Goal: Task Accomplishment & Management: Use online tool/utility

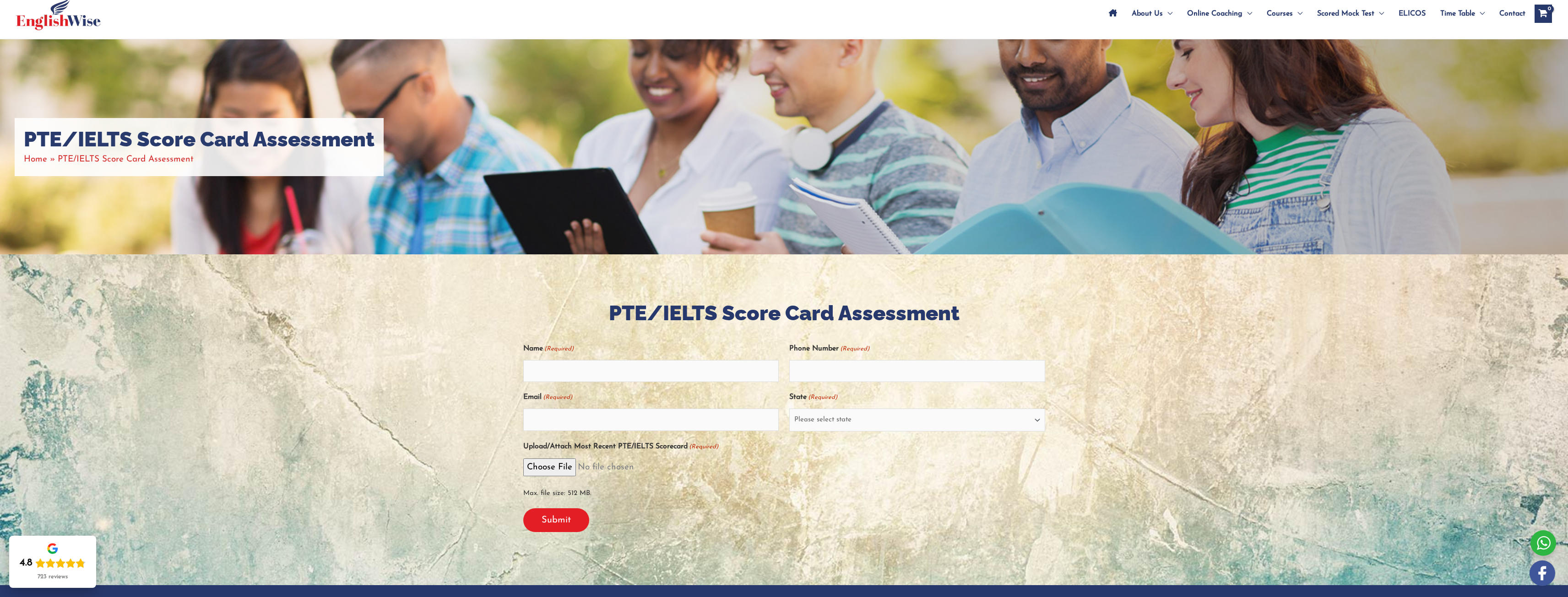
scroll to position [77, 0]
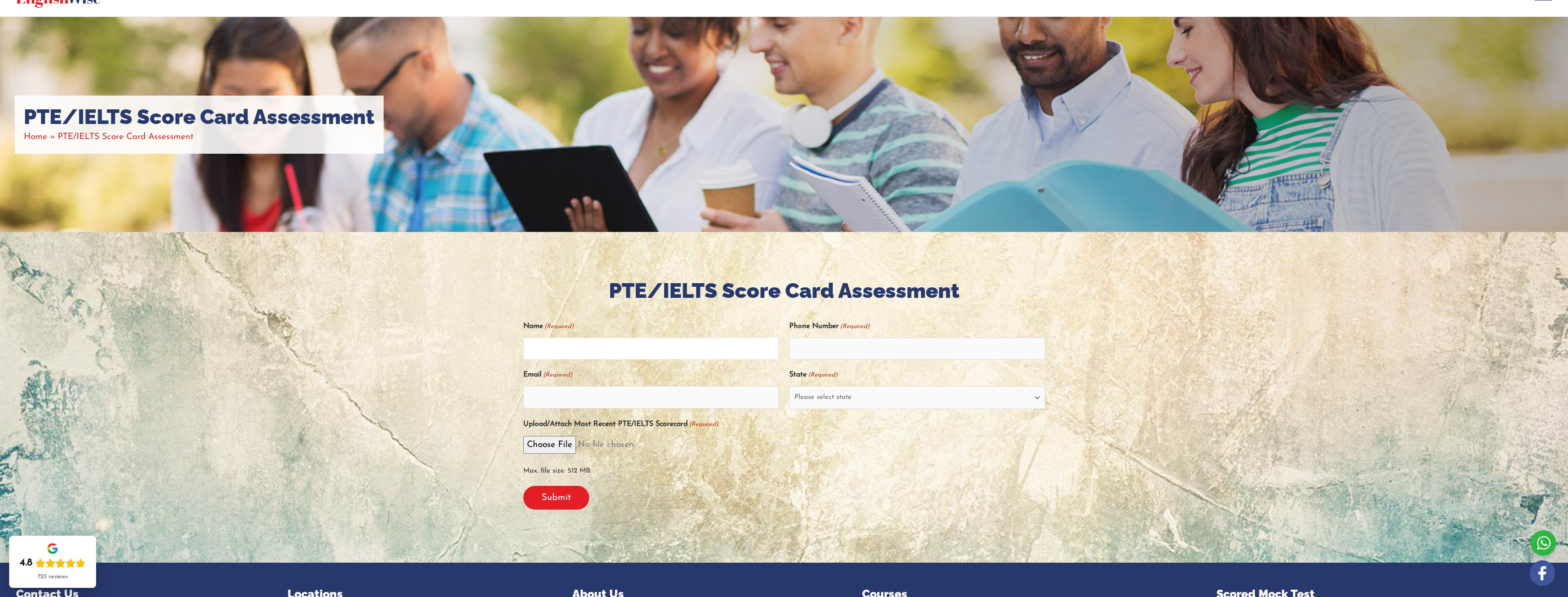
click at [656, 345] on input "Name (Required)" at bounding box center [651, 348] width 256 height 22
type input "dilara"
type input "0450282297"
type input "[EMAIL_ADDRESS][DOMAIN_NAME]"
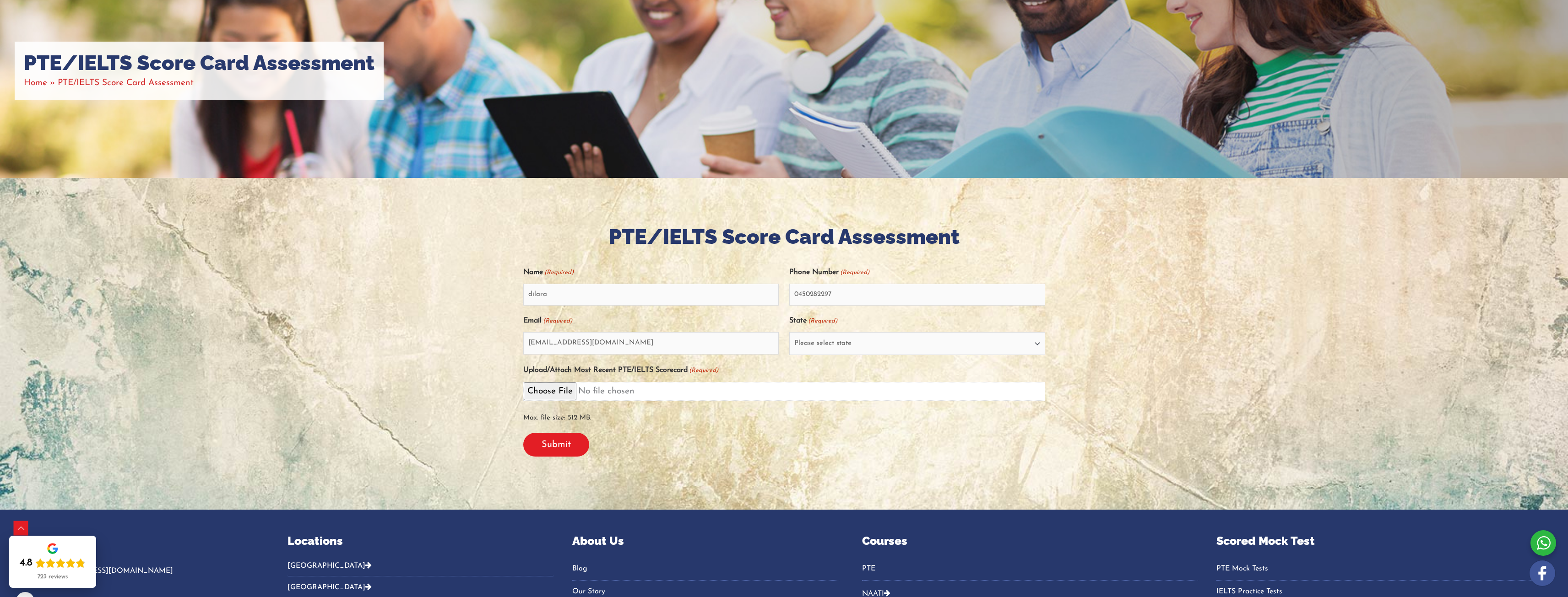
scroll to position [153, 0]
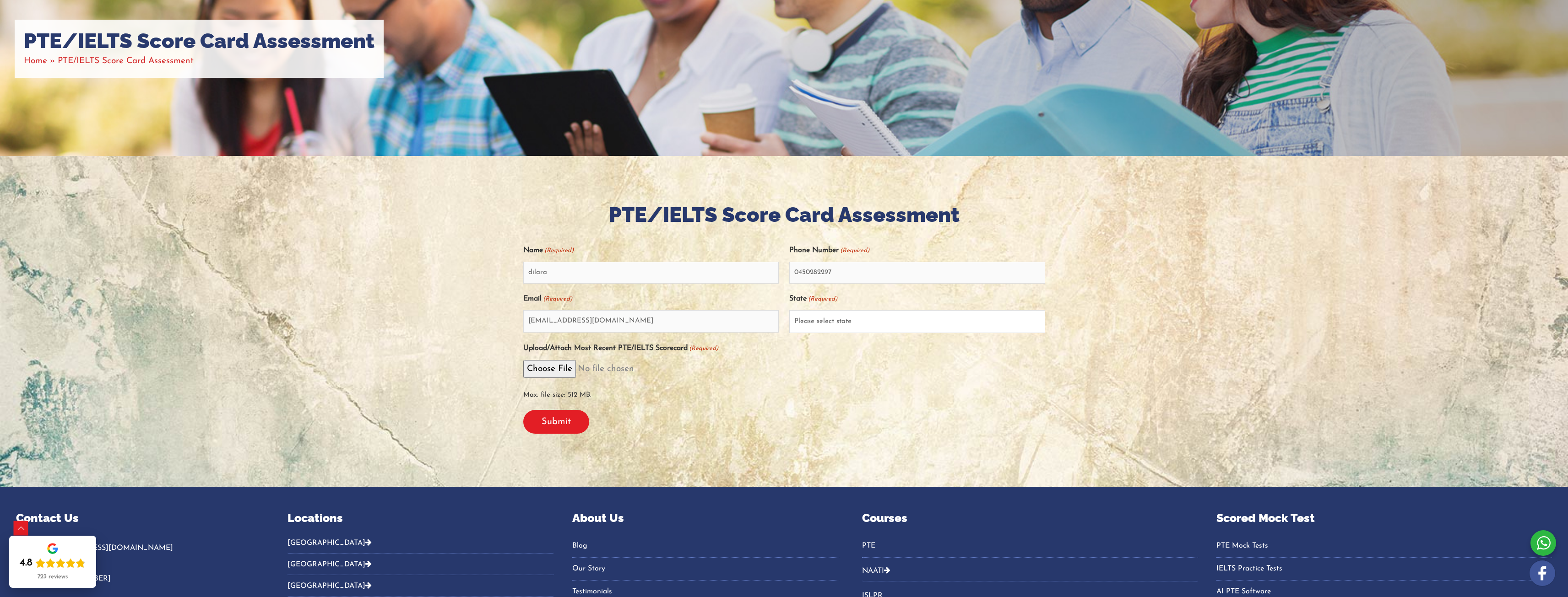
click at [879, 316] on select "Please select state New South Wales (NSW) Victoria (VIC) Queensland (QLD) South…" at bounding box center [917, 322] width 256 height 23
select select "New South Wales (NSW)"
click at [790, 310] on select "Please select state New South Wales (NSW) Victoria (VIC) Queensland (QLD) South…" at bounding box center [917, 322] width 256 height 23
click at [550, 430] on input "Submit" at bounding box center [556, 422] width 66 height 24
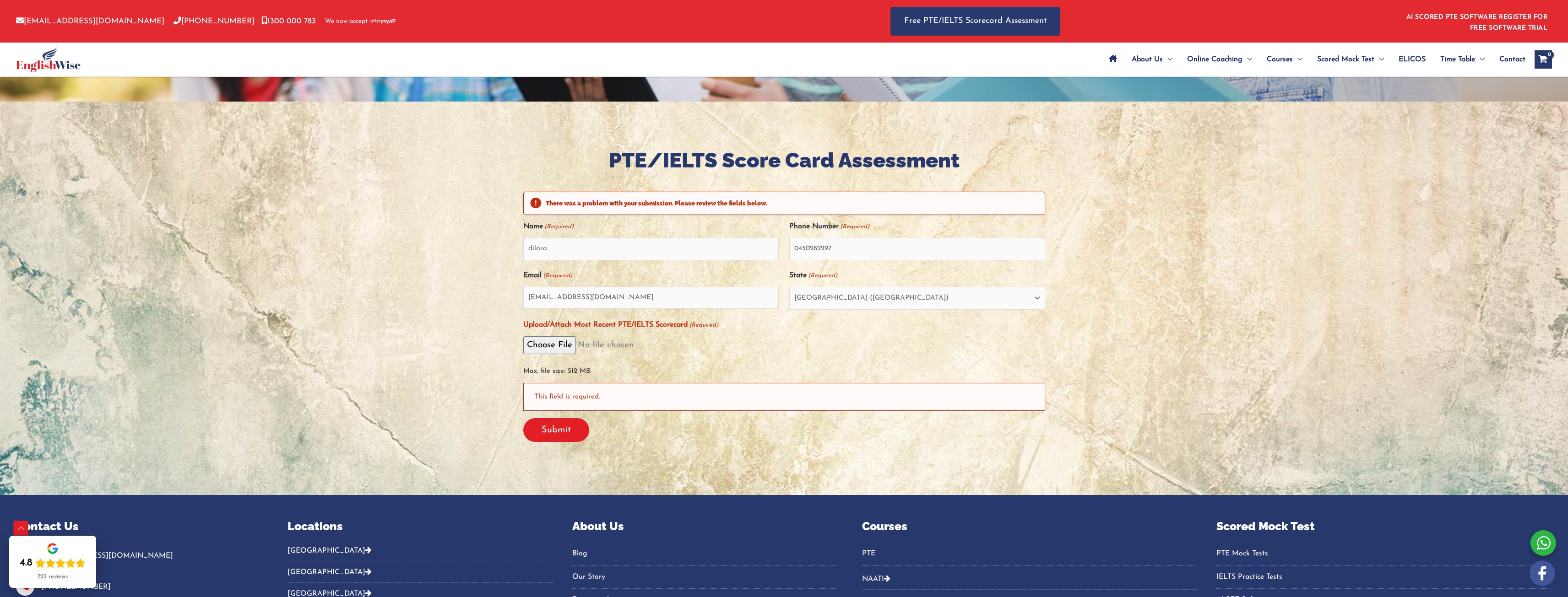
scroll to position [200, 0]
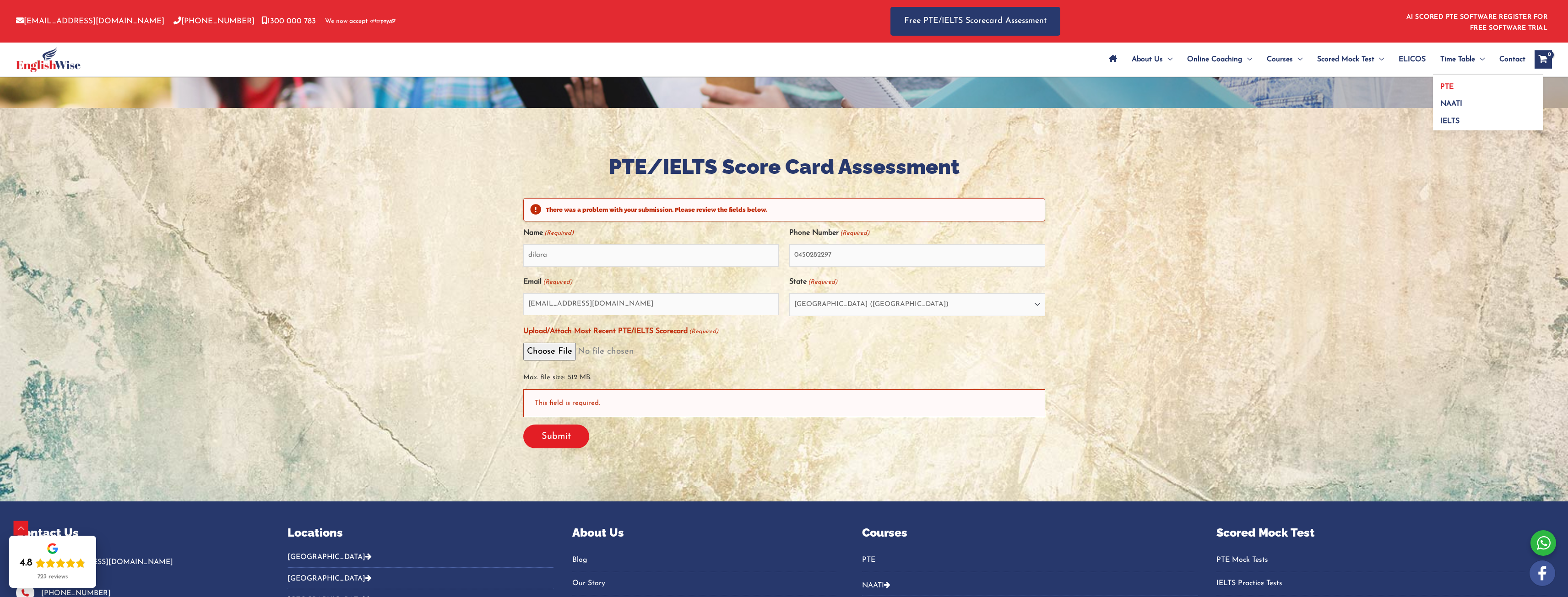
click at [1443, 80] on link "PTE" at bounding box center [1488, 84] width 110 height 18
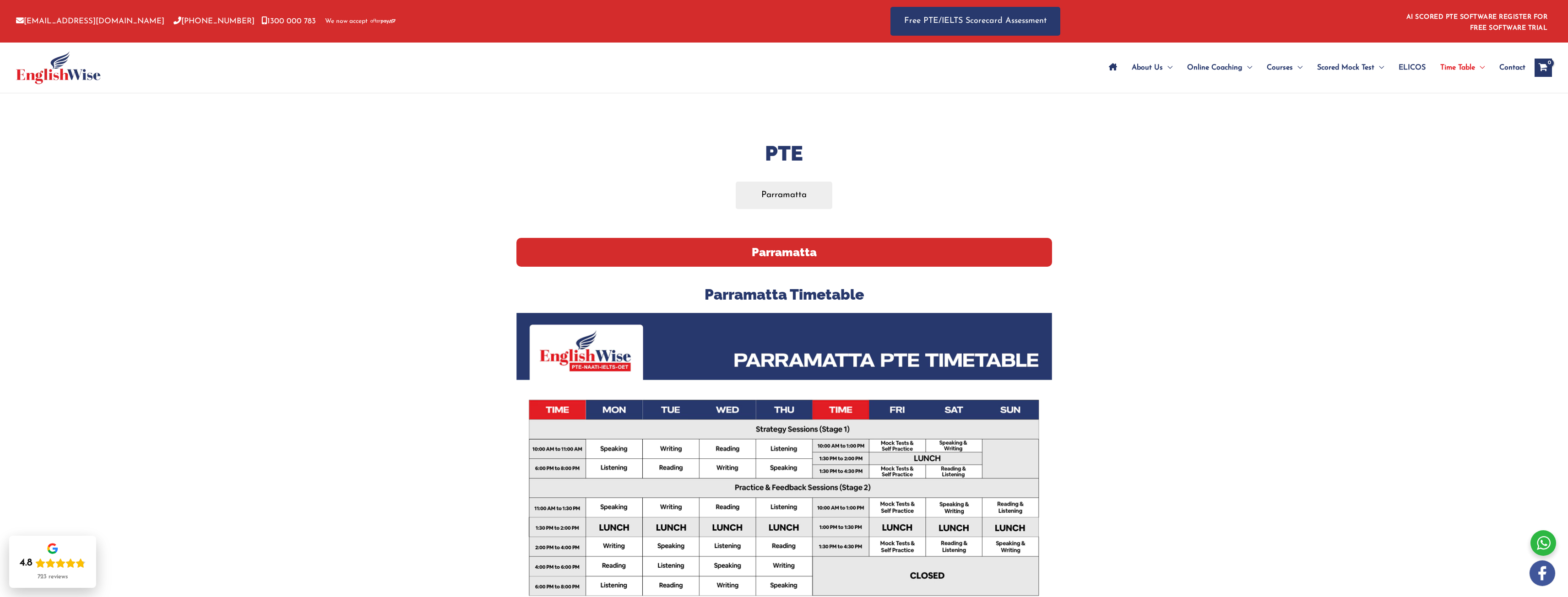
click at [1525, 27] on link "AI SCORED PTE SOFTWARE REGISTER FOR FREE SOFTWARE TRIAL" at bounding box center [1477, 23] width 141 height 18
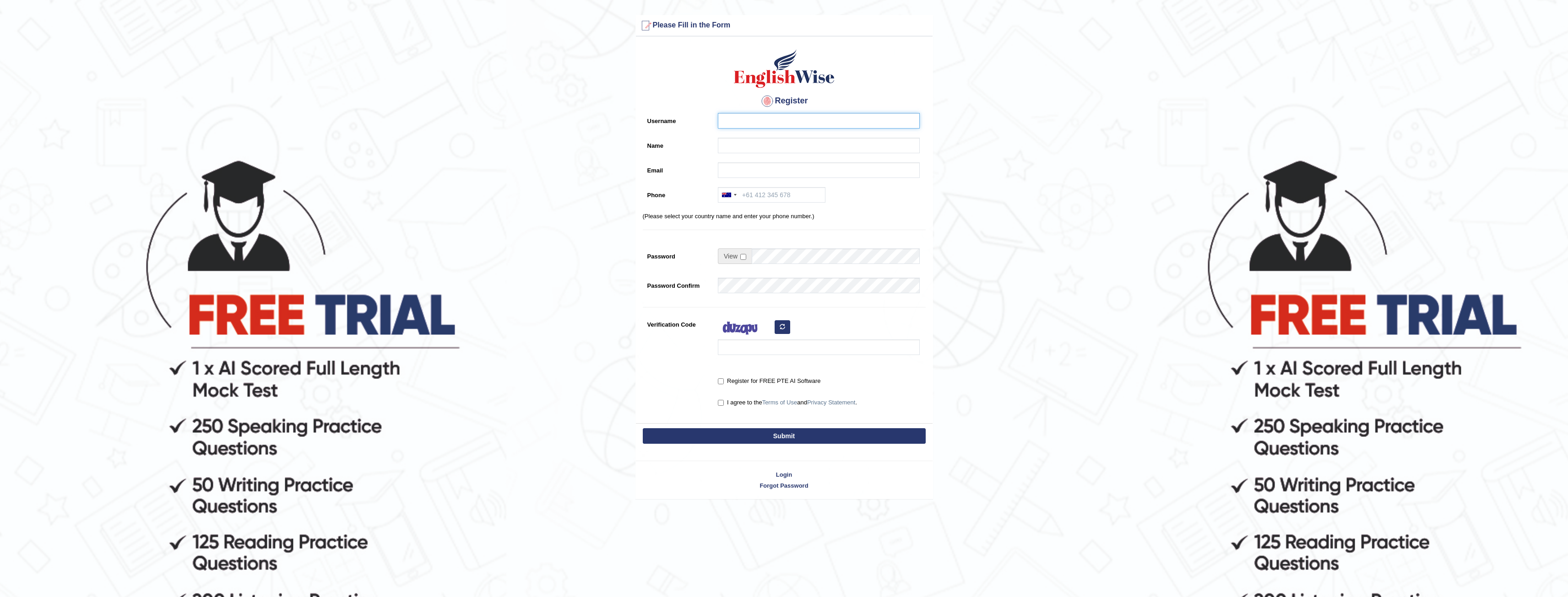
click at [775, 126] on input "Username" at bounding box center [819, 121] width 202 height 16
type input "Dilara"
drag, startPoint x: 762, startPoint y: 138, endPoint x: 736, endPoint y: 117, distance: 33.4
click at [781, 128] on input "Dilara" at bounding box center [819, 121] width 202 height 16
type input "D"
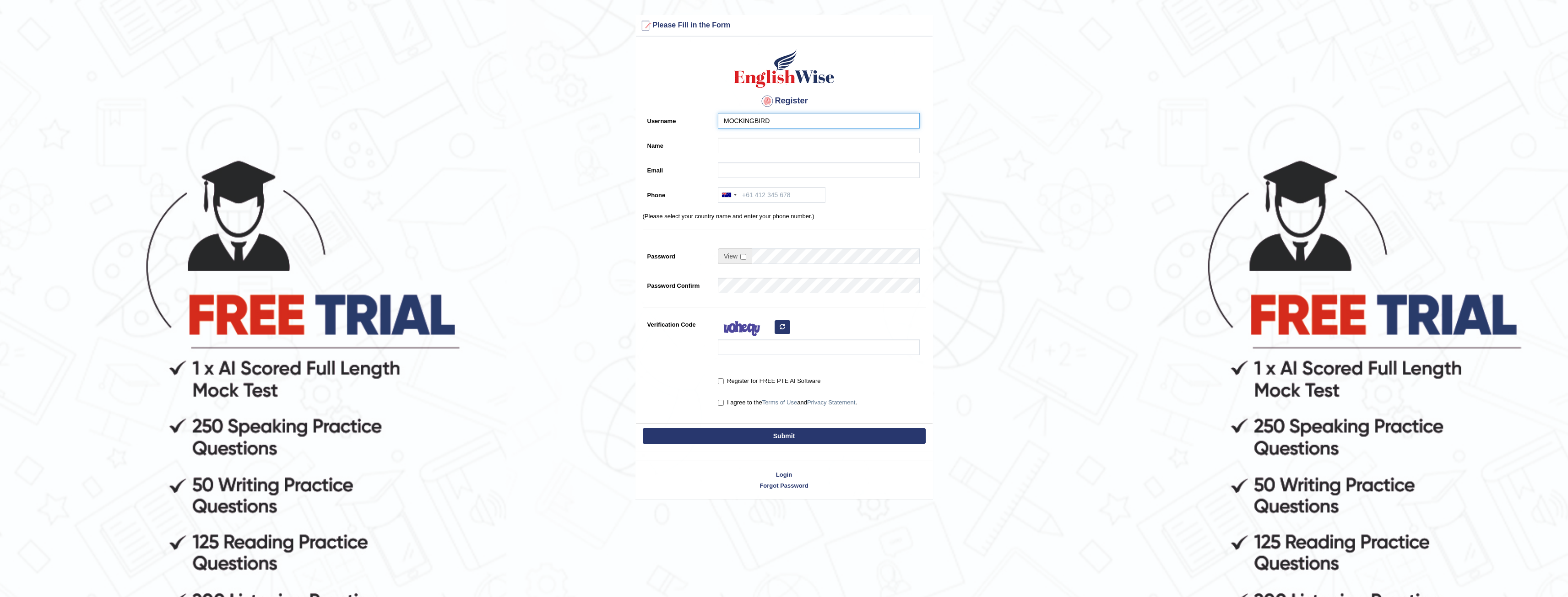
type input "MOCKINGBIRD"
type input "d"
type input "Dilara"
type input "[EMAIL_ADDRESS][DOMAIN_NAME]"
drag, startPoint x: 1384, startPoint y: 412, endPoint x: 1138, endPoint y: 272, distance: 283.0
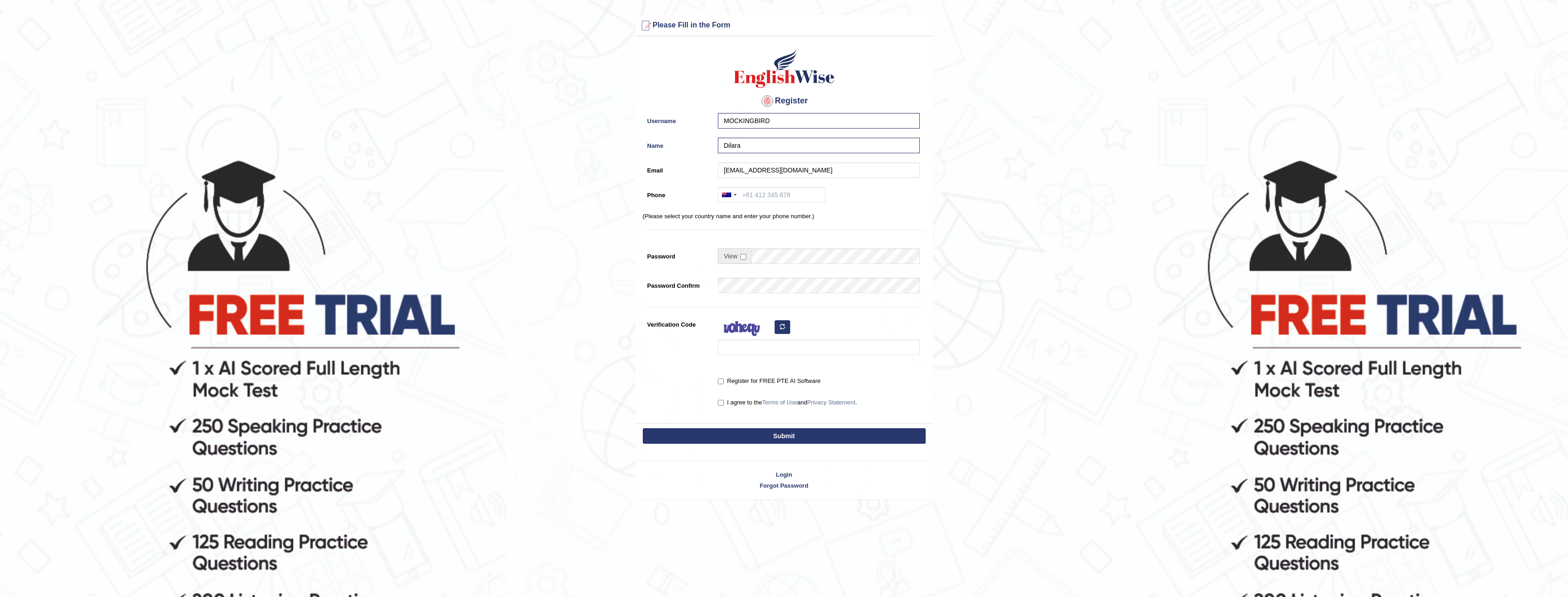
click at [1381, 407] on form "Please fix the following errors: Please Fill in the Form Register Username MOCK…" at bounding box center [784, 257] width 1565 height 485
click at [778, 195] on input "Phone" at bounding box center [771, 195] width 108 height 16
type input "0450282297"
click at [747, 255] on span at bounding box center [735, 256] width 34 height 16
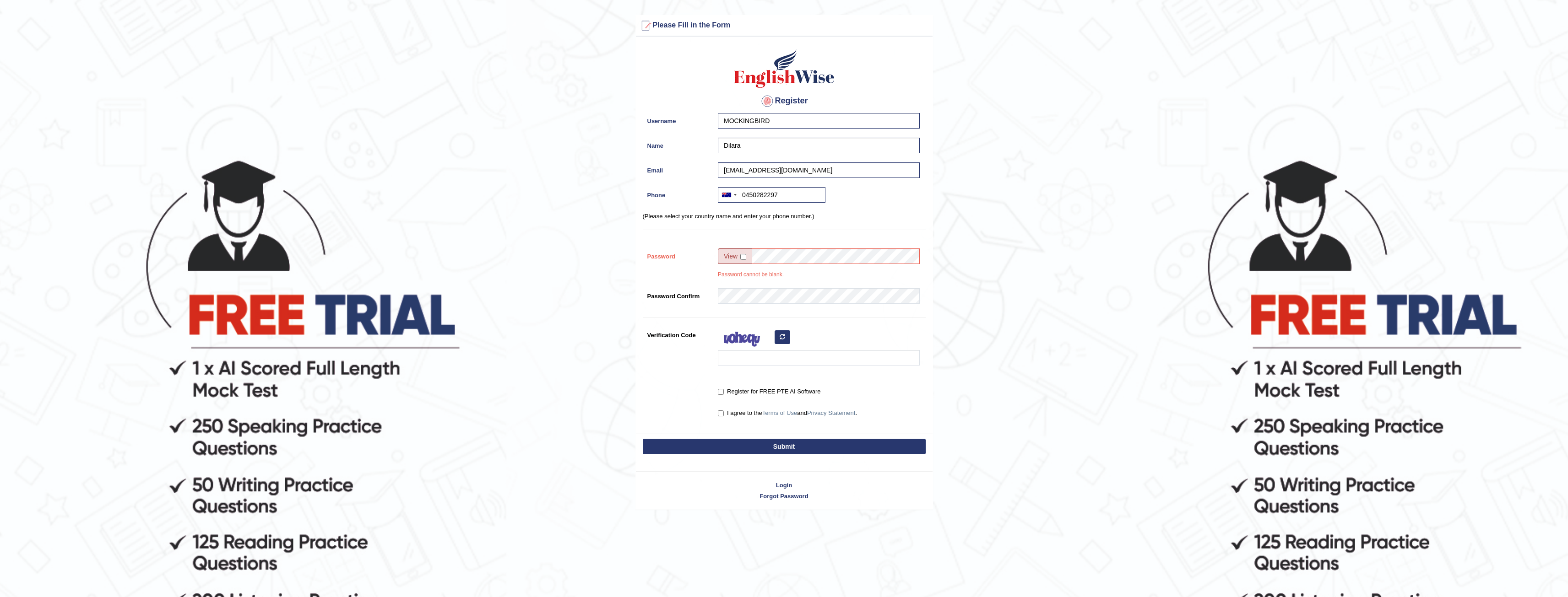
click at [736, 260] on span at bounding box center [735, 256] width 34 height 16
click at [743, 257] on input "checkbox" at bounding box center [743, 256] width 6 height 6
checkbox input "true"
click at [771, 255] on input "Password" at bounding box center [836, 256] width 168 height 16
type input "12dilo12"
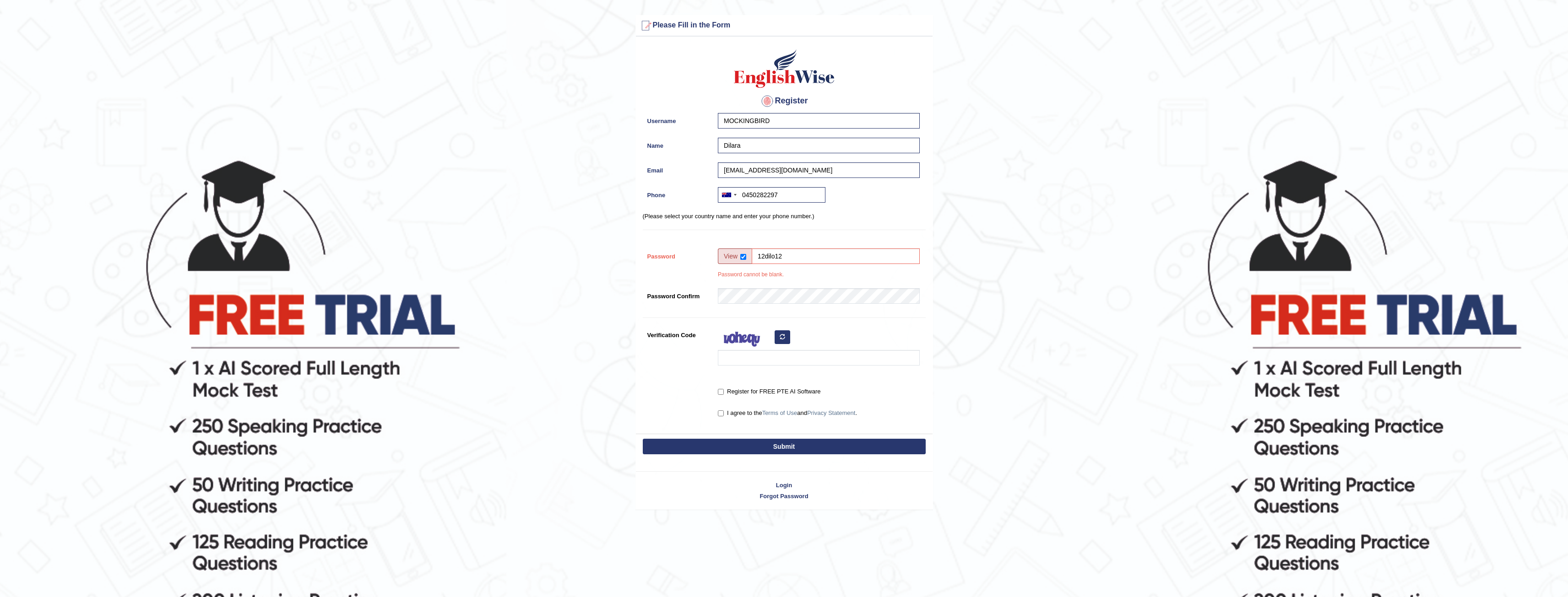
click at [785, 286] on div "Register Username MOCKINGBIRD Name [GEOGRAPHIC_DATA] Email [EMAIL_ADDRESS][DOMA…" at bounding box center [785, 238] width 297 height 393
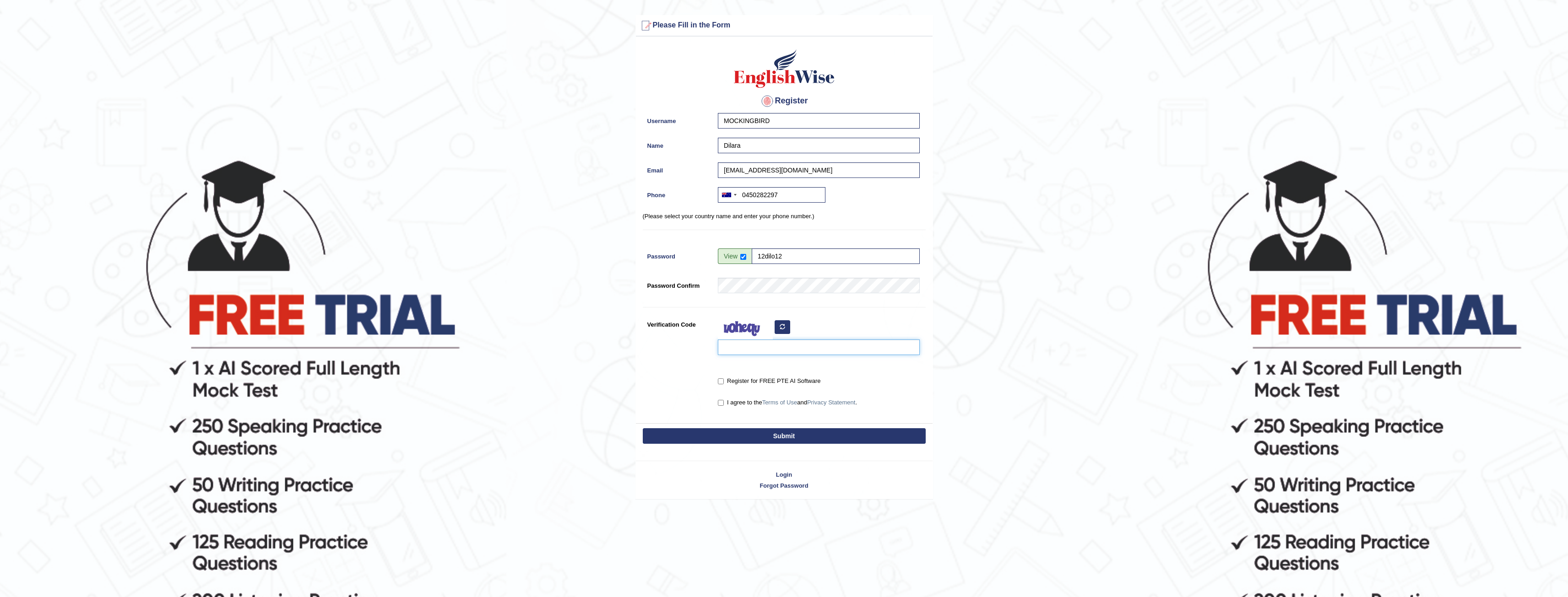
click at [758, 350] on input "Verification Code" at bounding box center [819, 347] width 202 height 16
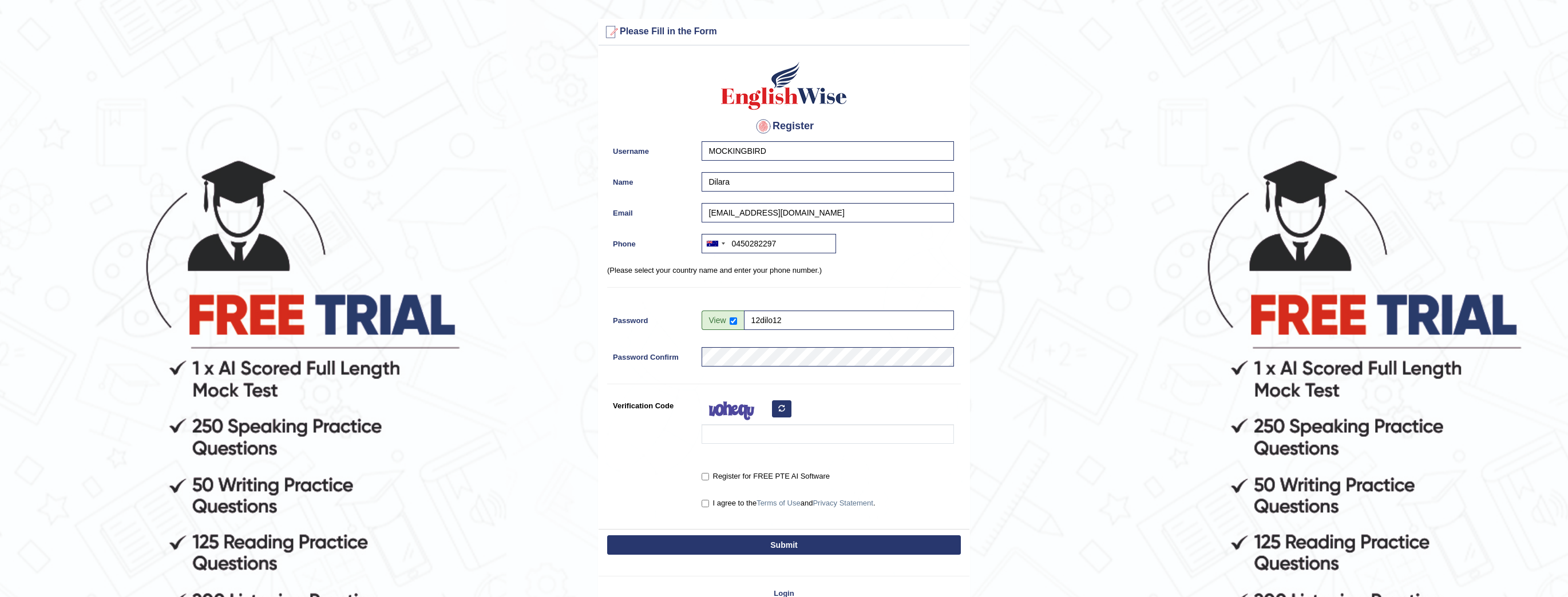
click at [783, 407] on icon "button" at bounding box center [781, 408] width 7 height 7
click at [783, 409] on icon "button" at bounding box center [781, 408] width 7 height 7
click at [755, 439] on input "Verification Code" at bounding box center [828, 434] width 252 height 20
type input "xilnde"
click at [703, 478] on input "Register for FREE PTE AI Software" at bounding box center [705, 476] width 7 height 7
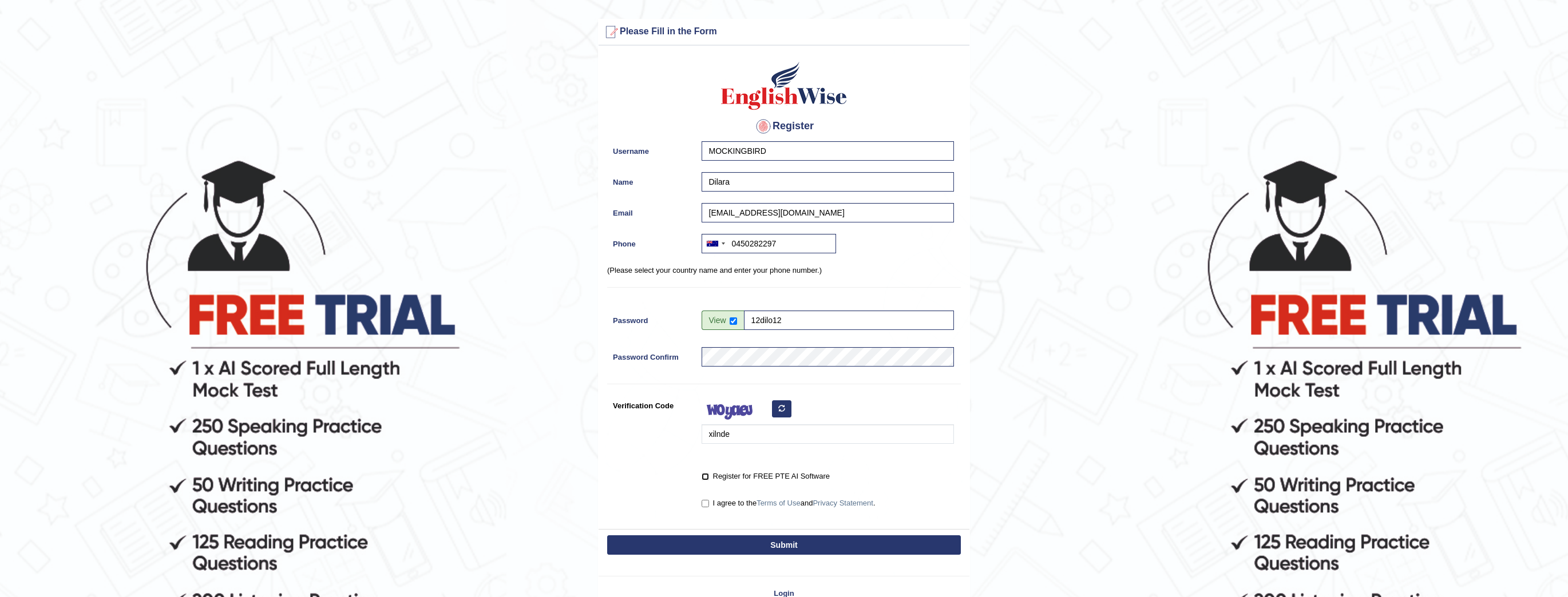
checkbox input "true"
click at [707, 501] on input "I agree to the Terms of Use and Privacy Statement ." at bounding box center [705, 504] width 7 height 7
checkbox input "true"
click at [766, 550] on button "Submit" at bounding box center [784, 545] width 354 height 20
type input "[PHONE_NUMBER]"
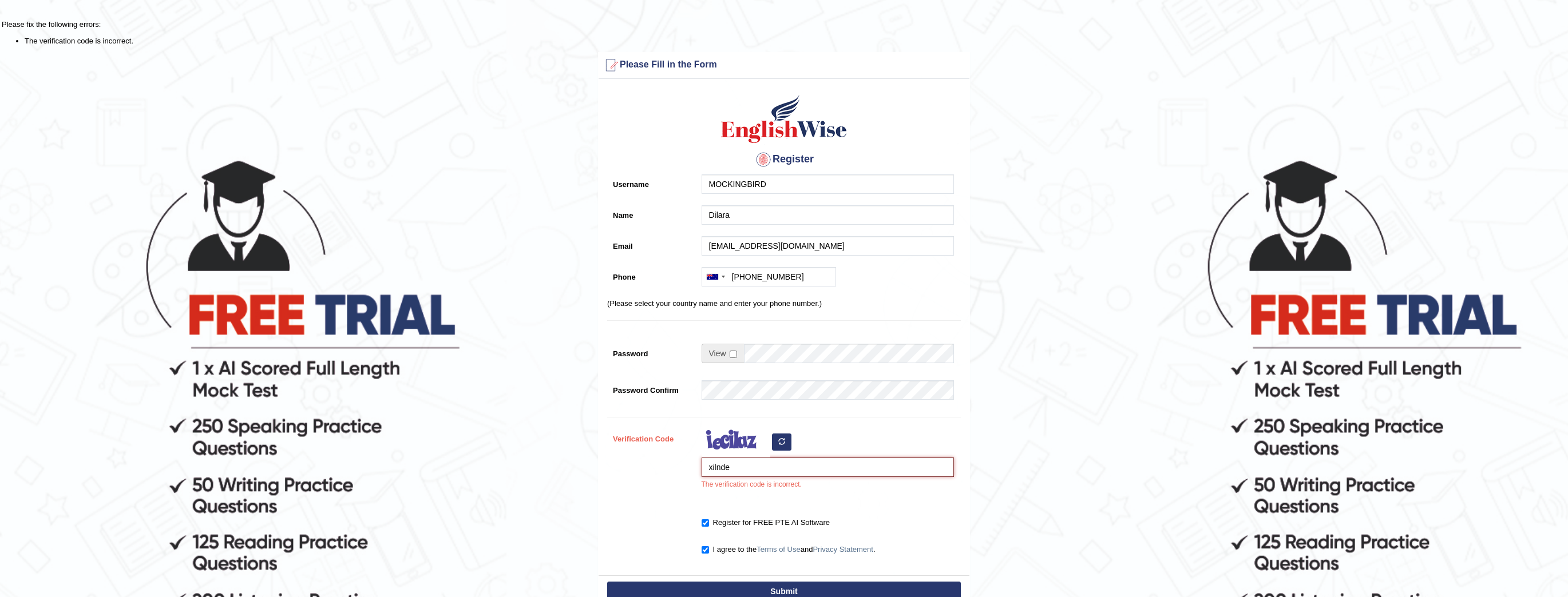
click at [810, 471] on input "xilnde" at bounding box center [828, 467] width 252 height 20
click at [726, 277] on div at bounding box center [716, 277] width 27 height 18
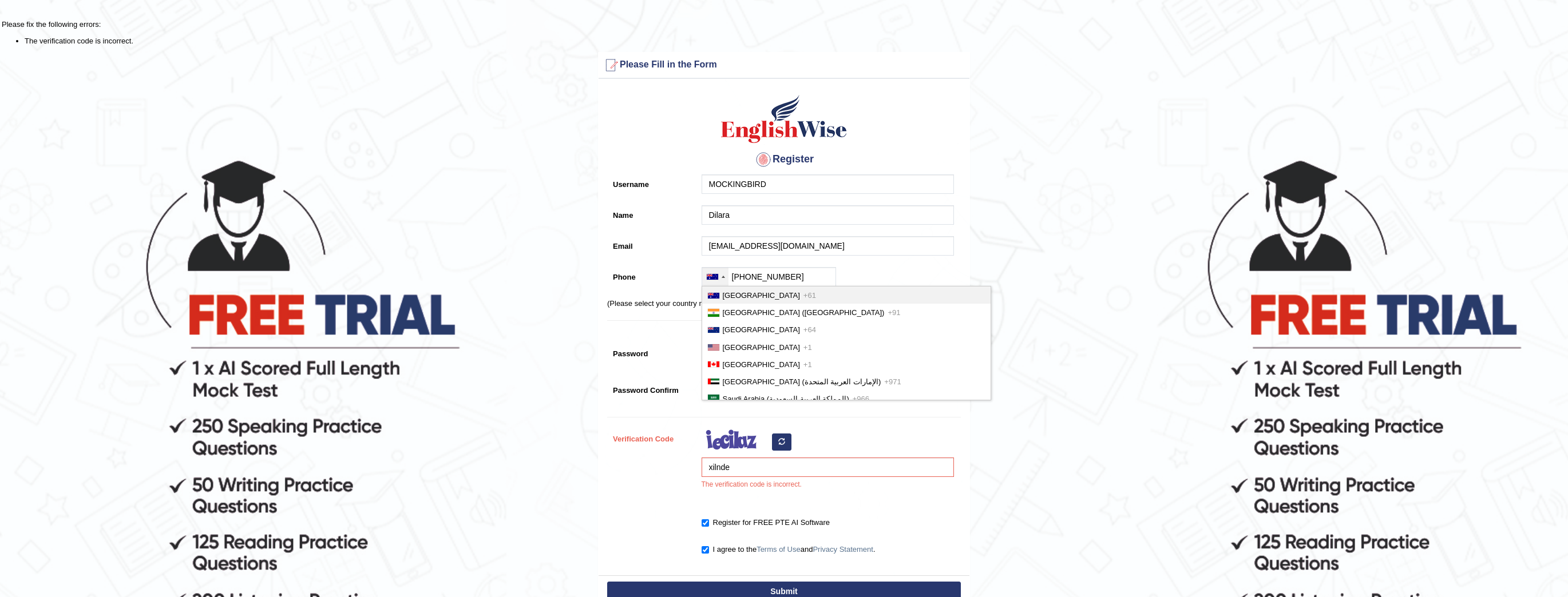
click at [737, 297] on span "[GEOGRAPHIC_DATA]" at bounding box center [762, 295] width 77 height 9
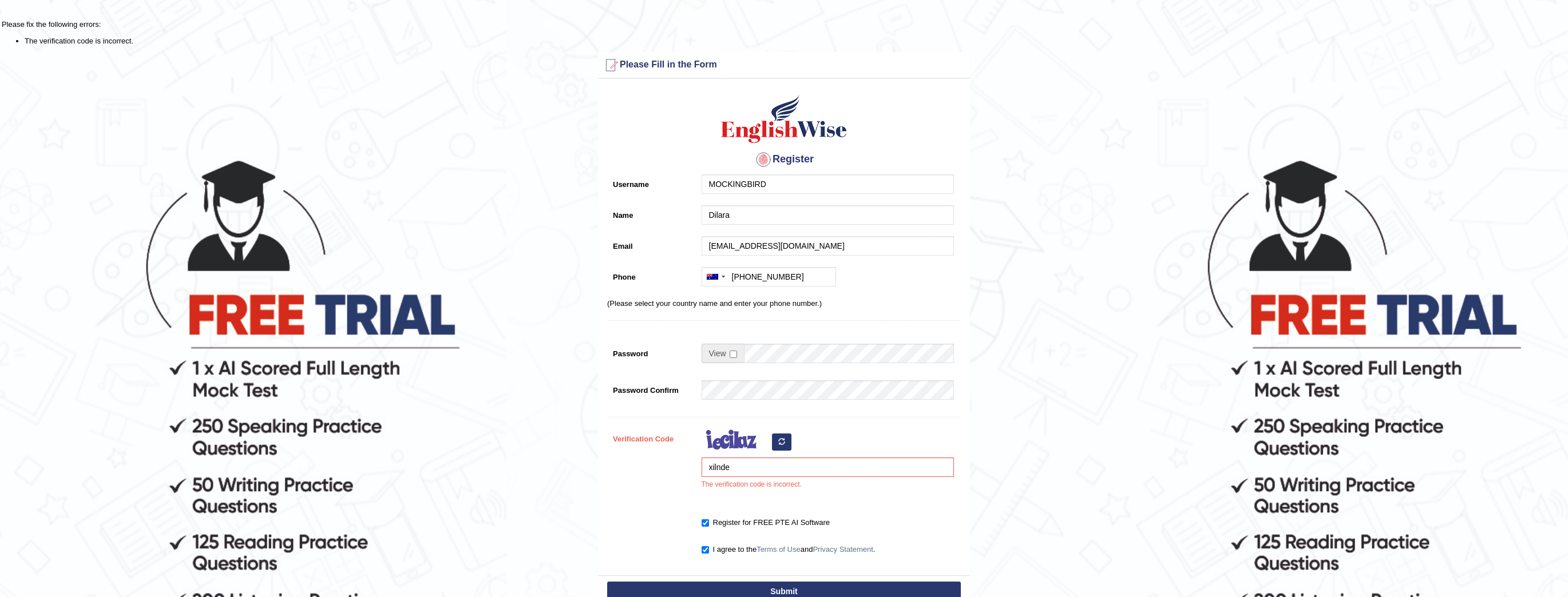
click at [930, 341] on div "Register Username MOCKINGBIRD Name Dilara Email dilarauzunoglu7@gmail.com Phone…" at bounding box center [784, 330] width 371 height 491
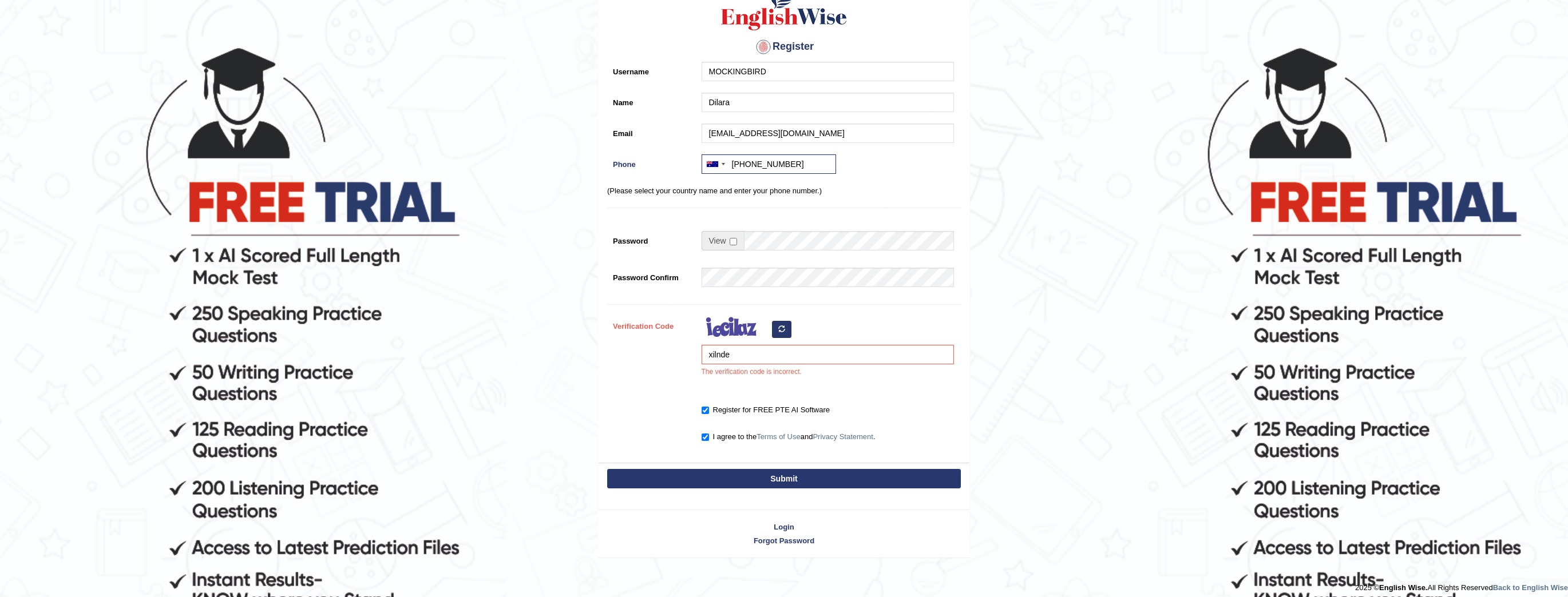
scroll to position [119, 0]
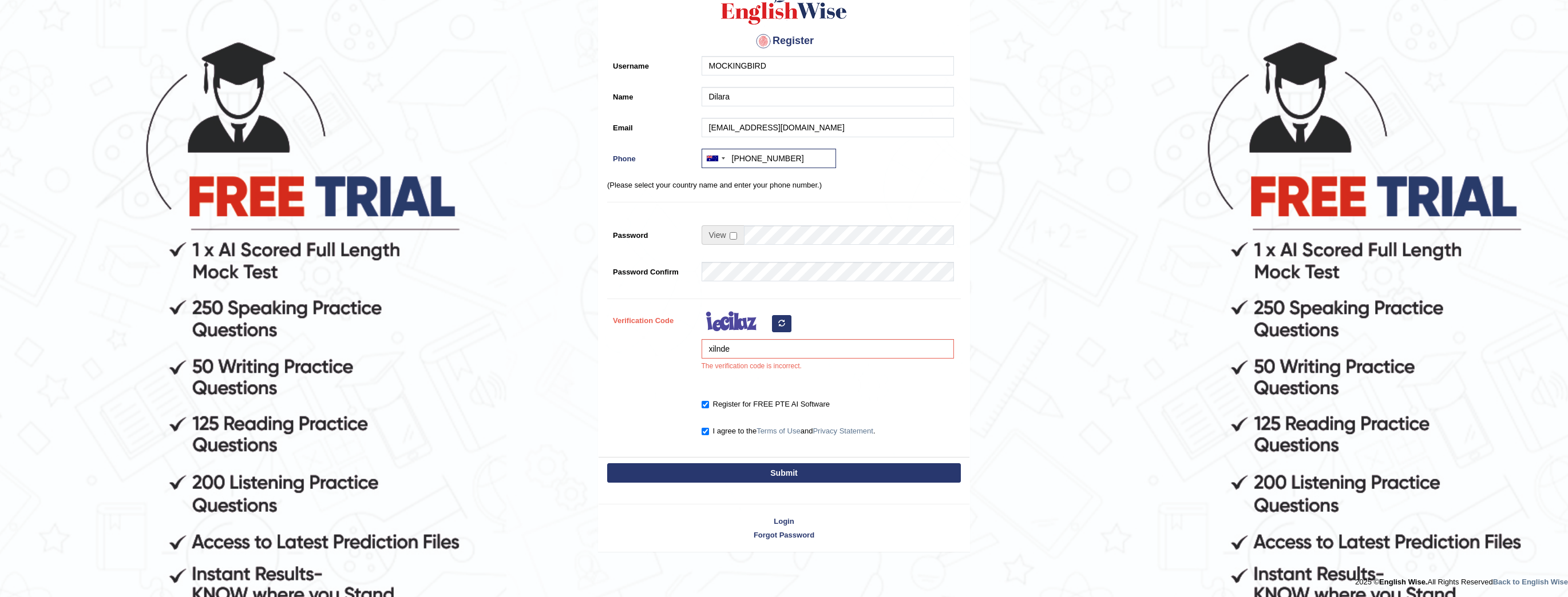
click at [767, 336] on img at bounding box center [736, 324] width 68 height 28
click at [766, 356] on input "xilnde" at bounding box center [828, 349] width 252 height 20
type input "x"
type input "saaukui"
click at [608, 463] on button "Submit" at bounding box center [784, 473] width 354 height 20
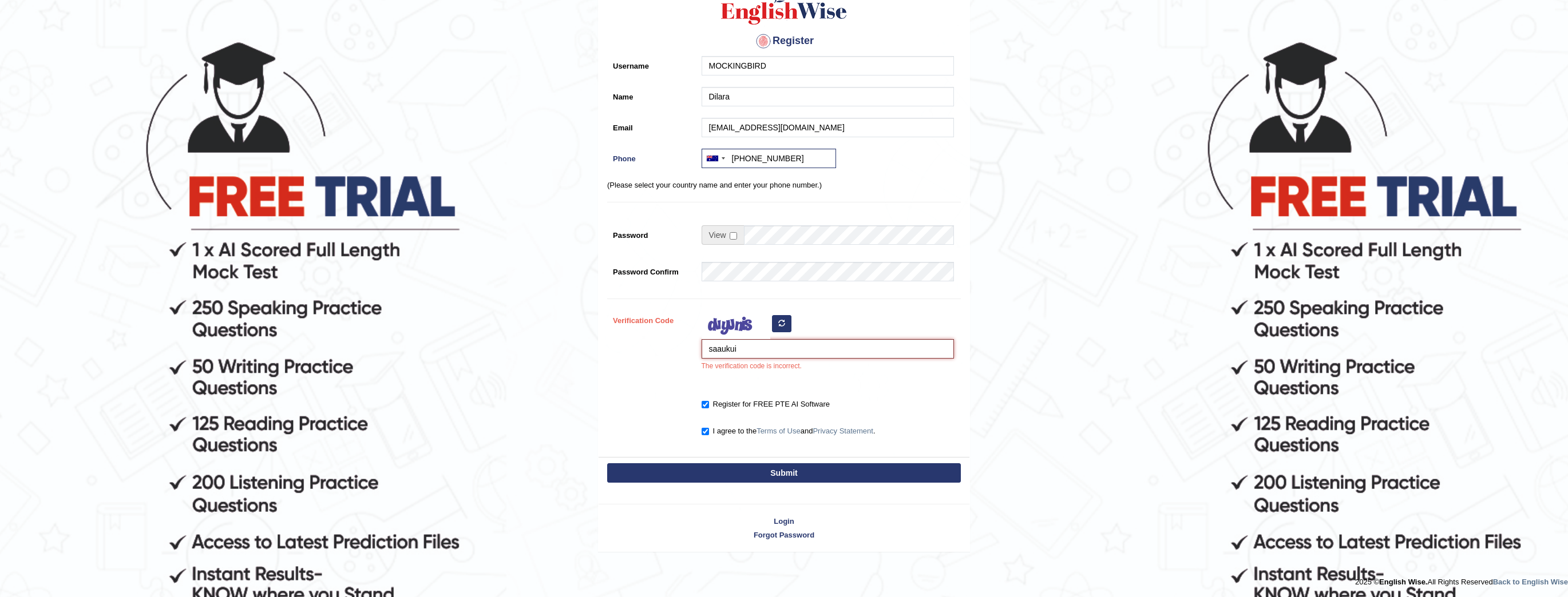
type input "[PHONE_NUMBER]"
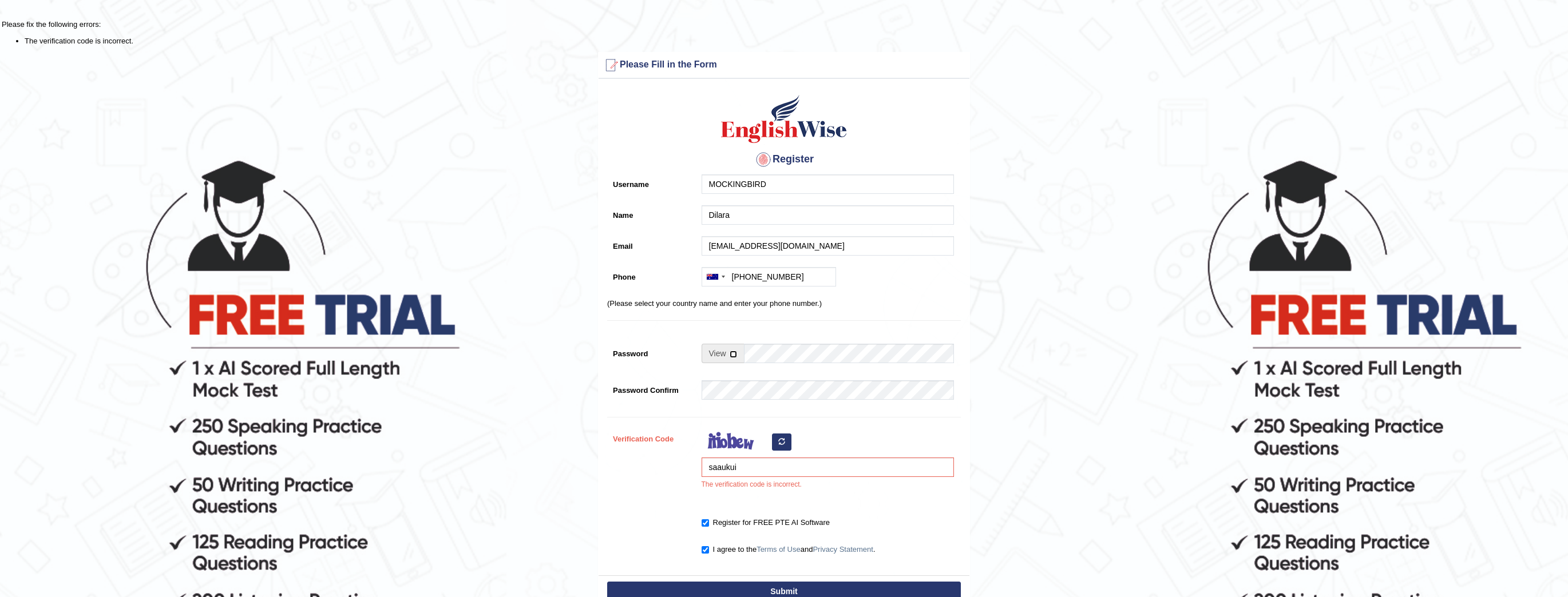
click at [732, 350] on input "checkbox" at bounding box center [733, 353] width 7 height 7
checkbox input "true"
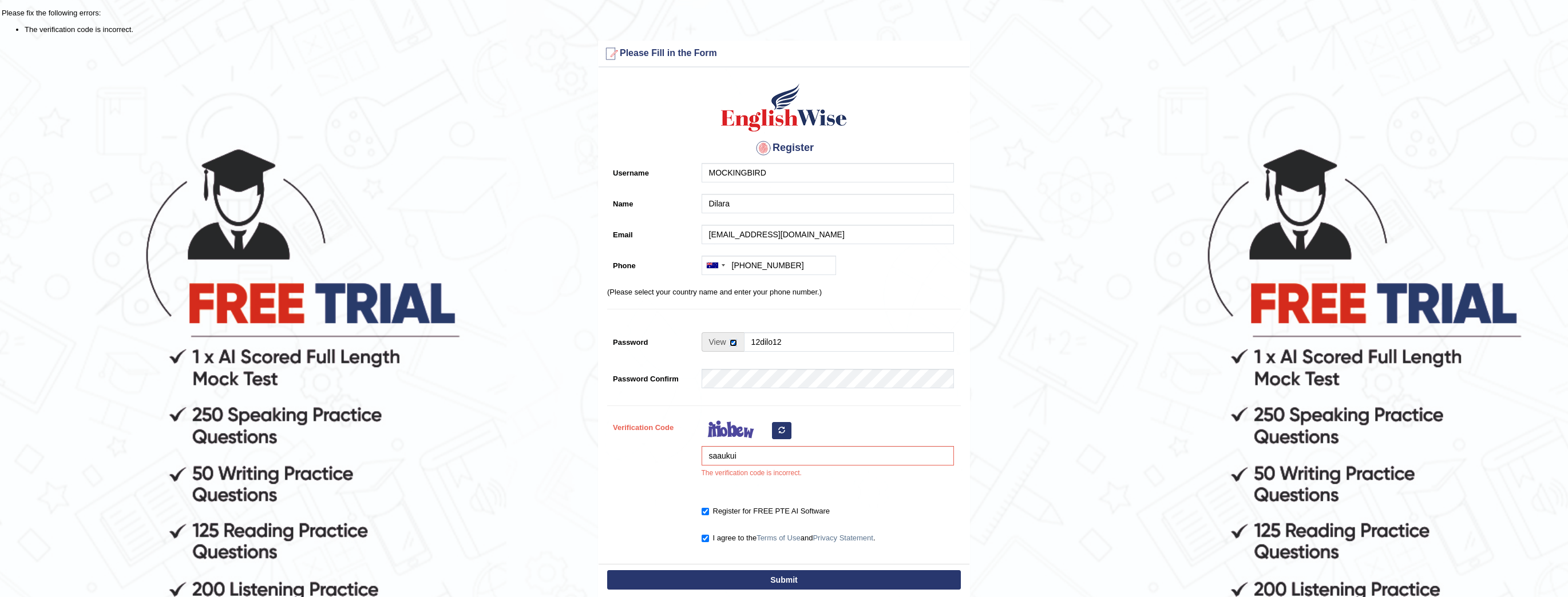
scroll to position [76, 0]
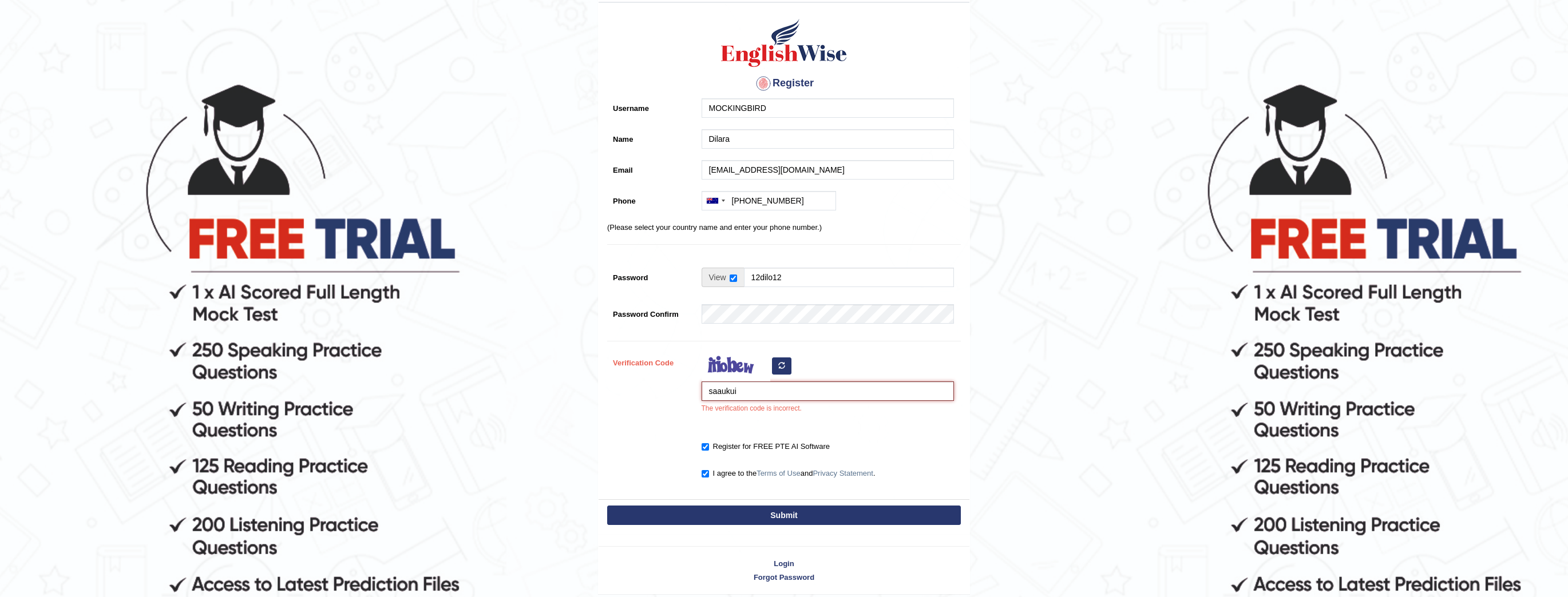
click at [779, 397] on input "saaukui" at bounding box center [828, 391] width 252 height 20
click at [791, 373] on div "saaukui The verification code is incorrect." at bounding box center [825, 386] width 258 height 67
click at [785, 361] on button "button" at bounding box center [781, 366] width 20 height 17
click at [751, 386] on input "saaukui" at bounding box center [828, 391] width 252 height 20
type input "s"
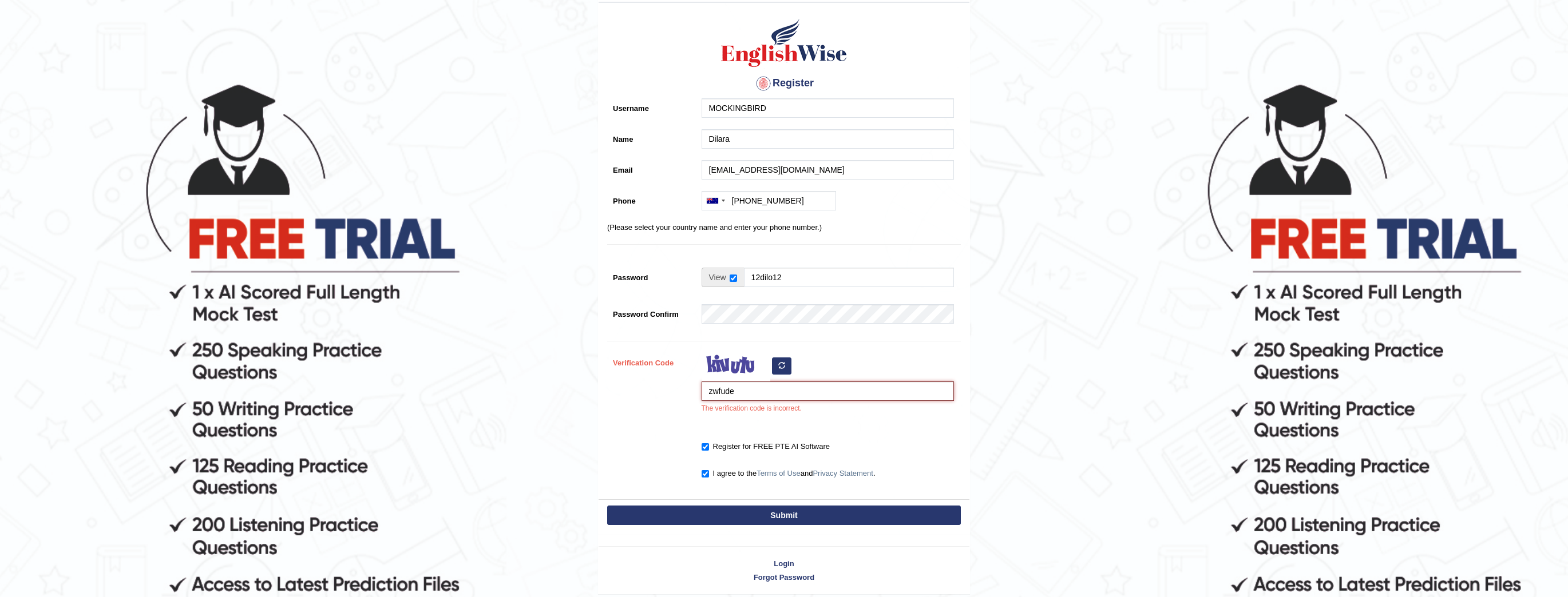
type input "zwfude"
click at [774, 508] on button "Submit" at bounding box center [784, 515] width 354 height 20
type input "[PHONE_NUMBER]"
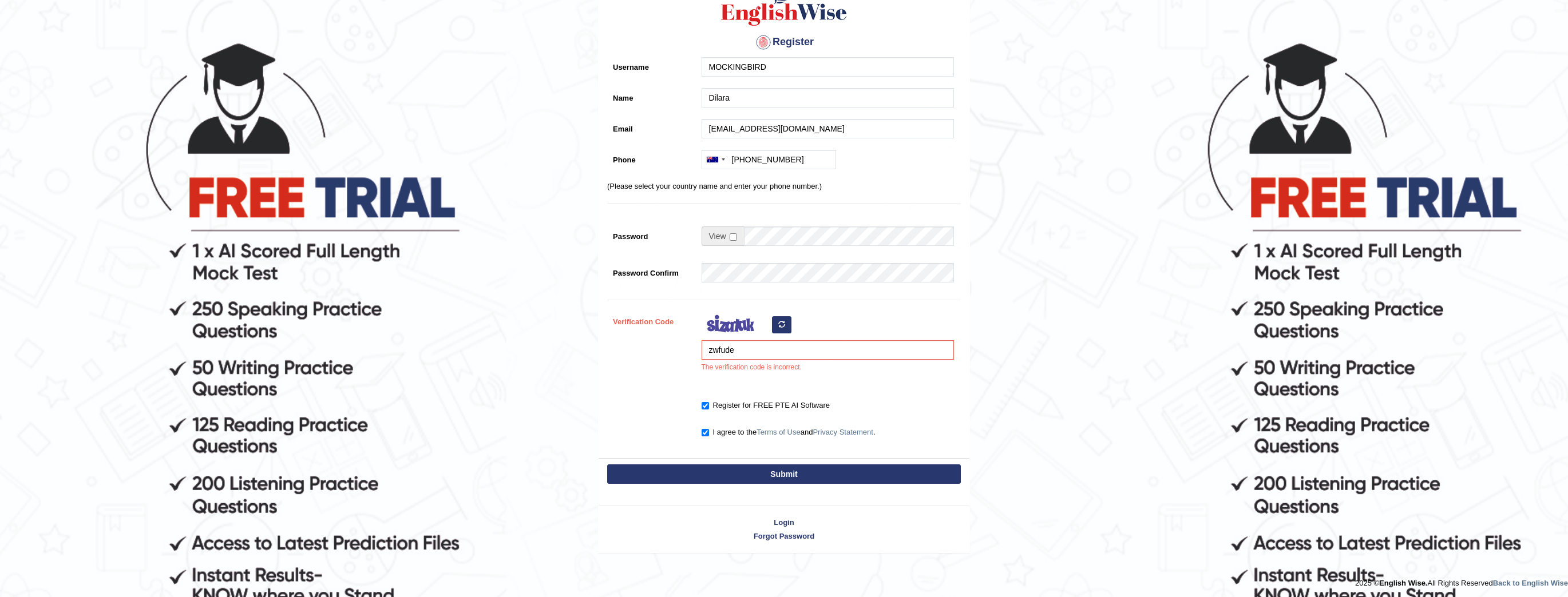
scroll to position [119, 0]
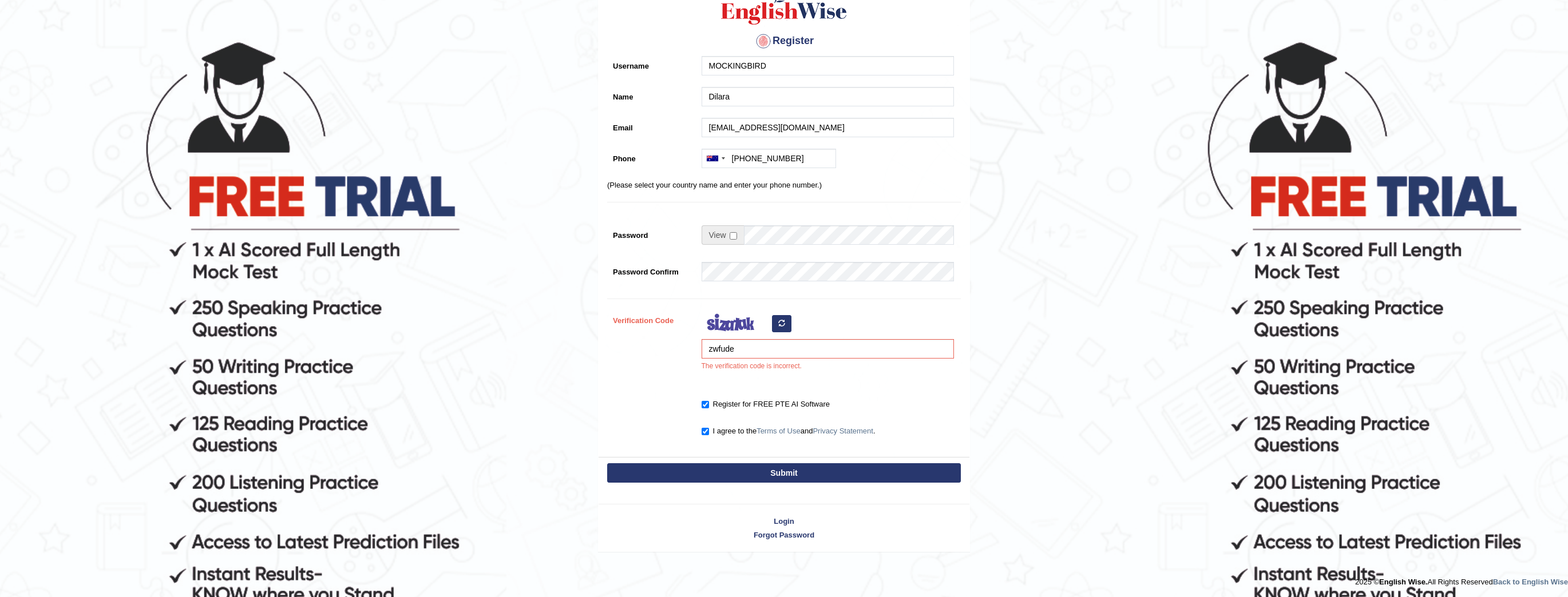
click at [784, 316] on button "button" at bounding box center [781, 324] width 20 height 17
click at [779, 320] on div "zwfude The verification code is incorrect." at bounding box center [825, 343] width 258 height 67
click at [790, 309] on div "Register Username MOCKINGBIRD Name [GEOGRAPHIC_DATA] Email [EMAIL_ADDRESS][DOMA…" at bounding box center [784, 211] width 371 height 491
click at [785, 329] on div "zwfude The verification code is incorrect." at bounding box center [825, 343] width 258 height 67
click at [779, 321] on div "zwfude The verification code is incorrect." at bounding box center [825, 343] width 258 height 67
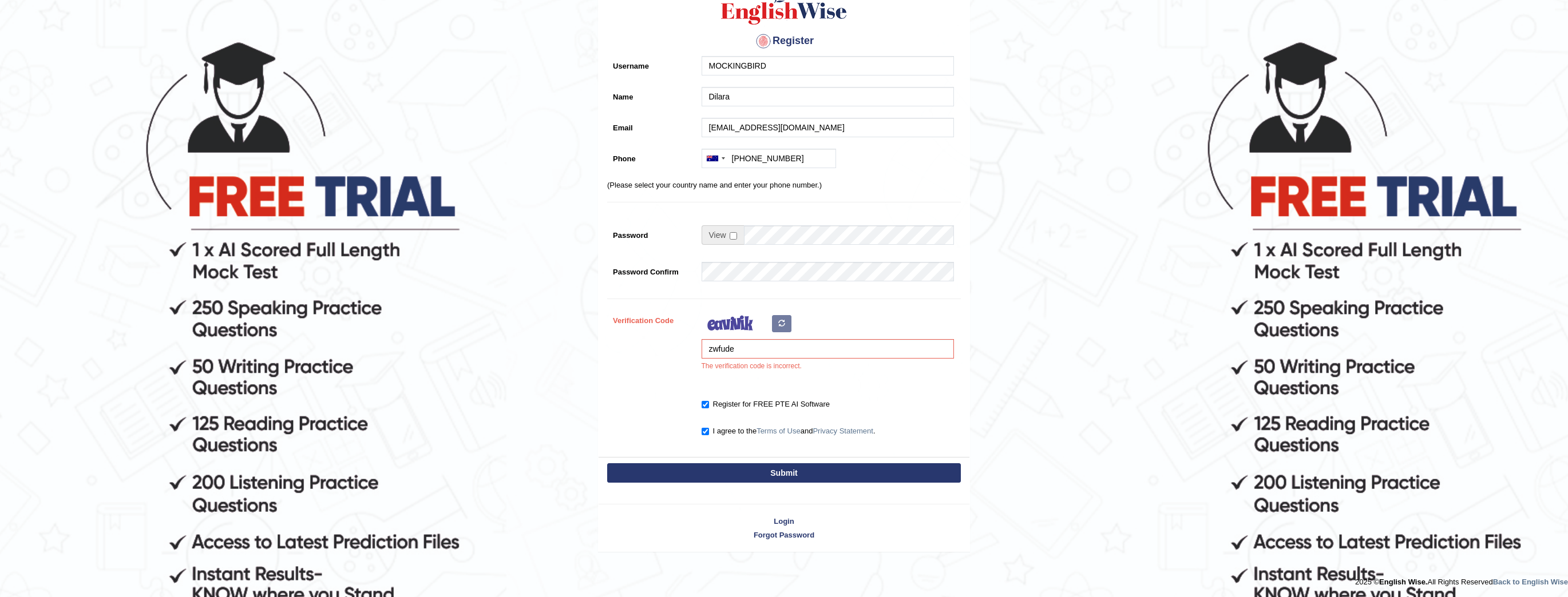
click at [779, 323] on div "zwfude The verification code is incorrect." at bounding box center [825, 343] width 258 height 67
click at [777, 348] on input "zwfude" at bounding box center [828, 349] width 252 height 20
type input "z"
type input "gadokim"
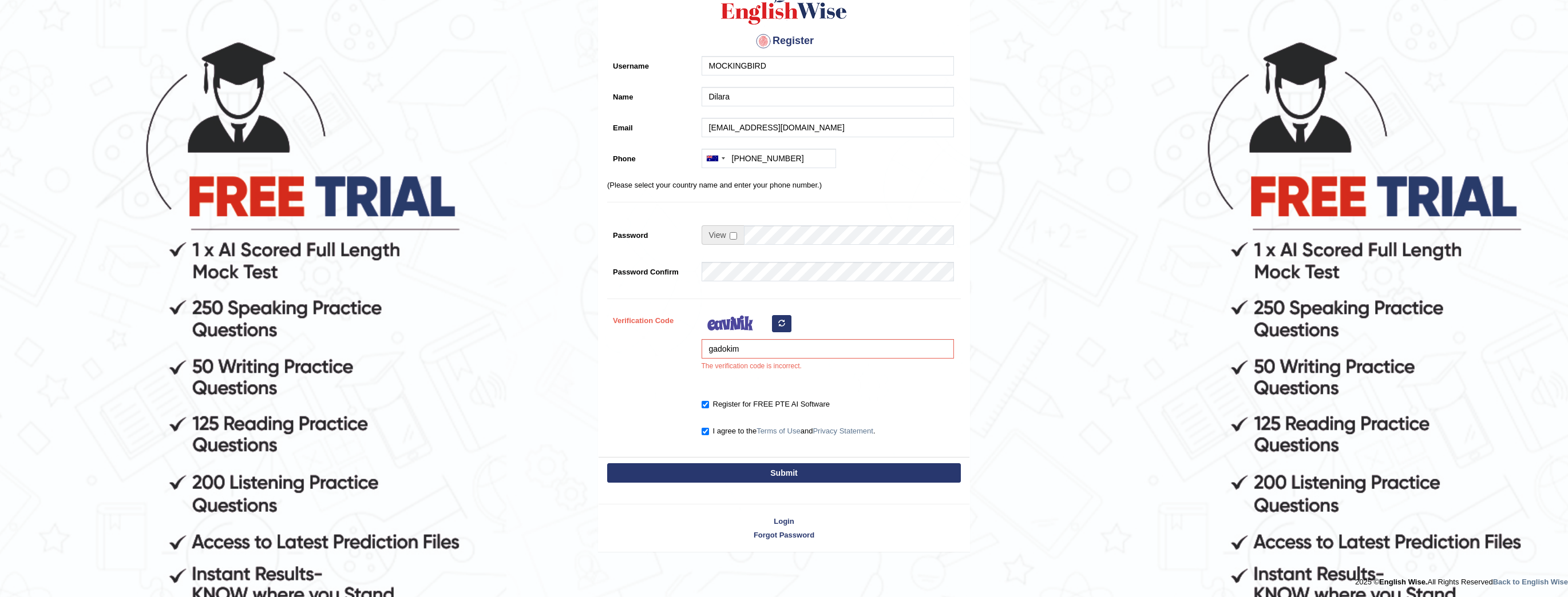
click at [835, 485] on div "Submit" at bounding box center [784, 474] width 371 height 35
click at [838, 477] on button "Submit" at bounding box center [784, 473] width 354 height 20
type input "[PHONE_NUMBER]"
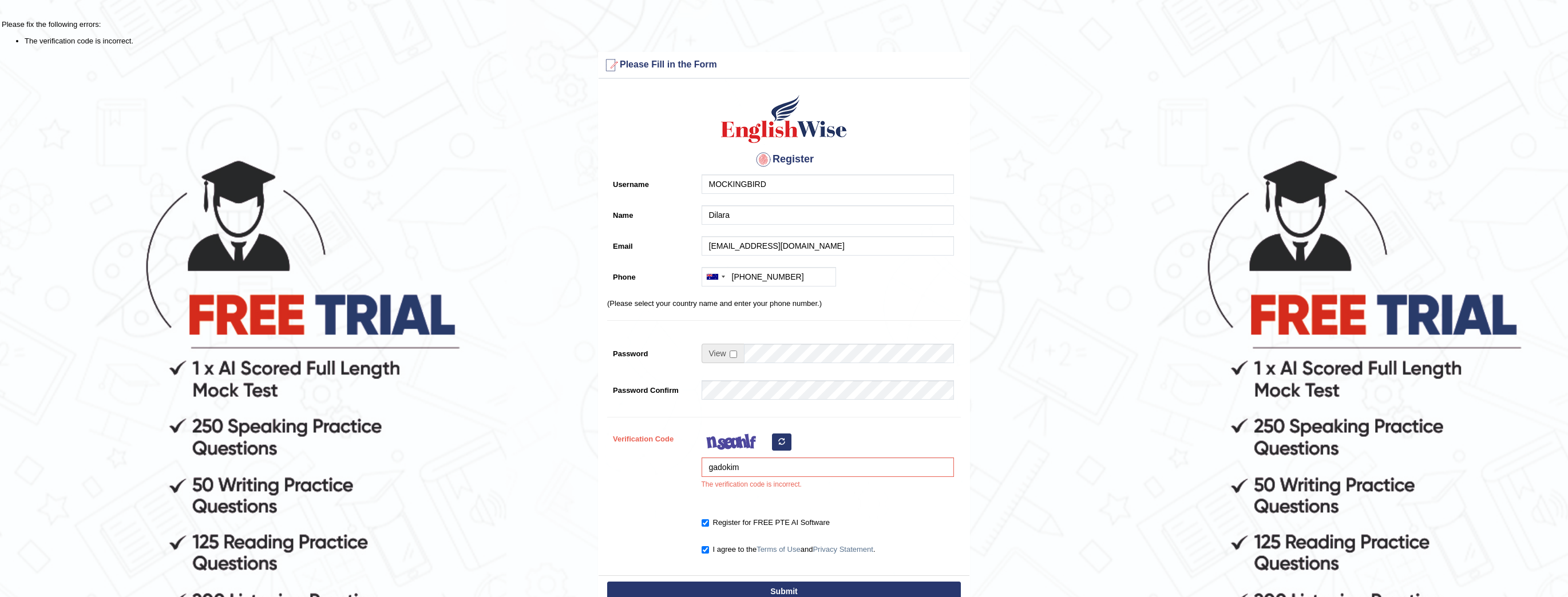
click at [783, 449] on button "button" at bounding box center [781, 442] width 20 height 17
click at [778, 466] on input "gadokim" at bounding box center [828, 467] width 252 height 20
type input "g"
type input "nuabch"
click at [608, 582] on button "Submit" at bounding box center [784, 592] width 354 height 20
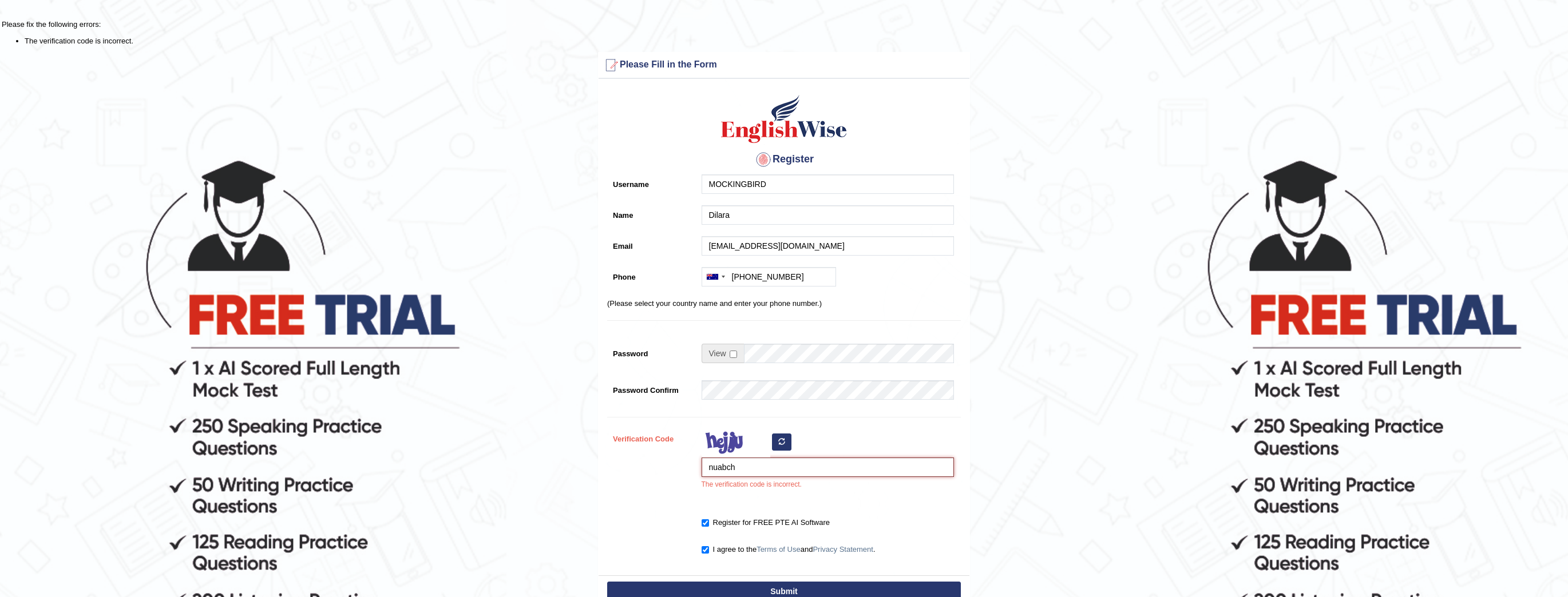
type input "+61450282297"
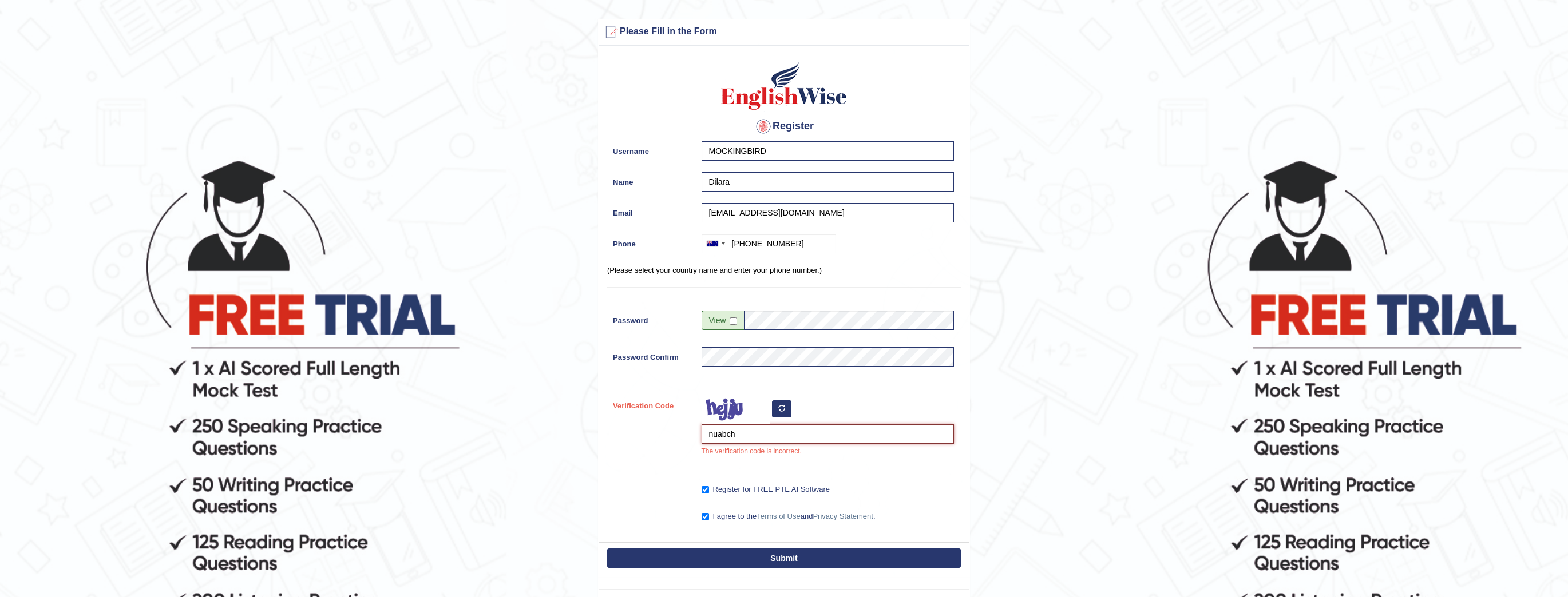
scroll to position [76, 0]
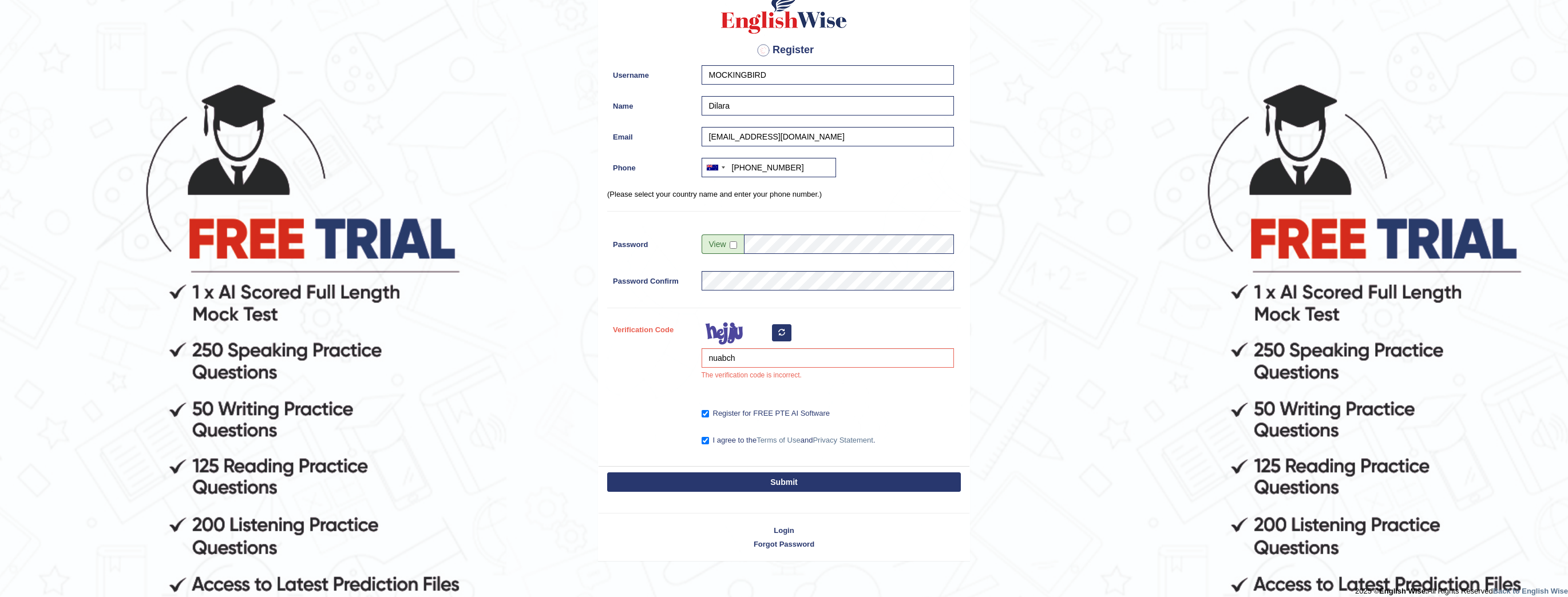
drag, startPoint x: 760, startPoint y: 63, endPoint x: 767, endPoint y: 68, distance: 8.6
click at [762, 64] on div "Register Username MOCKINGBIRD Name Dilara Email dilarauzunoglu7@gmail.com Phone…" at bounding box center [784, 221] width 371 height 491
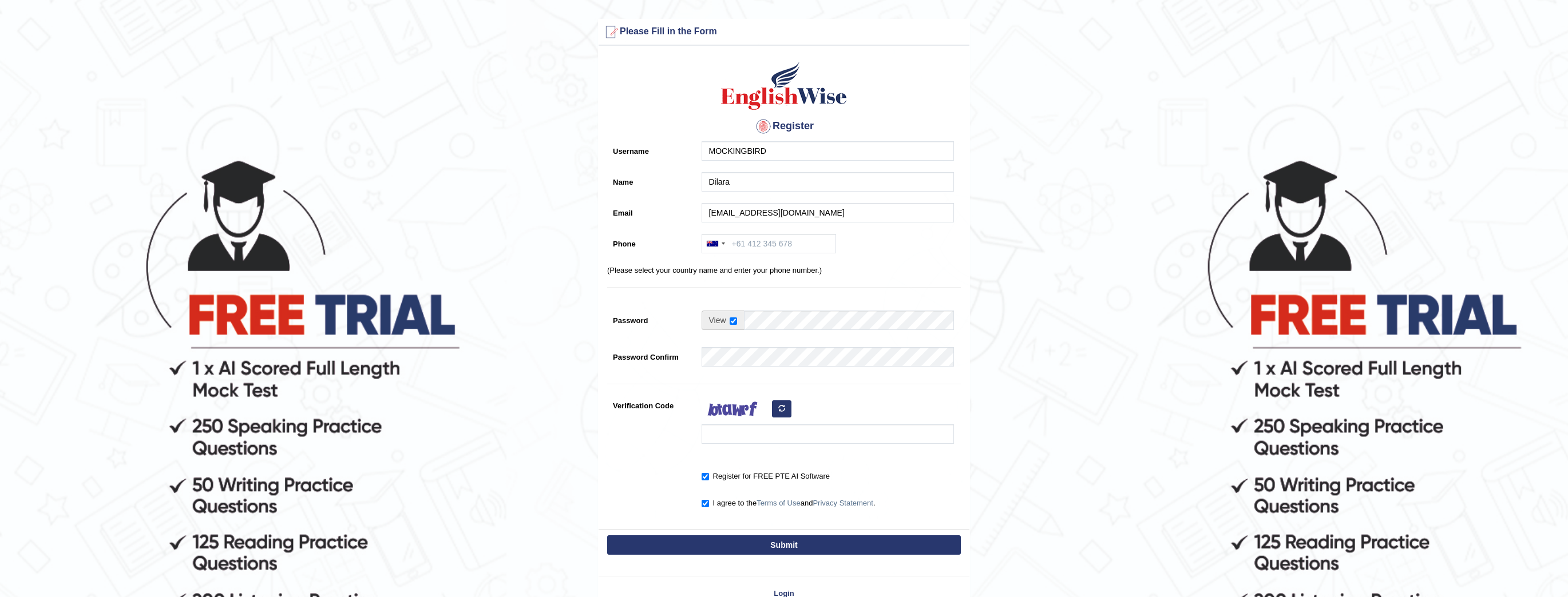
click at [1417, 93] on form "Please fix the following errors: Please Fill in the Form Register Username MOCK…" at bounding box center [784, 321] width 1565 height 606
click at [805, 119] on h4 "Register" at bounding box center [784, 126] width 354 height 18
click at [826, 231] on div "Register Username MOCKINGBIRD Name Dilara Email dilarauzunoglu7@gmail.com Phone…" at bounding box center [784, 291] width 371 height 478
type input "+61 450282297"
click at [797, 310] on div "Register Username MOCKINGBIRD Name Dilara Email dilarauzunoglu7@gmail.com Phone…" at bounding box center [784, 291] width 371 height 478
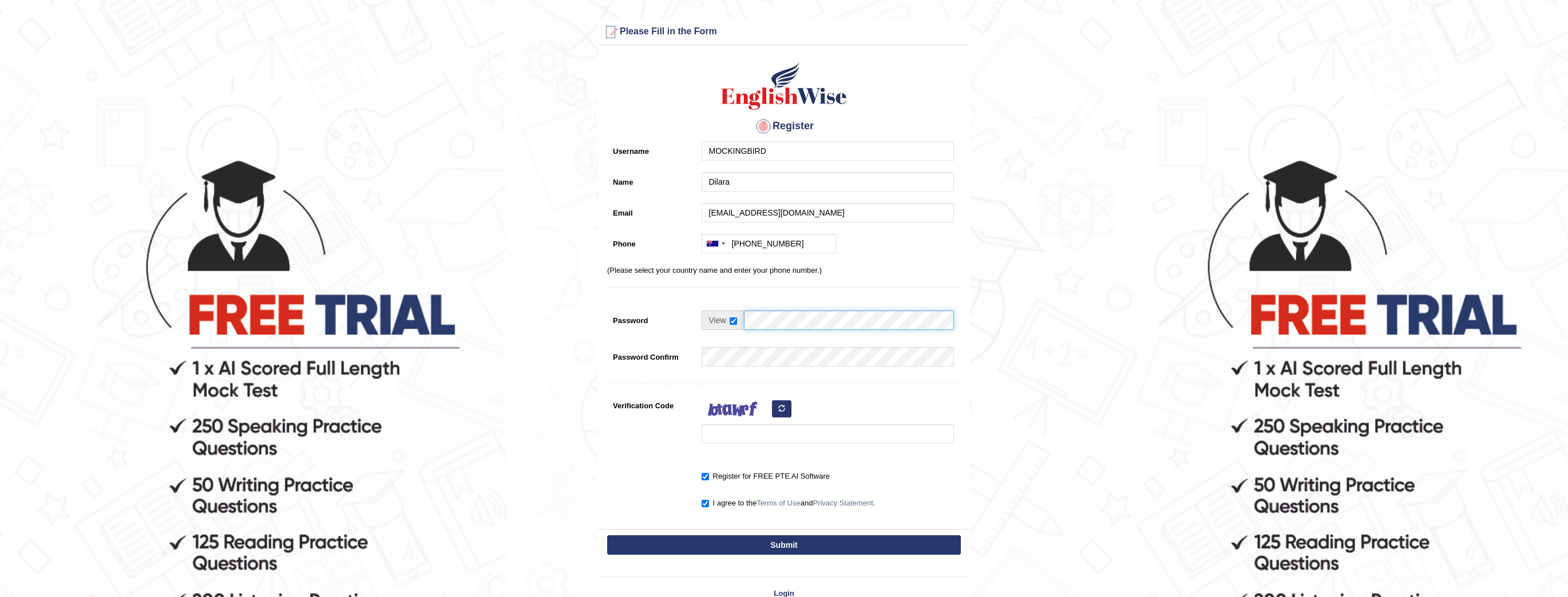
click at [792, 309] on div "Register Username MOCKINGBIRD Name Dilara Email dilarauzunoglu7@gmail.com Phone…" at bounding box center [784, 291] width 371 height 478
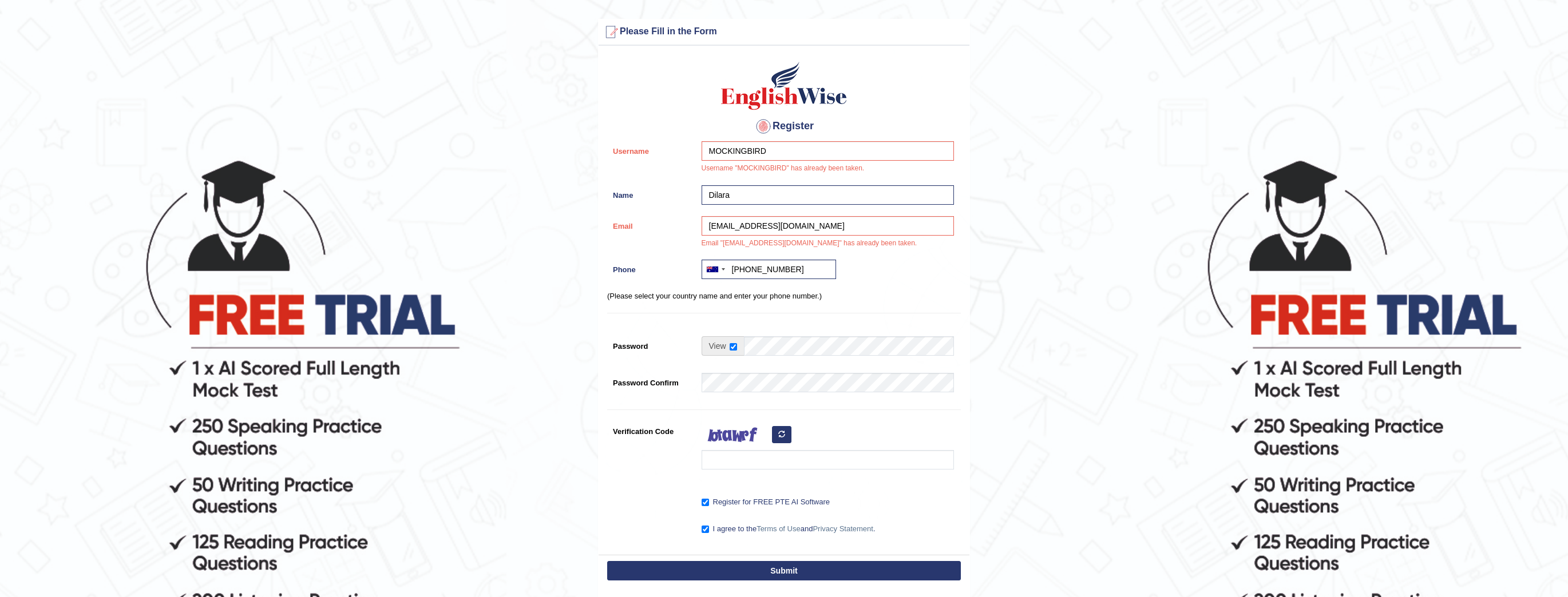
click at [932, 274] on div "Australia +61 India (भारत) +91 New Zealand +64 United States +1 Canada +1 Unite…" at bounding box center [825, 273] width 258 height 25
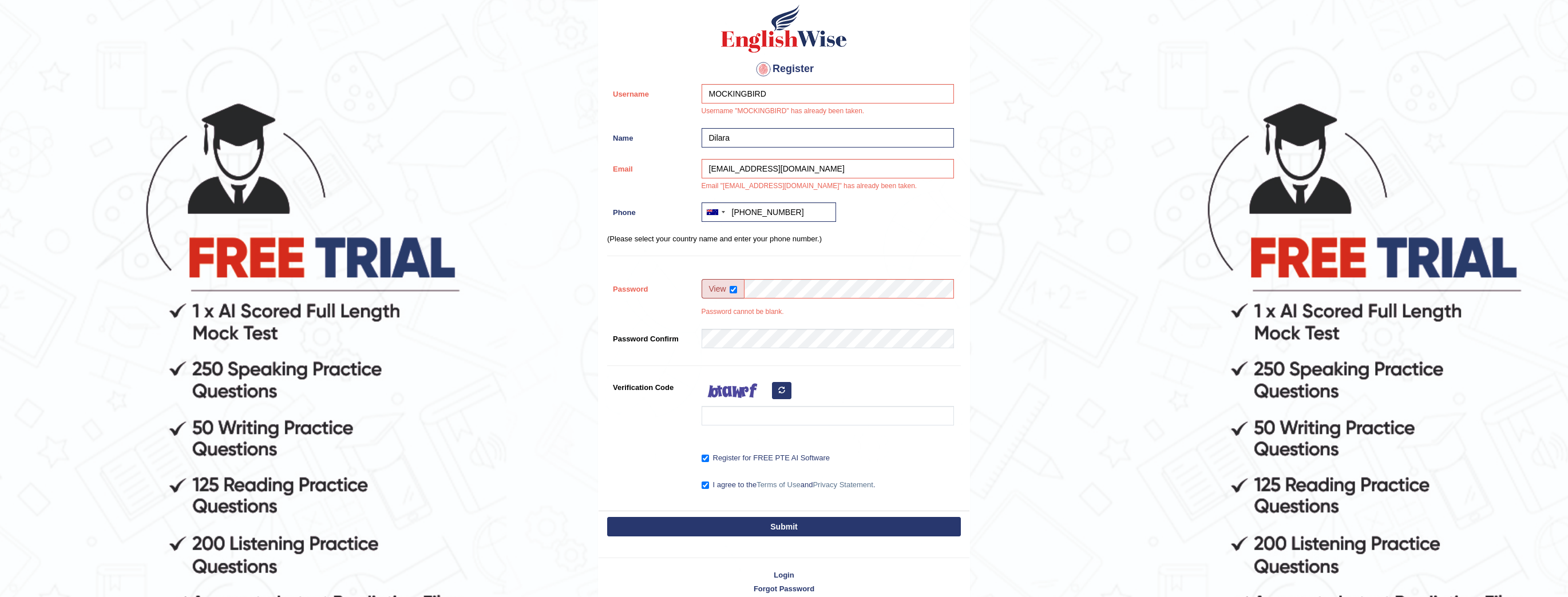
scroll to position [111, 0]
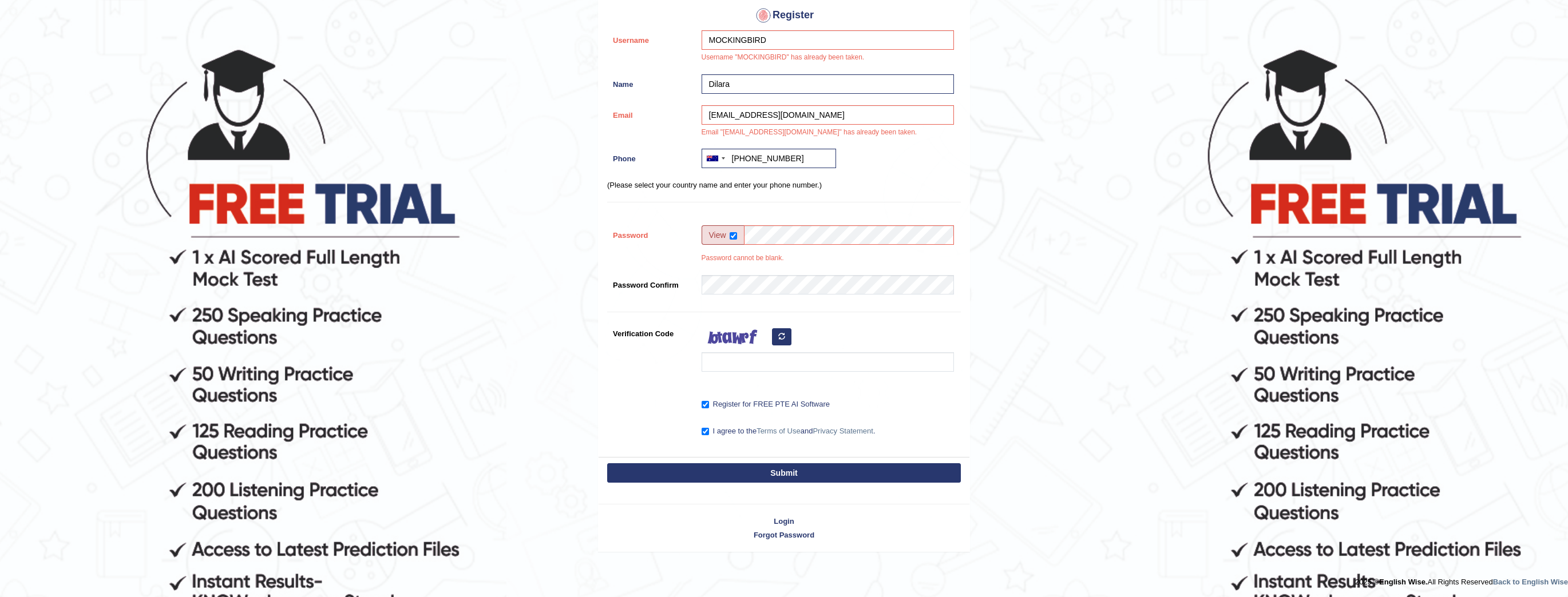
click at [766, 513] on div "Login Forgot Password" at bounding box center [784, 522] width 372 height 60
click at [779, 516] on link "Login" at bounding box center [784, 522] width 371 height 11
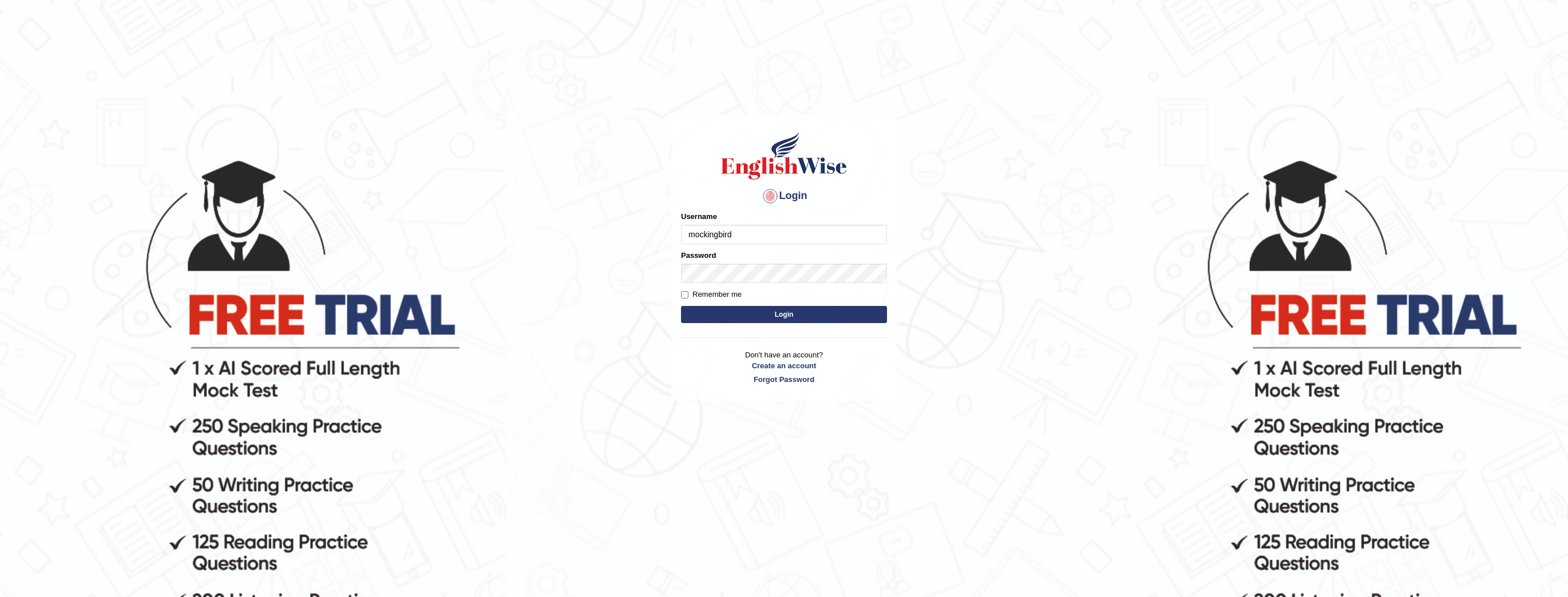
type input "mockingbird"
click at [681, 306] on button "Login" at bounding box center [784, 315] width 206 height 17
click at [714, 293] on label "Remember me" at bounding box center [711, 295] width 61 height 12
click at [689, 295] on label "Remember me" at bounding box center [711, 295] width 61 height 12
click at [689, 295] on input "Remember me" at bounding box center [685, 295] width 7 height 7
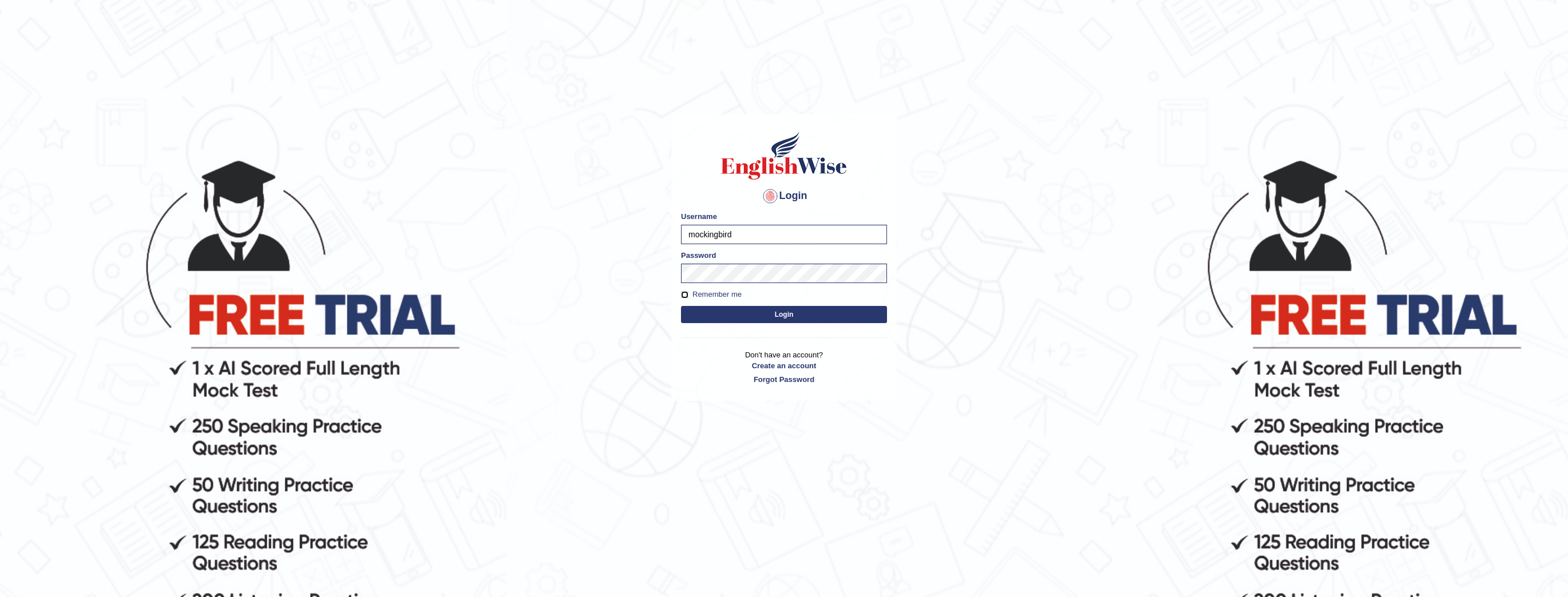
checkbox input "true"
click at [704, 309] on button "Login" at bounding box center [784, 315] width 206 height 17
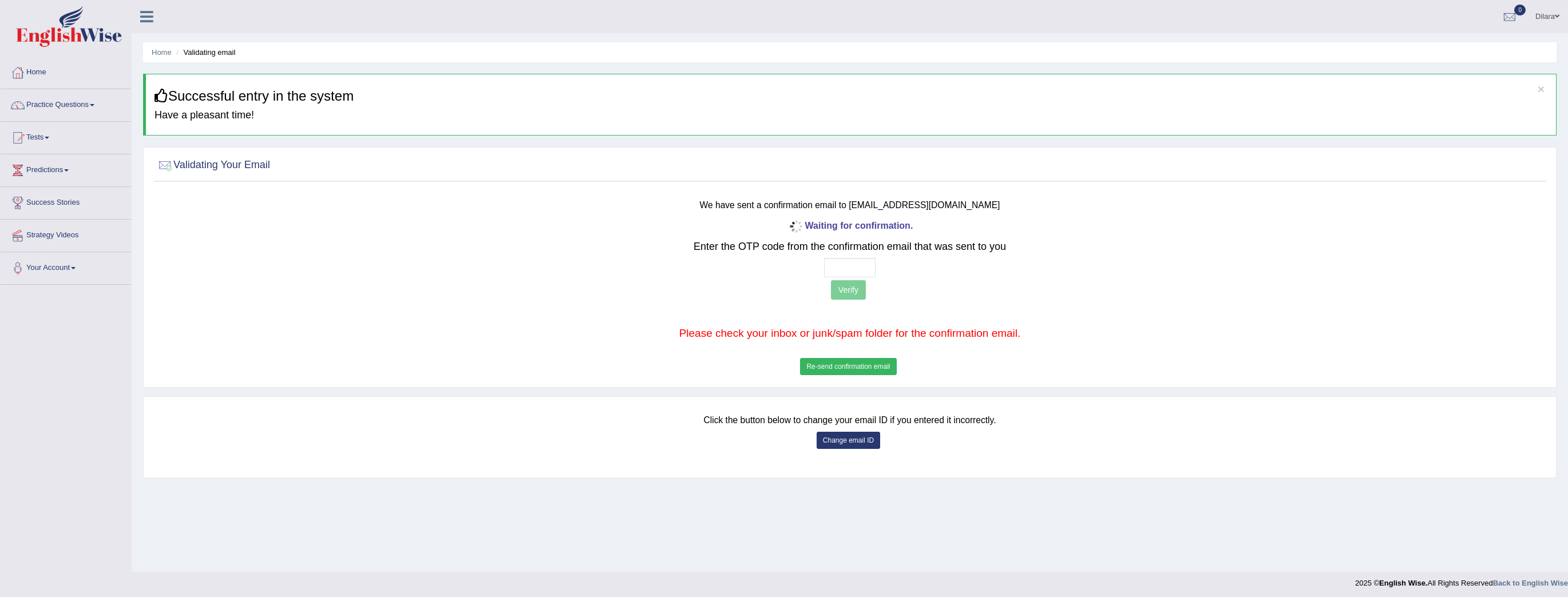
click at [656, 281] on p "Verify" at bounding box center [850, 291] width 1155 height 22
click at [846, 366] on button "Re-send confirmation email" at bounding box center [848, 367] width 96 height 17
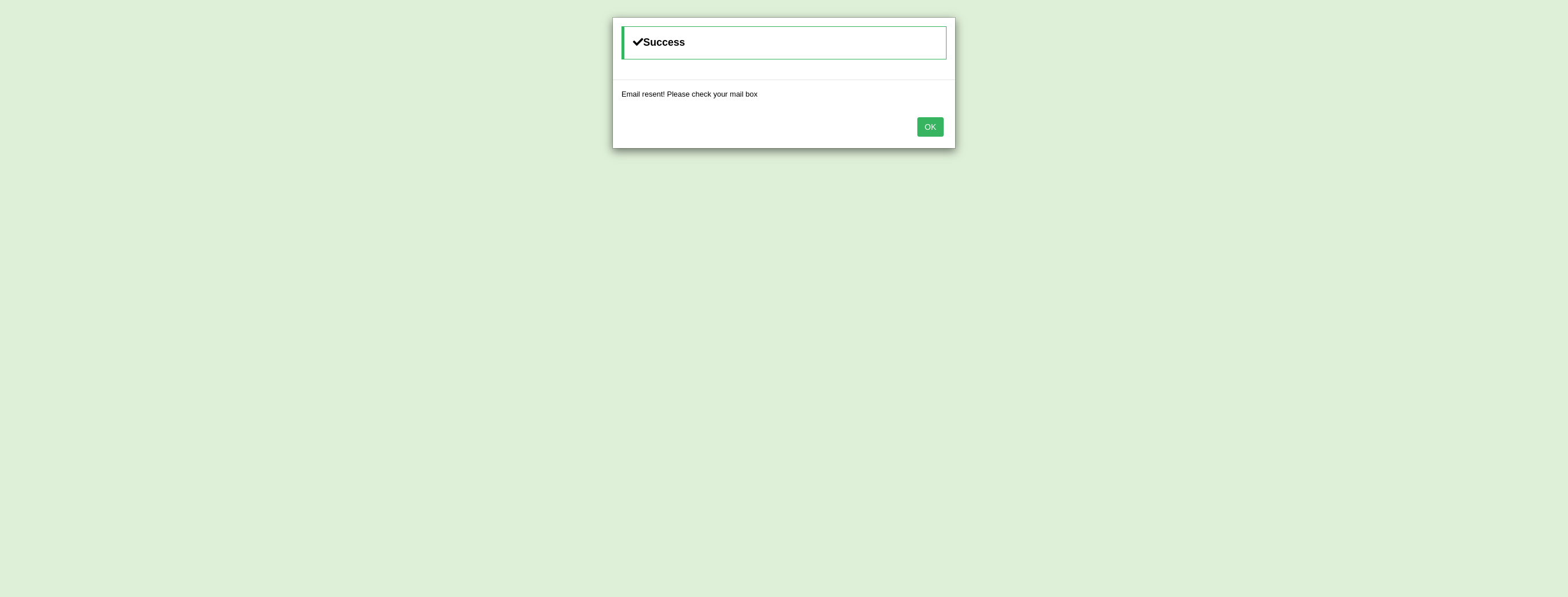
click at [936, 111] on div "OK" at bounding box center [784, 128] width 343 height 40
drag, startPoint x: 941, startPoint y: 119, endPoint x: 943, endPoint y: 127, distance: 8.2
click at [942, 121] on button "OK" at bounding box center [931, 126] width 27 height 20
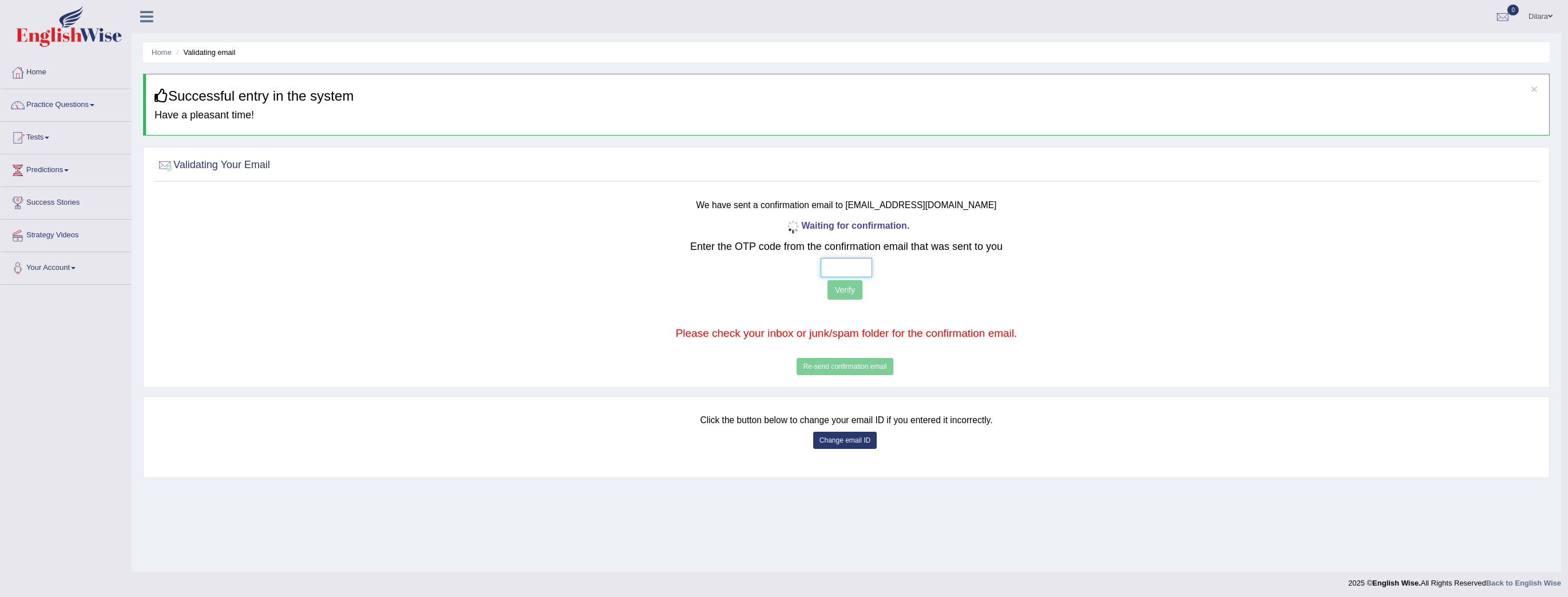
click at [854, 258] on input "text" at bounding box center [846, 267] width 52 height 20
type input "5 9 8 2"
click at [835, 277] on div "Waiting for confirmation. Enter the OTP code from the confirmation email that w…" at bounding box center [847, 298] width 1149 height 161
click at [835, 280] on button "Verify" at bounding box center [845, 290] width 35 height 20
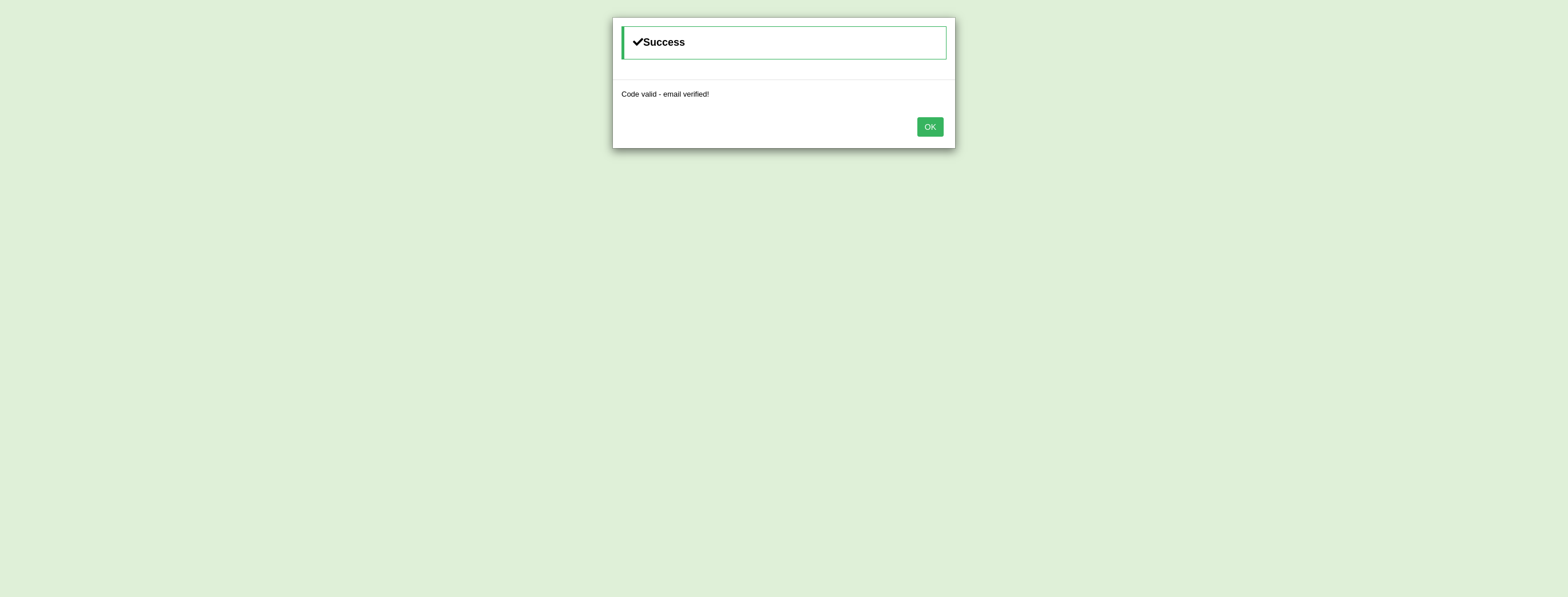
click at [951, 116] on div "OK" at bounding box center [784, 128] width 343 height 40
click at [948, 121] on div "OK" at bounding box center [784, 128] width 343 height 40
click at [935, 126] on button "OK" at bounding box center [931, 126] width 27 height 20
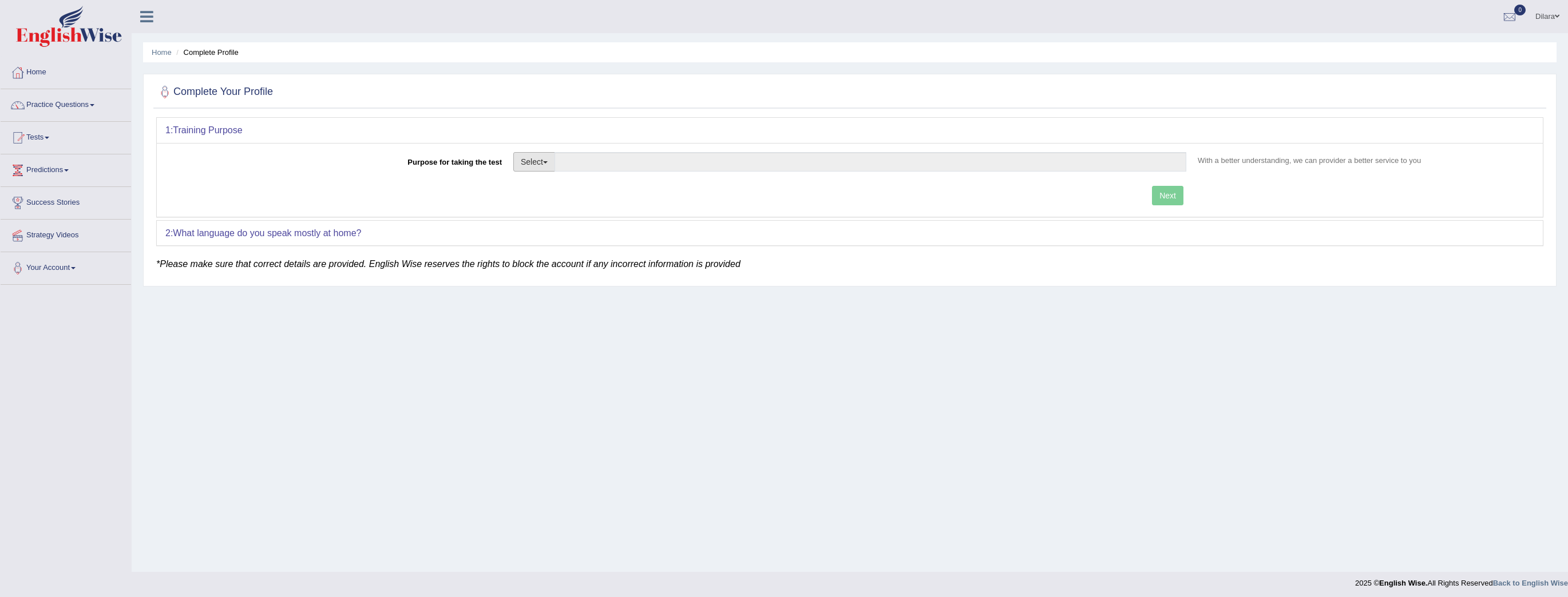
click at [547, 163] on button "Select" at bounding box center [534, 162] width 42 height 20
click at [567, 183] on link "Student Visa" at bounding box center [565, 186] width 102 height 15
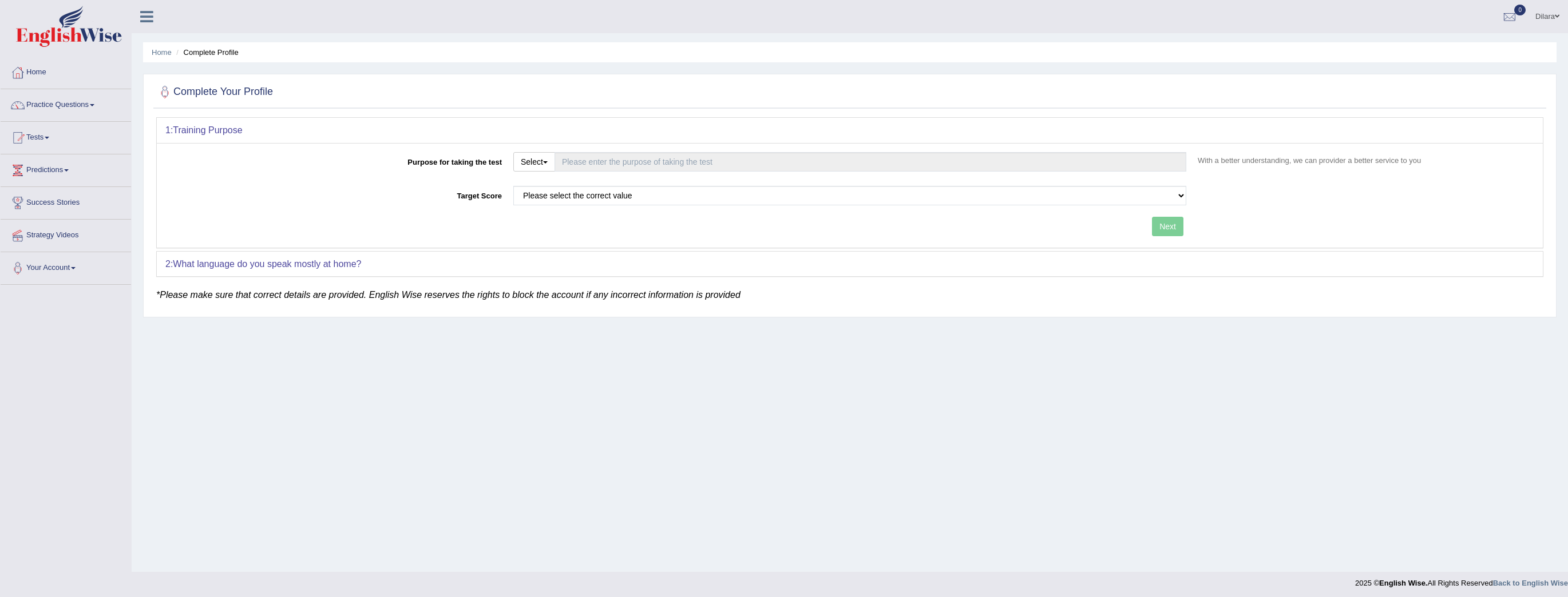
type input "Student Visa"
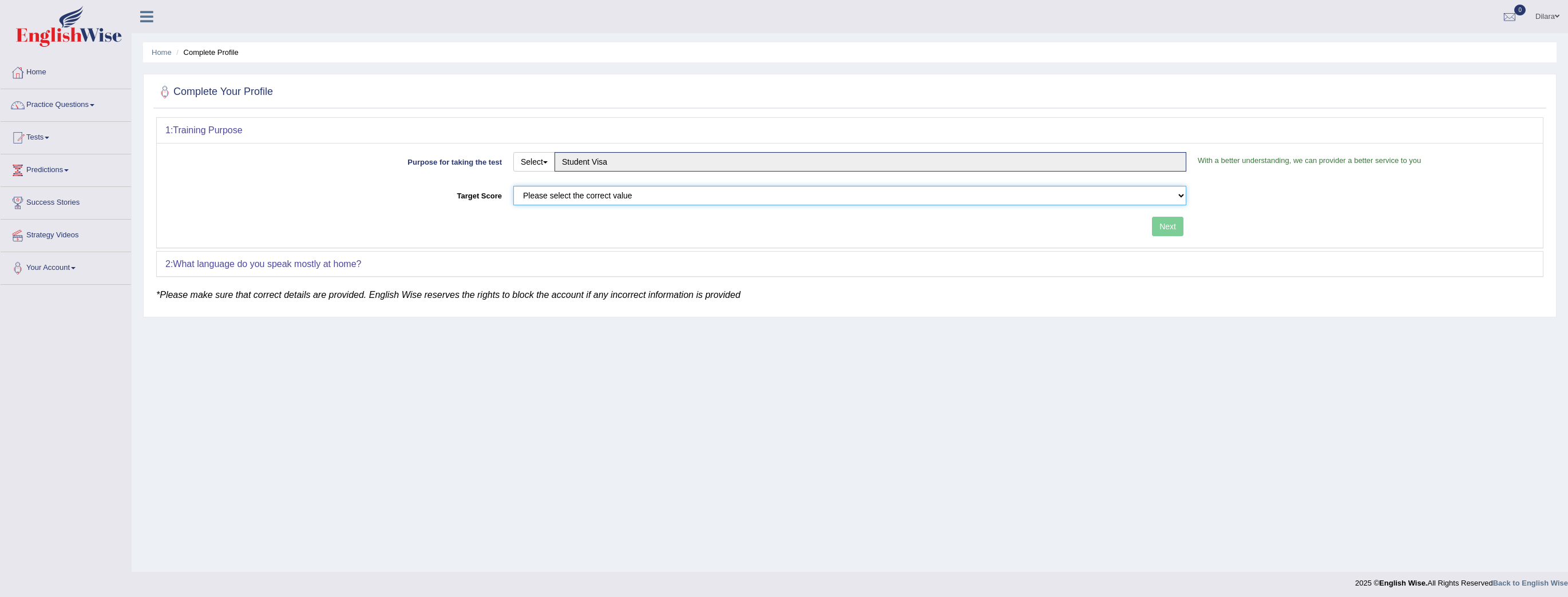
click at [622, 194] on select "Please select the correct value 50 (6 bands) 58 (6.5 bands) 65 (7 bands) 79 (8 …" at bounding box center [850, 196] width 673 height 20
select select "65"
click at [513, 186] on select "Please select the correct value 50 (6 bands) 58 (6.5 bands) 65 (7 bands) 79 (8 …" at bounding box center [850, 196] width 673 height 20
click at [483, 261] on div "2: What language do you speak mostly at home?" at bounding box center [850, 264] width 1386 height 25
drag, startPoint x: 1162, startPoint y: 222, endPoint x: 1151, endPoint y: 222, distance: 11.0
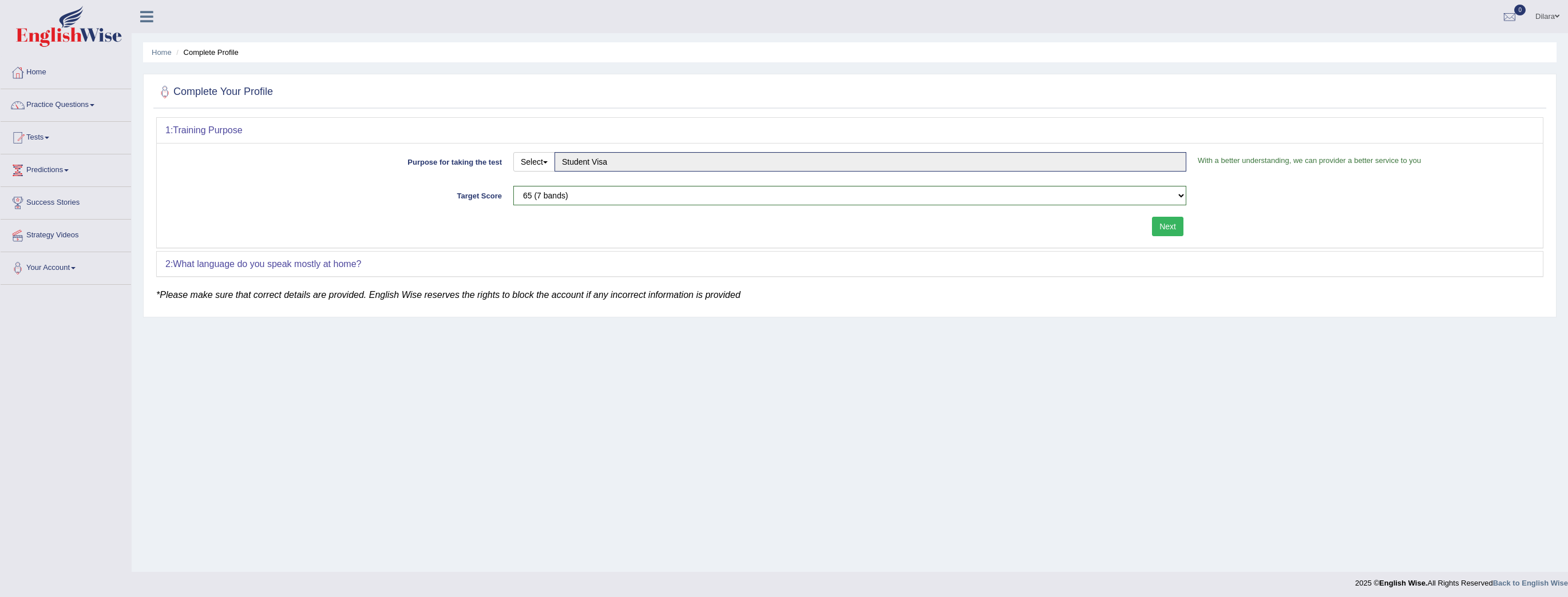
click at [1162, 222] on button "Next" at bounding box center [1168, 226] width 31 height 20
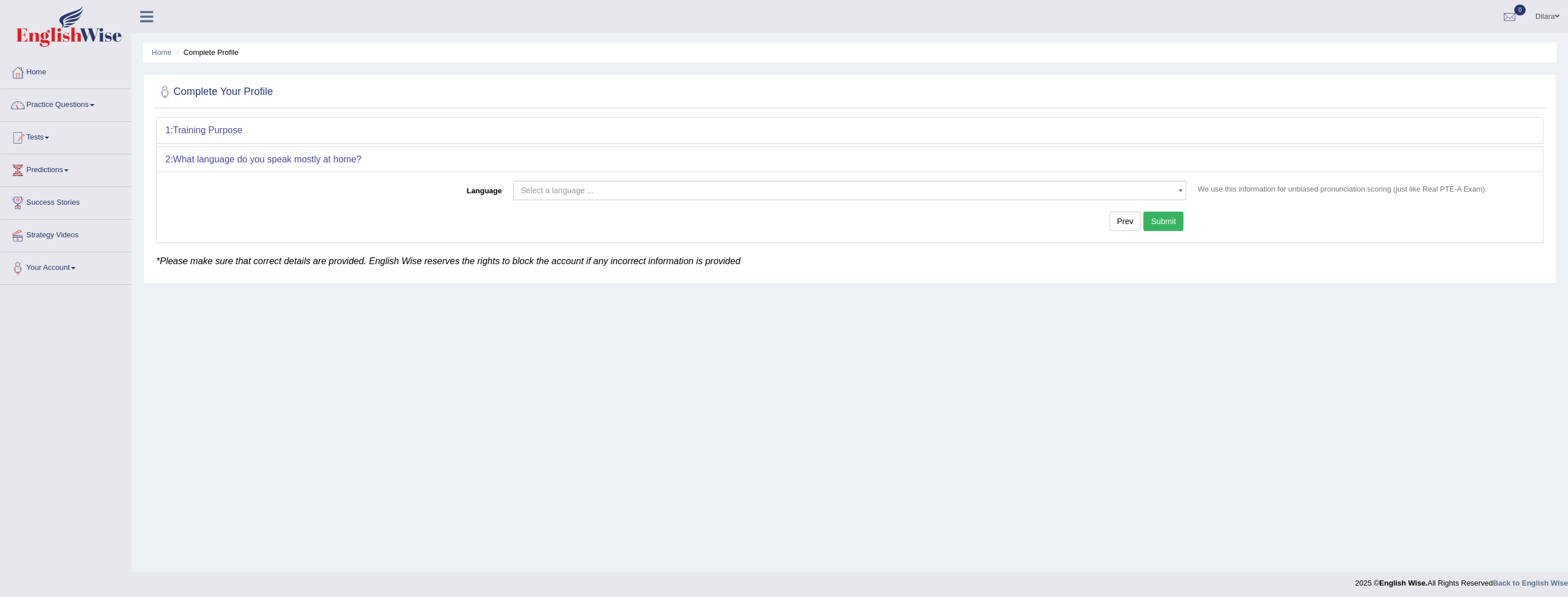
click at [608, 199] on body "Toggle navigation Home Practice Questions Speaking Practice Read Aloud Repeat S…" at bounding box center [784, 298] width 1568 height 597
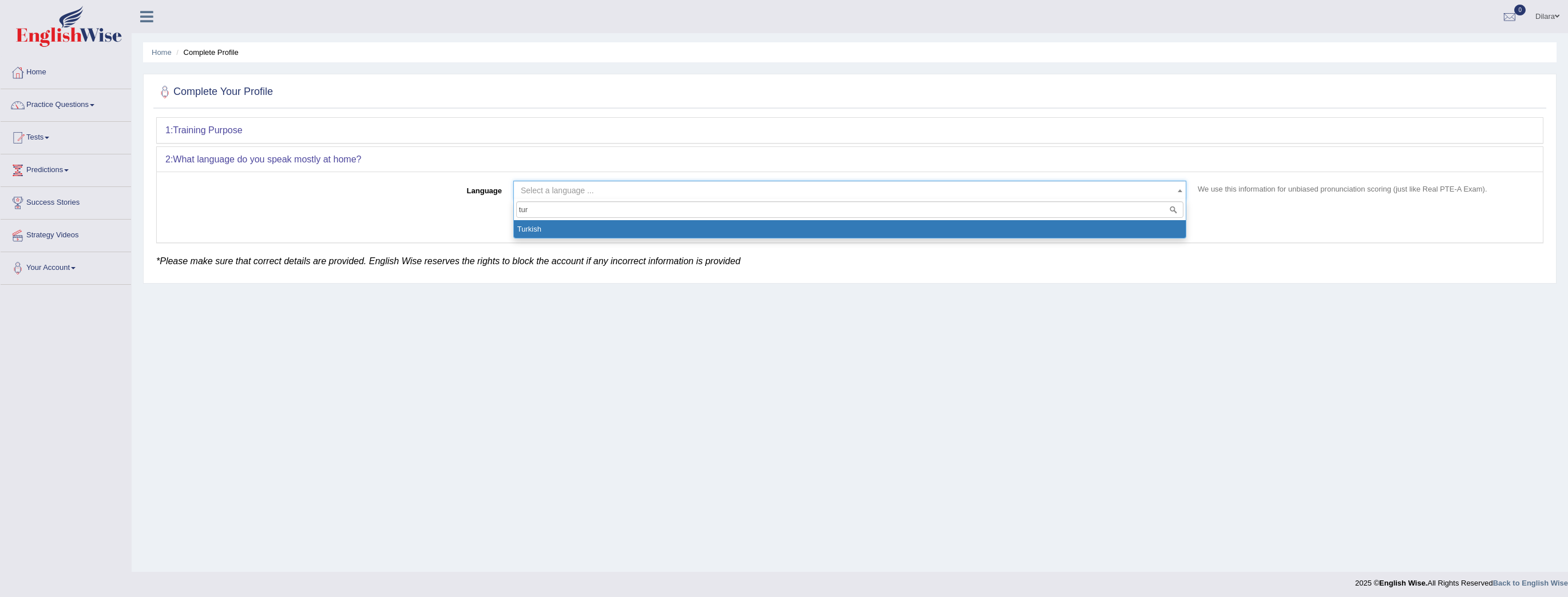
type input "tur"
select select "Turkish"
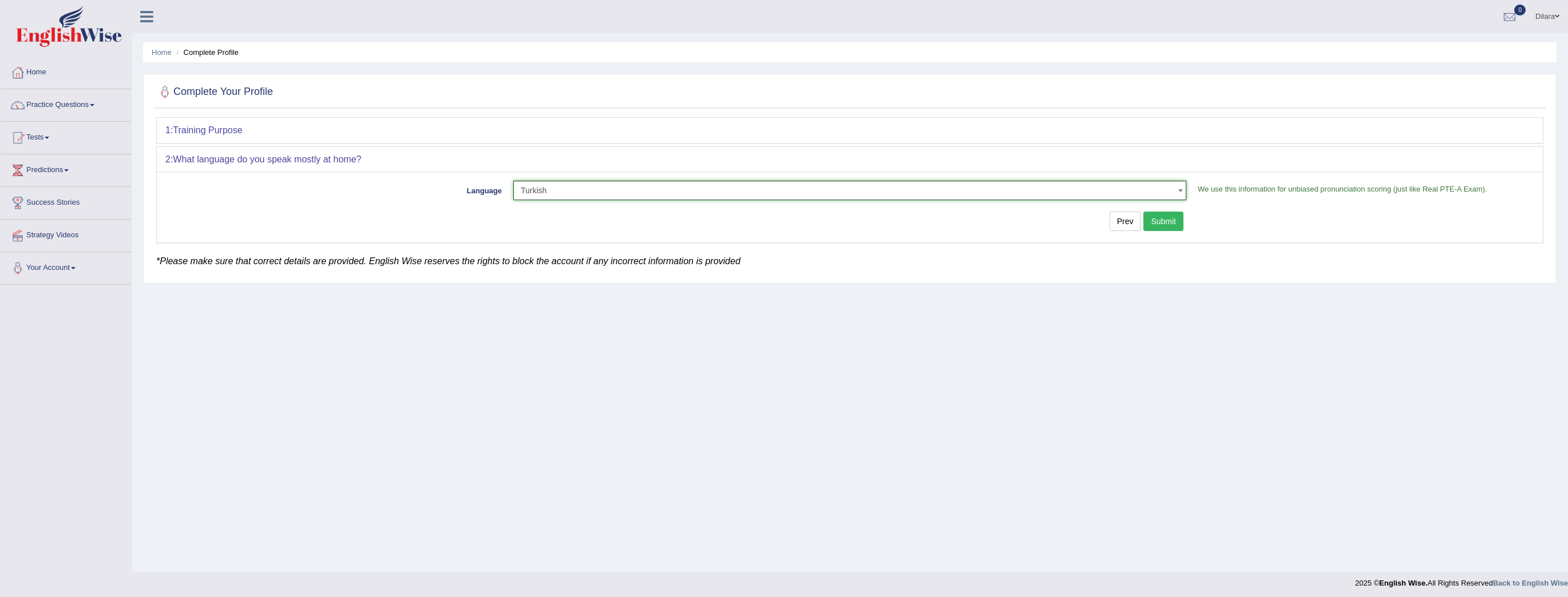
click at [1147, 218] on button "Submit" at bounding box center [1163, 221] width 40 height 20
click at [1177, 218] on button "Submit" at bounding box center [1163, 221] width 40 height 20
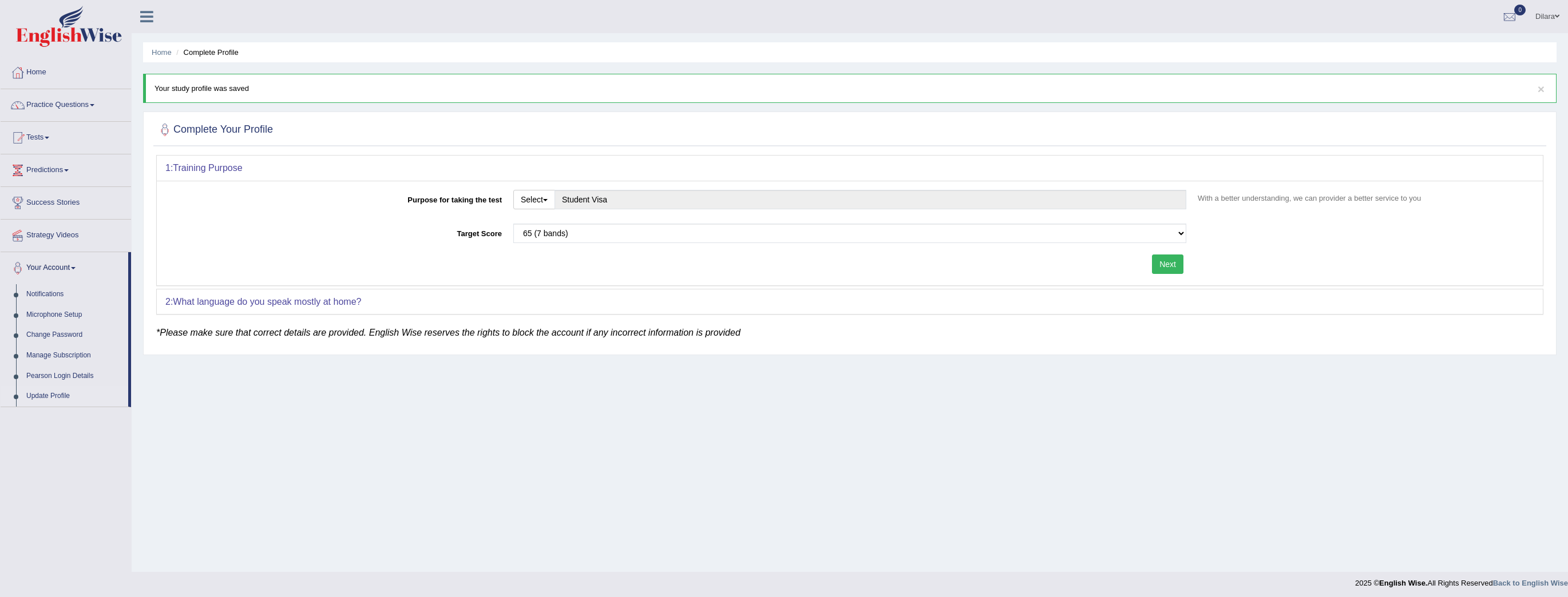
click at [1176, 261] on button "Next" at bounding box center [1168, 264] width 31 height 20
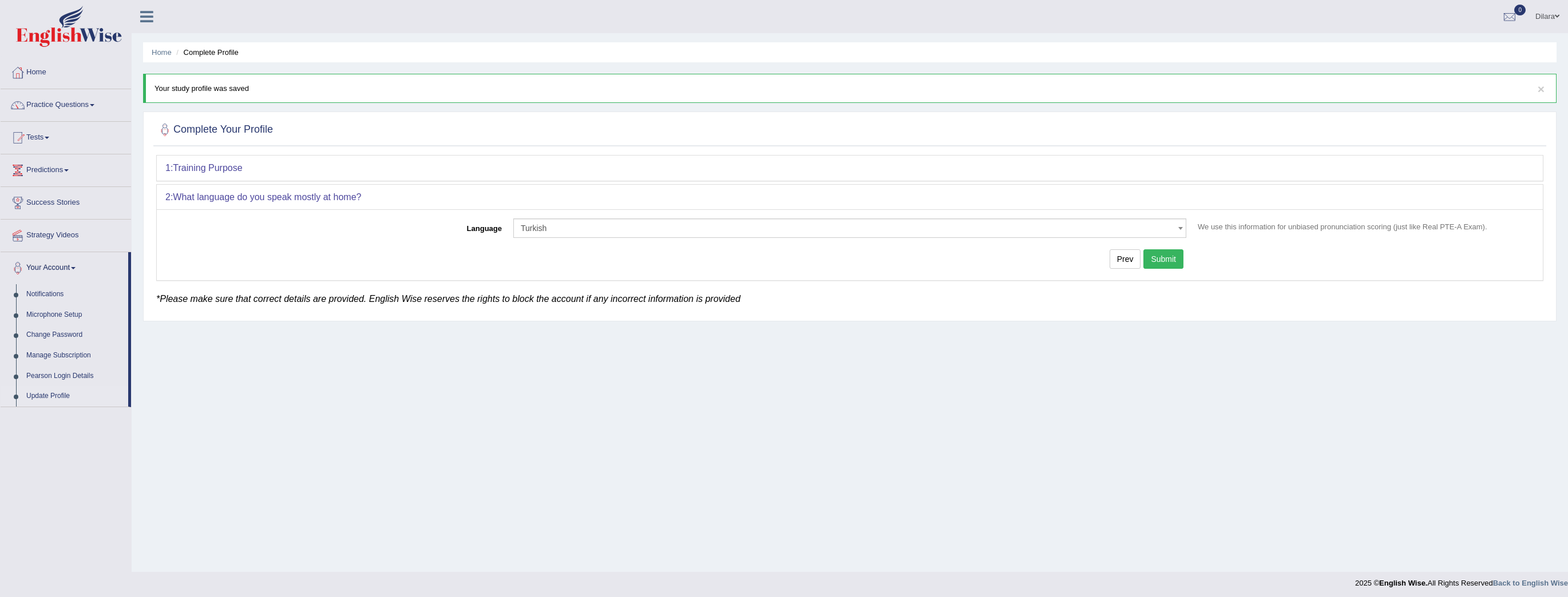
click at [1177, 261] on button "Submit" at bounding box center [1163, 259] width 40 height 20
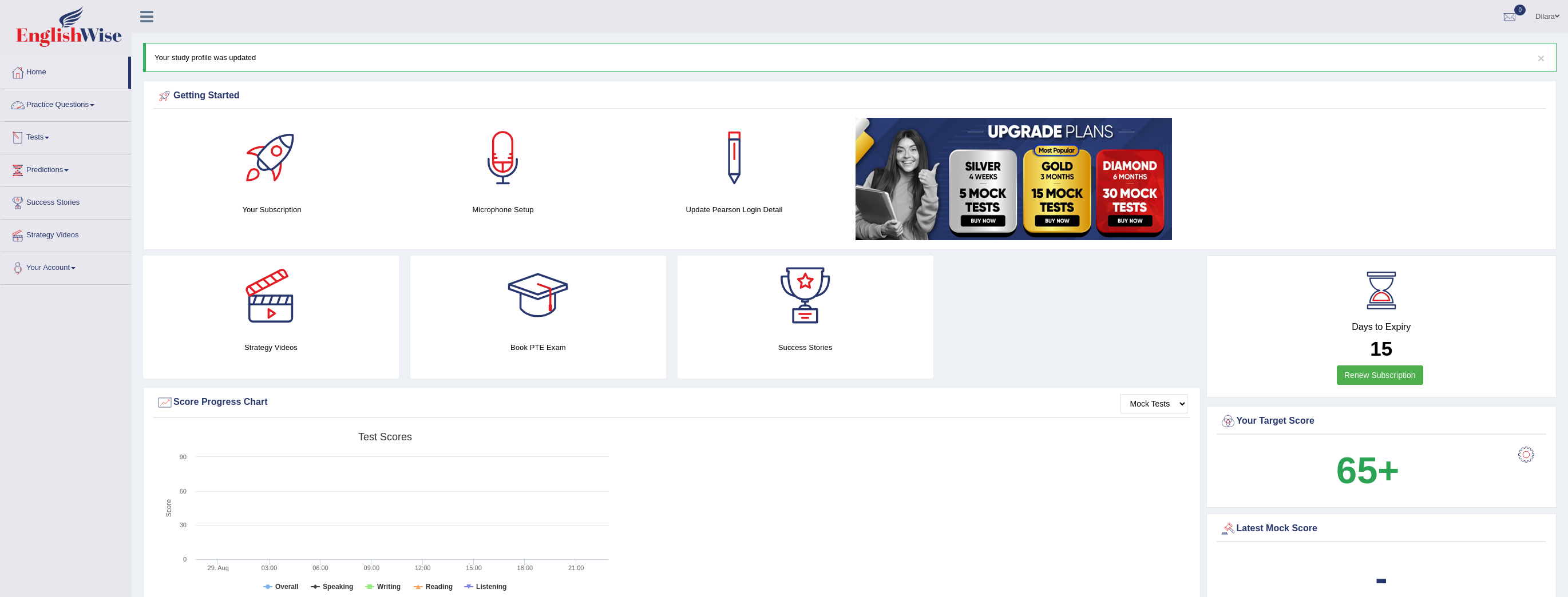
click at [59, 137] on link "Tests" at bounding box center [66, 136] width 130 height 28
click at [69, 177] on link "Take Mock Test" at bounding box center [75, 185] width 107 height 20
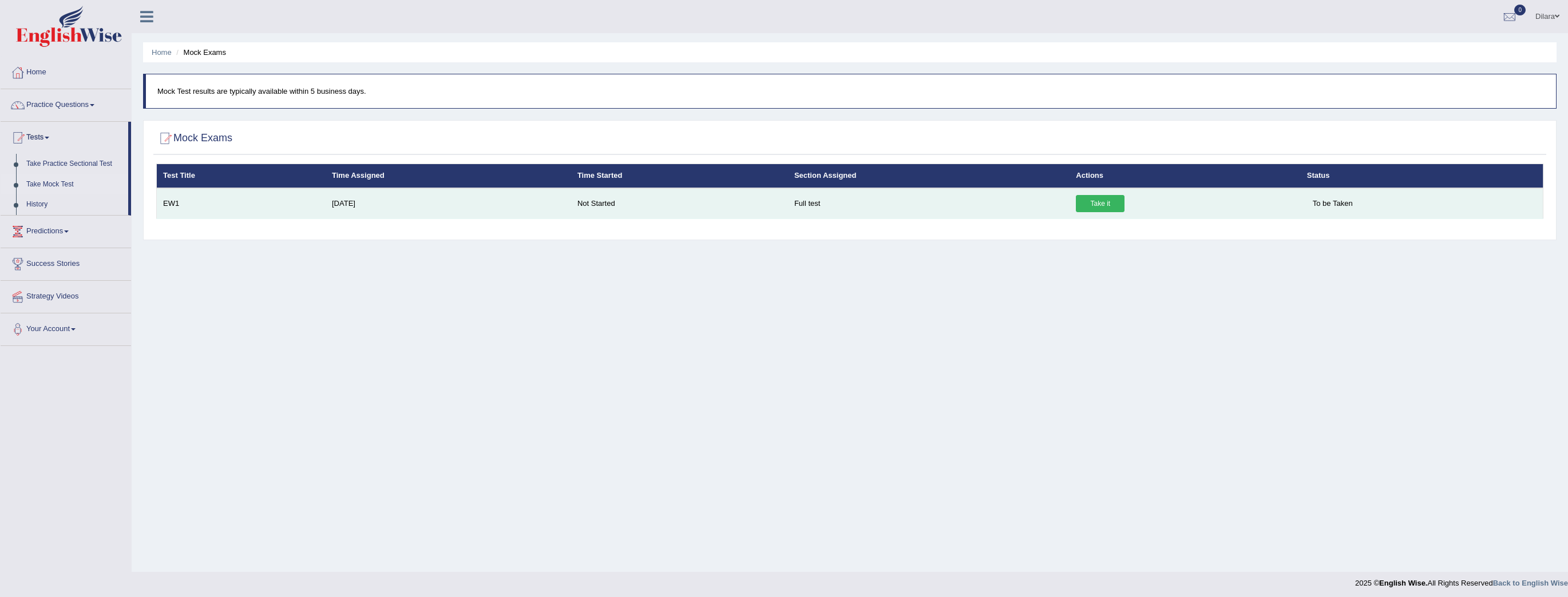
click at [1076, 201] on link "Take it" at bounding box center [1100, 203] width 49 height 17
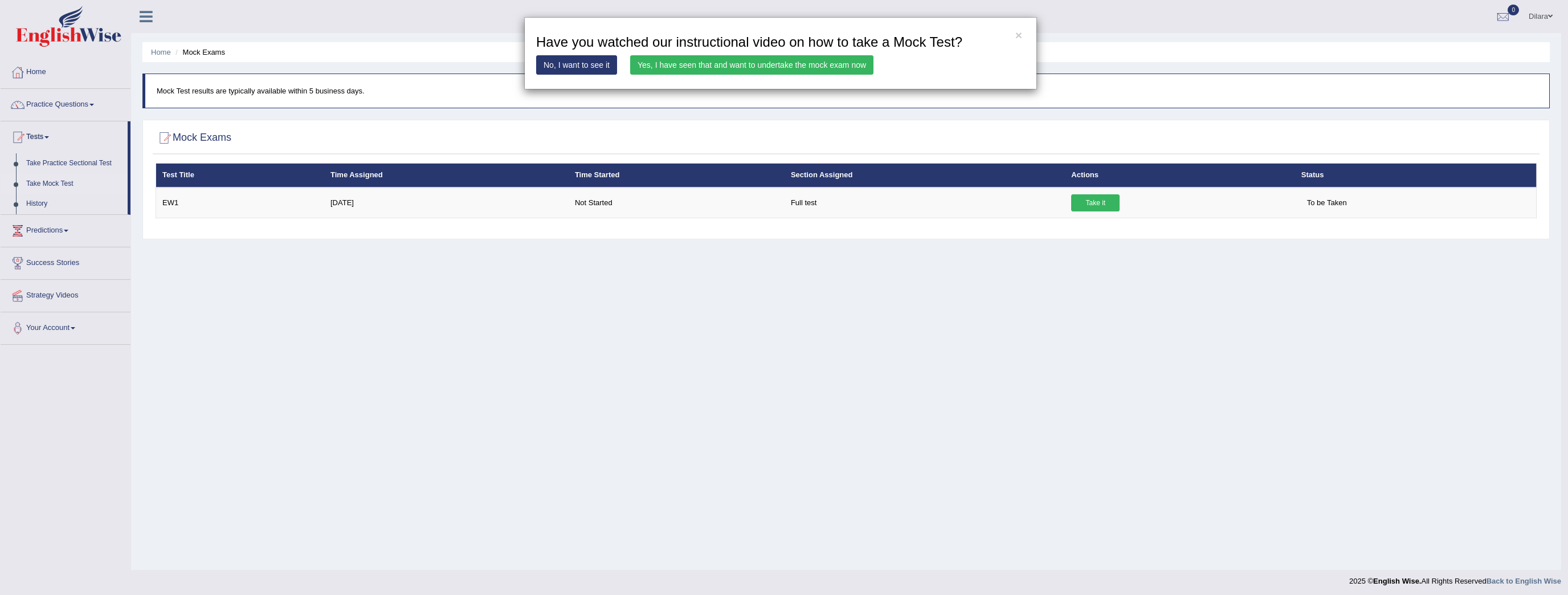
click at [698, 58] on link "Yes, I have seen that and want to undertake the mock exam now" at bounding box center [751, 65] width 243 height 20
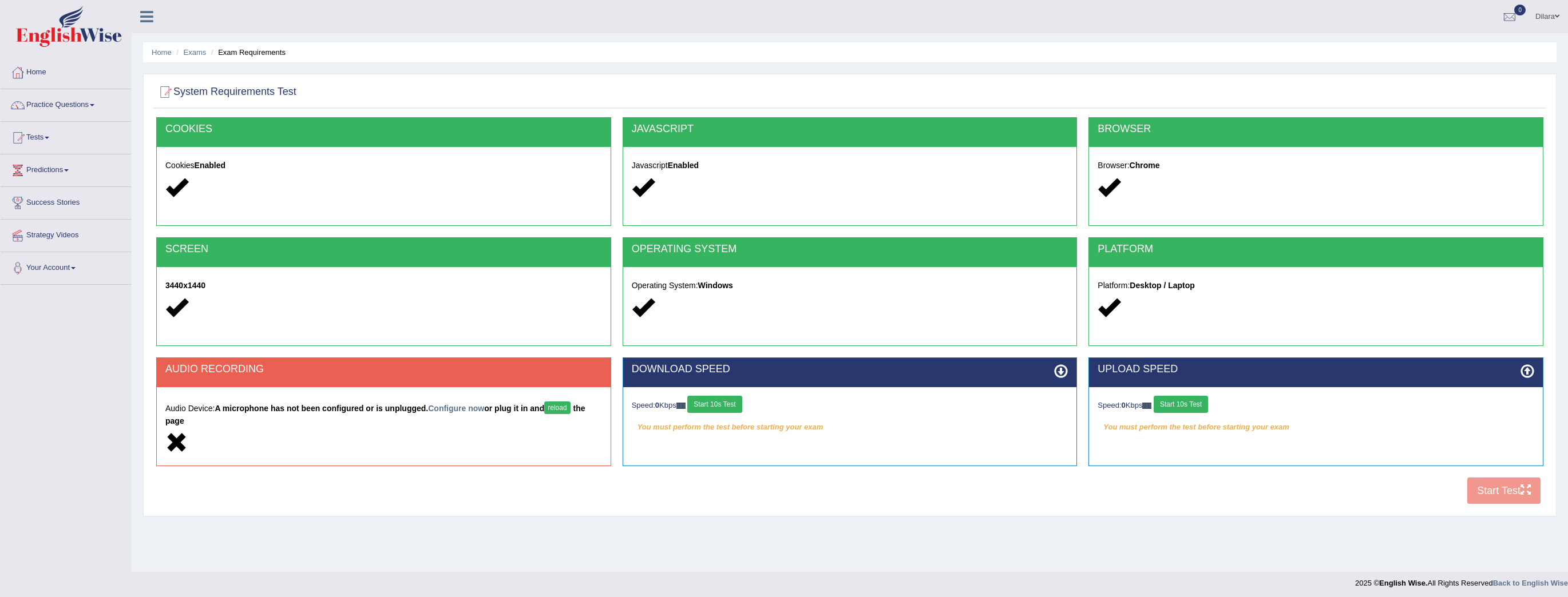
click at [515, 405] on strong "A microphone has not been configured or is unplugged. Configure now or plug it …" at bounding box center [375, 415] width 420 height 22
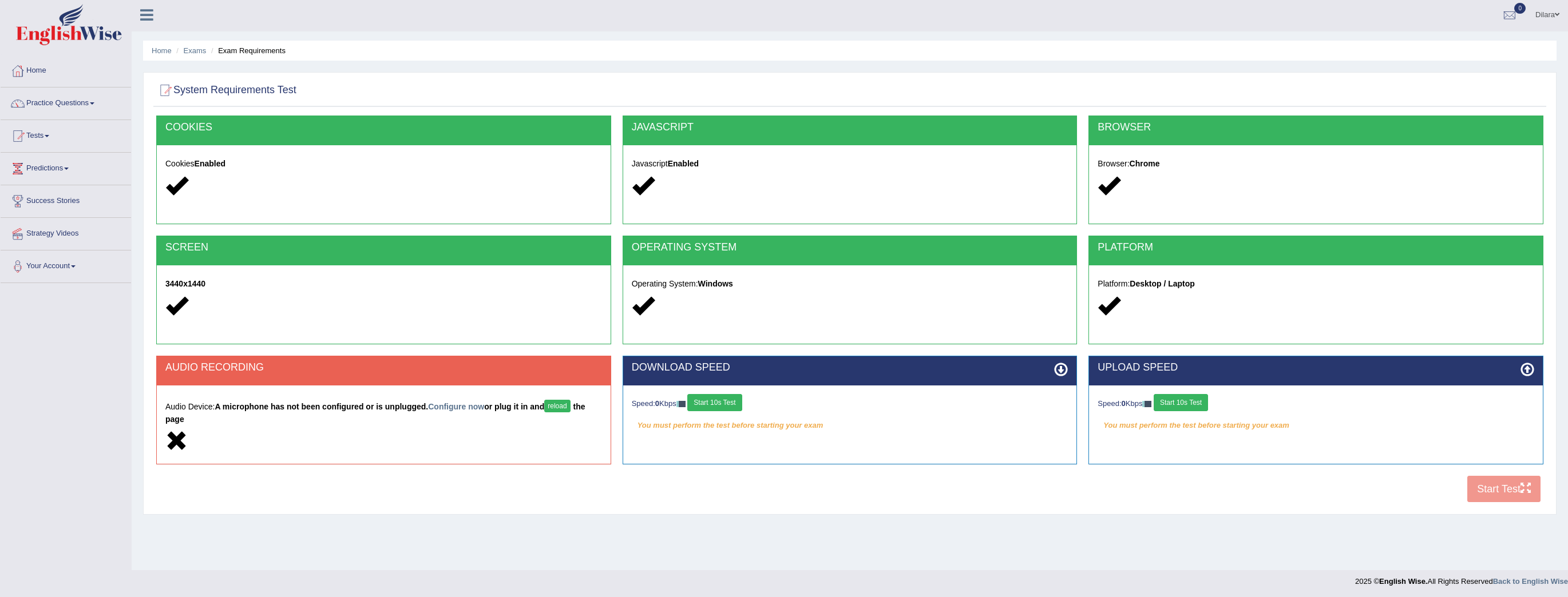
scroll to position [3, 0]
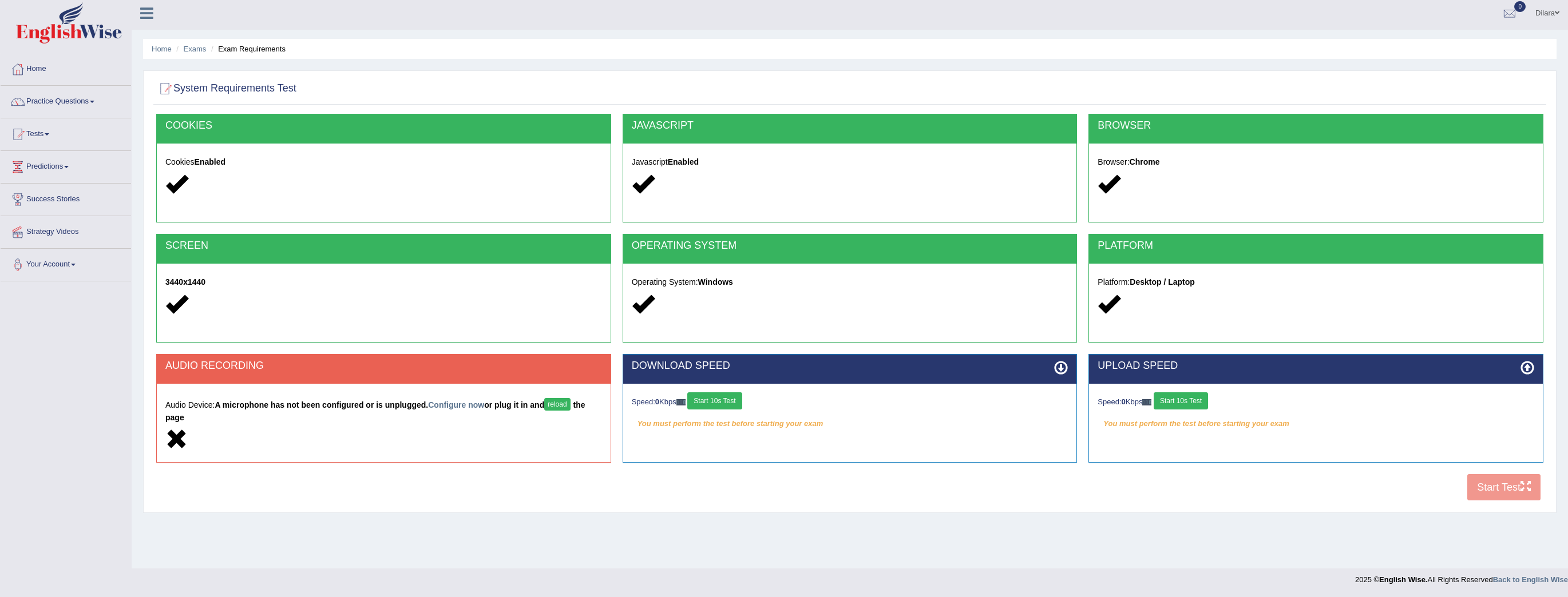
click at [426, 386] on div "Audio Device: A microphone has not been configured or is unplugged. Configure n…" at bounding box center [384, 423] width 454 height 78
click at [497, 409] on h5 "Audio Device: A microphone has not been configured or is unplugged. Configure n…" at bounding box center [384, 410] width 437 height 24
click at [545, 401] on button "reload" at bounding box center [557, 405] width 26 height 13
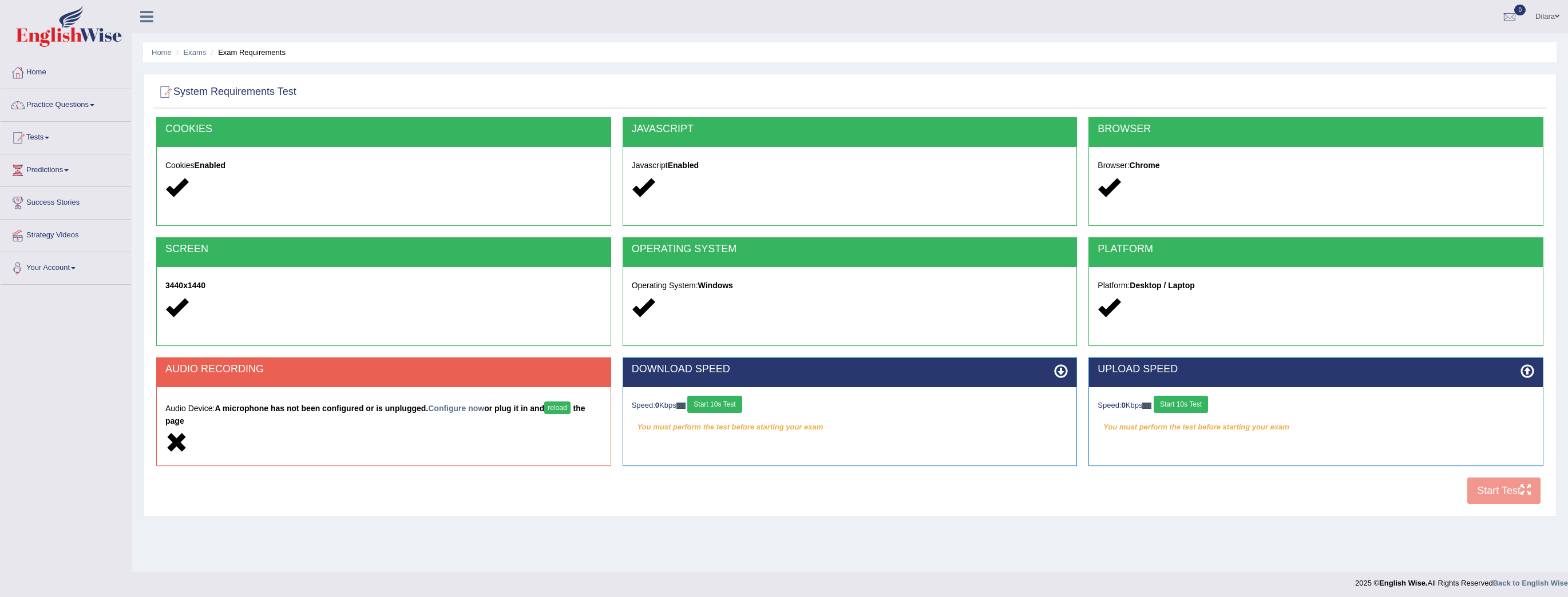
click at [387, 409] on strong "A microphone has not been configured or is unplugged. Configure now or plug it …" at bounding box center [375, 415] width 420 height 22
click at [447, 410] on link "Configure now" at bounding box center [456, 408] width 56 height 9
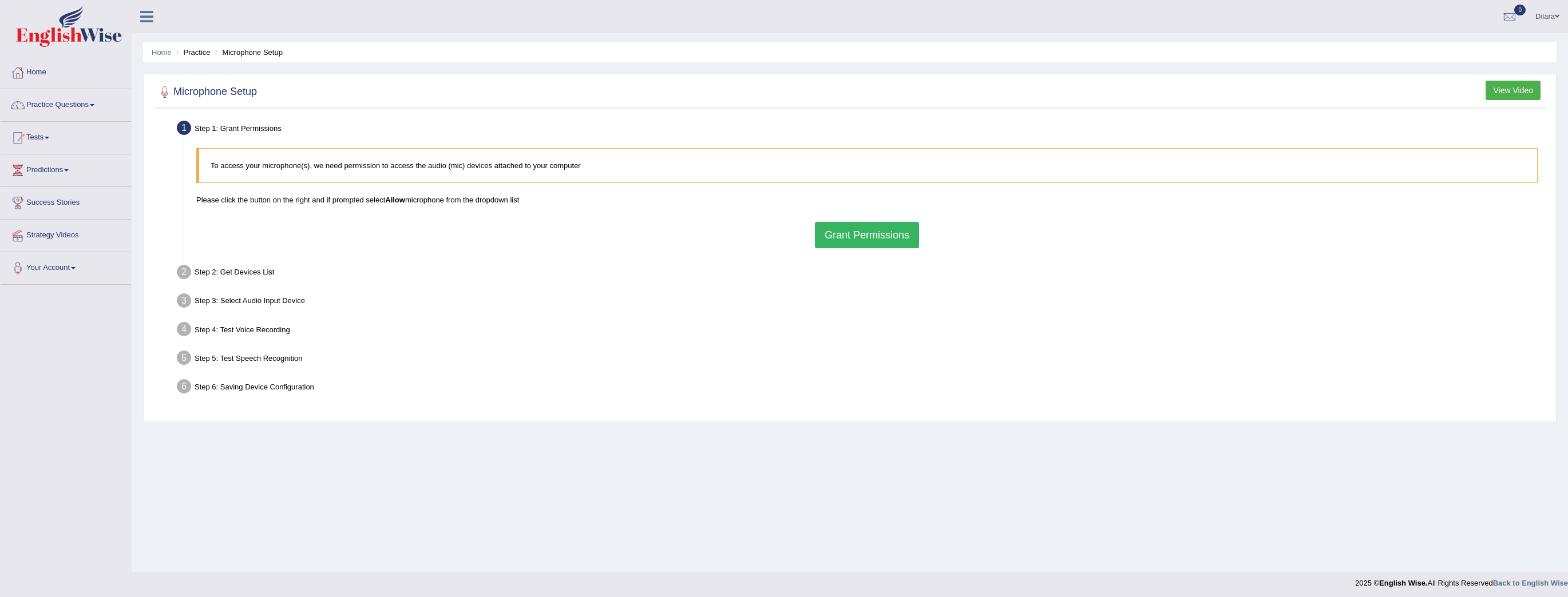
click at [850, 235] on button "Grant Permissions" at bounding box center [867, 236] width 105 height 27
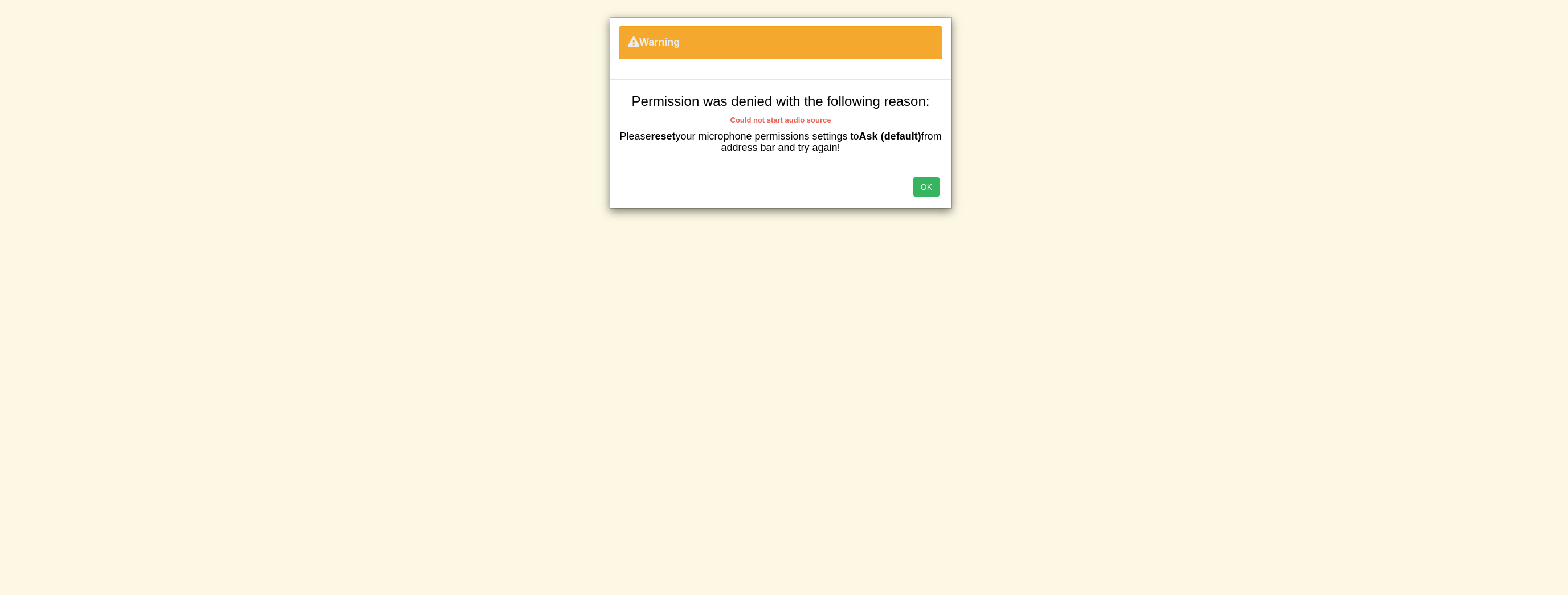
click at [937, 184] on button "OK" at bounding box center [926, 186] width 27 height 20
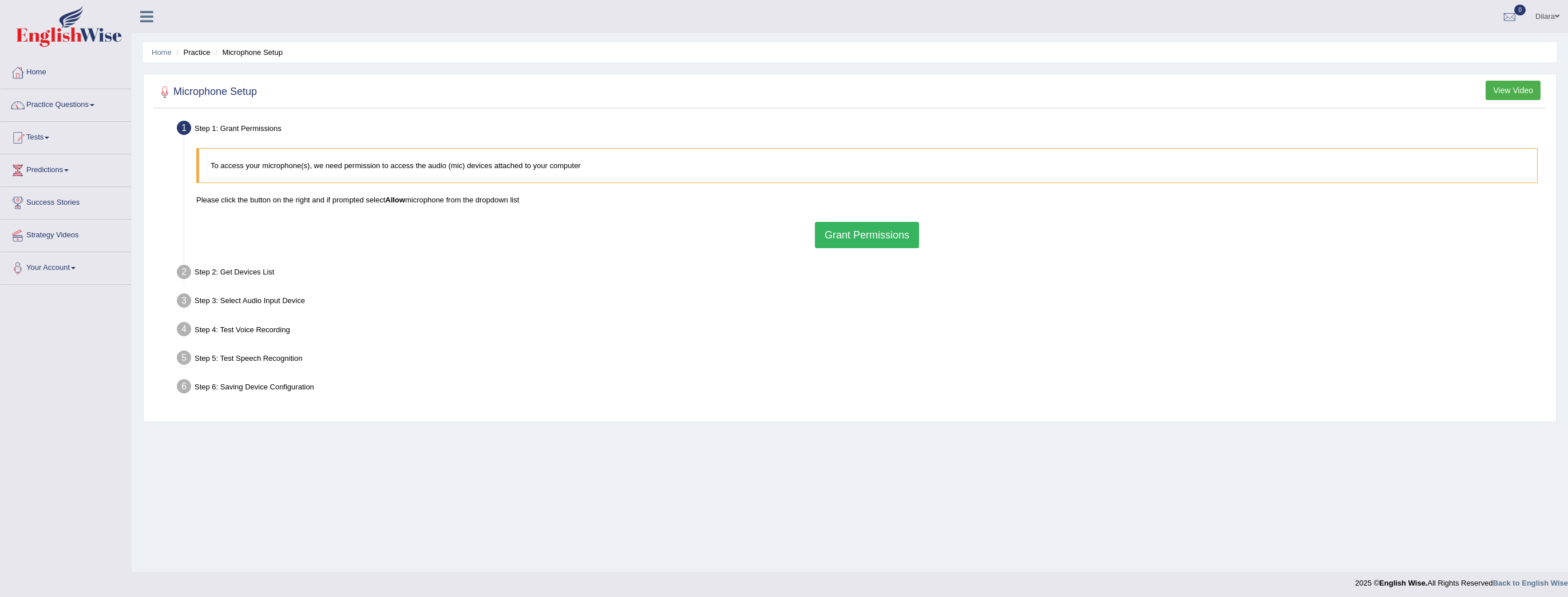
click at [872, 225] on button "Grant Permissions" at bounding box center [867, 236] width 105 height 27
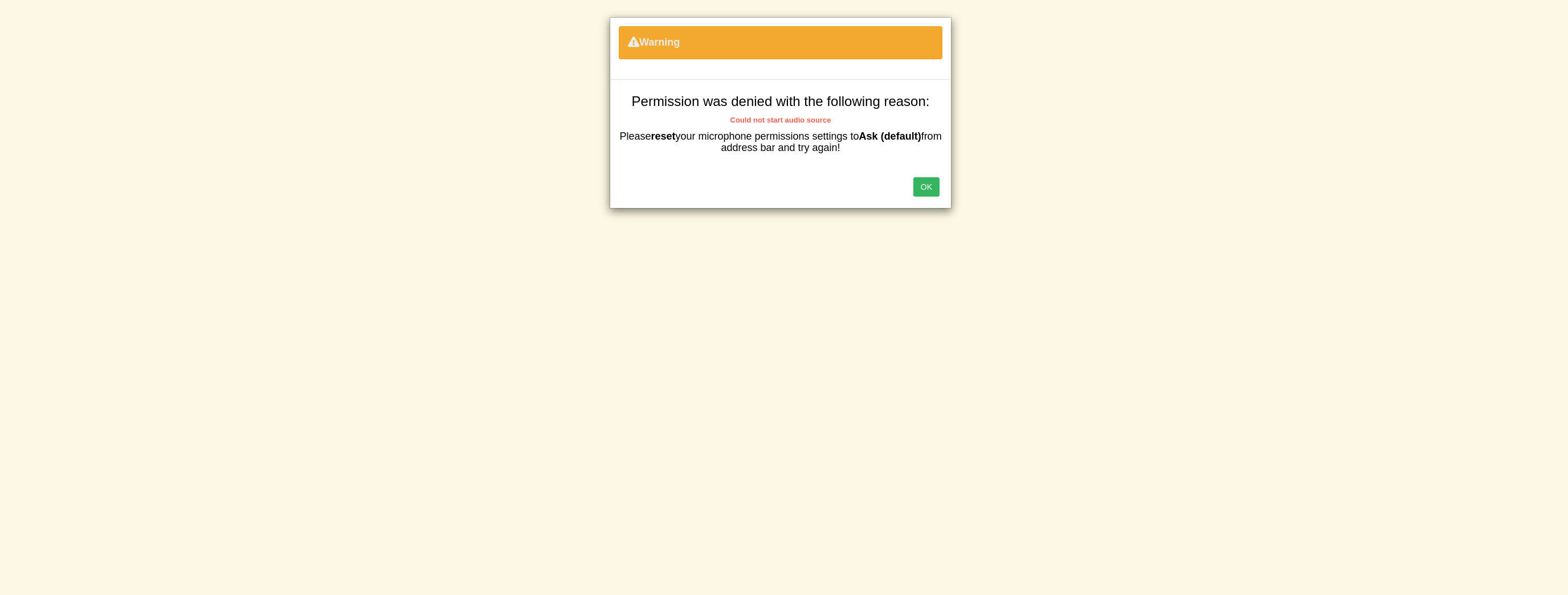
drag, startPoint x: 831, startPoint y: 144, endPoint x: 681, endPoint y: 107, distance: 154.5
click at [627, 96] on div "Permission was denied with the following reason: Could not start audio source P…" at bounding box center [781, 124] width 341 height 88
copy div "Permission was denied with the following reason: Could not start audio source P…"
click at [933, 183] on button "OK" at bounding box center [926, 186] width 27 height 20
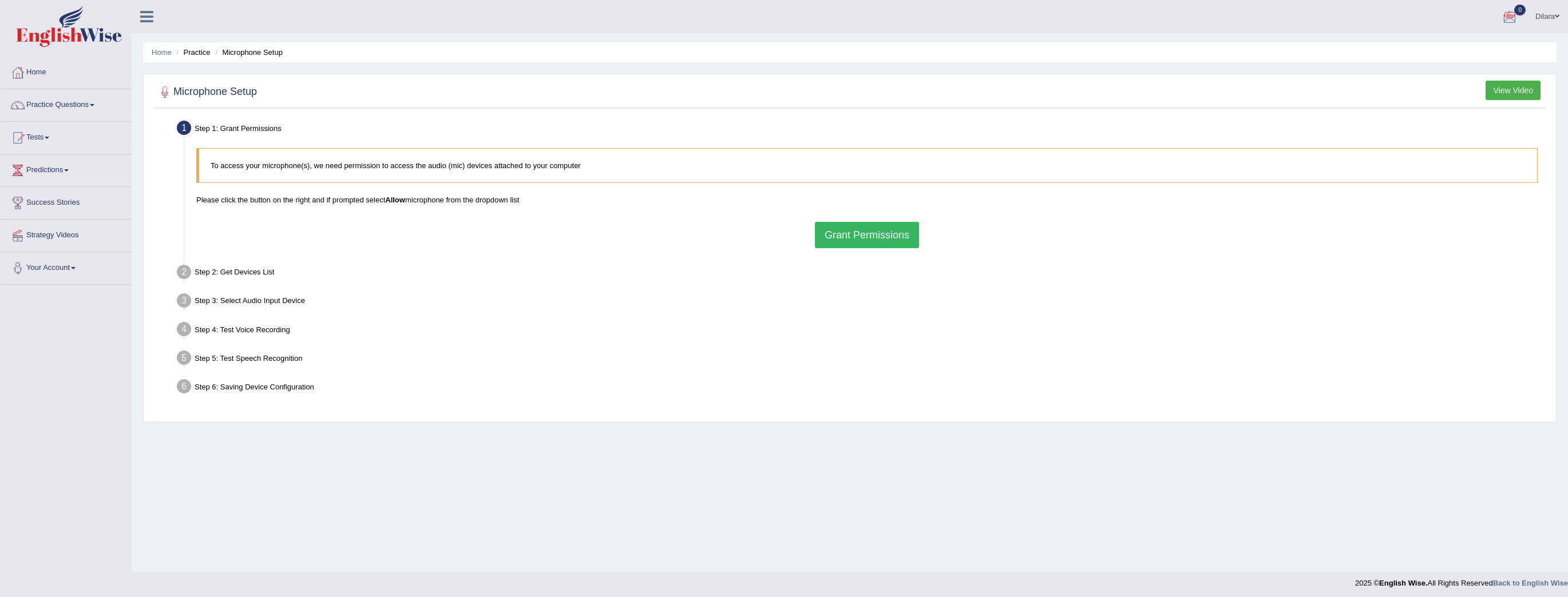
click at [1506, 87] on button "View Video" at bounding box center [1514, 90] width 55 height 20
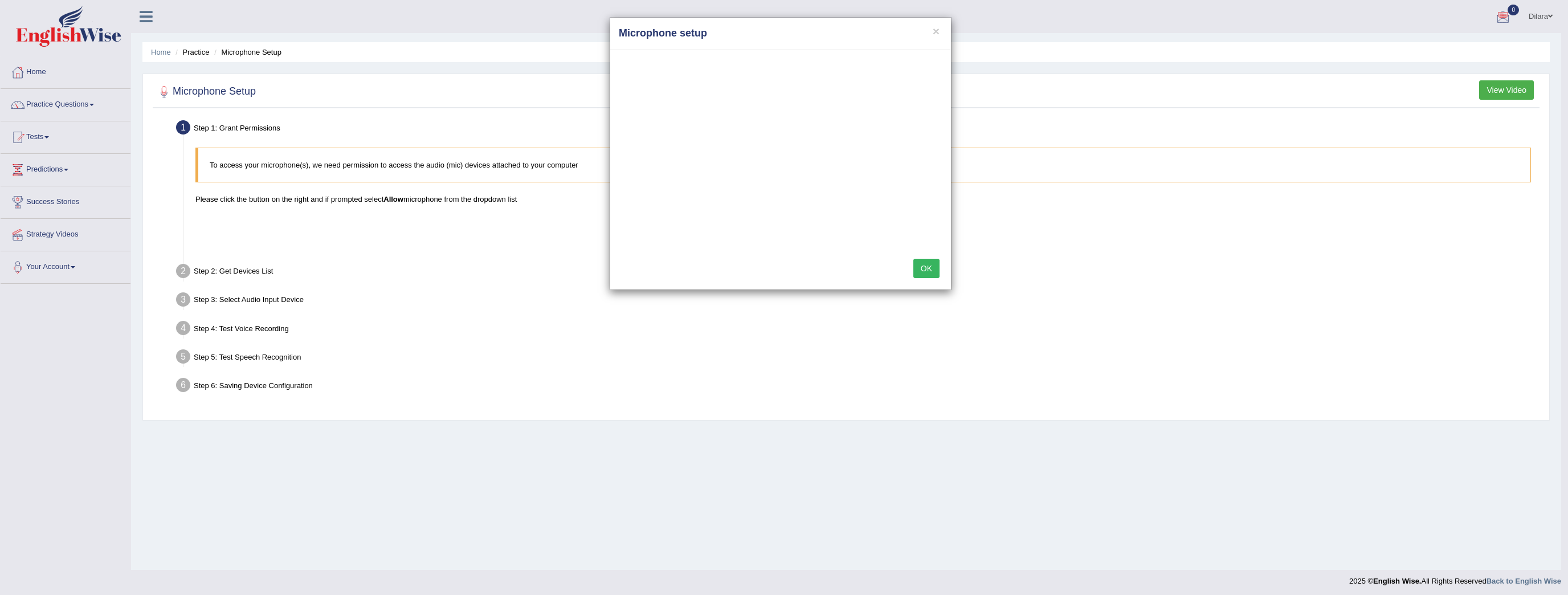
click at [924, 267] on button "OK" at bounding box center [926, 269] width 27 height 20
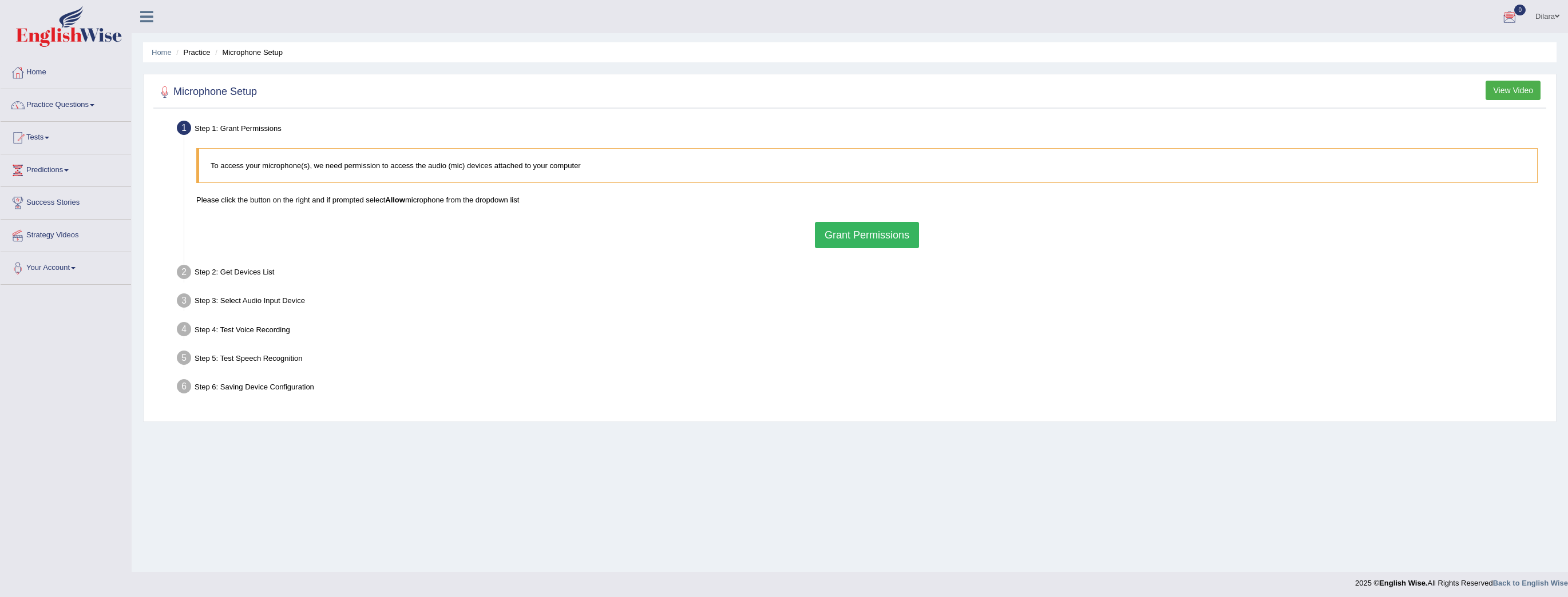
click at [858, 231] on button "Grant Permissions" at bounding box center [867, 236] width 105 height 27
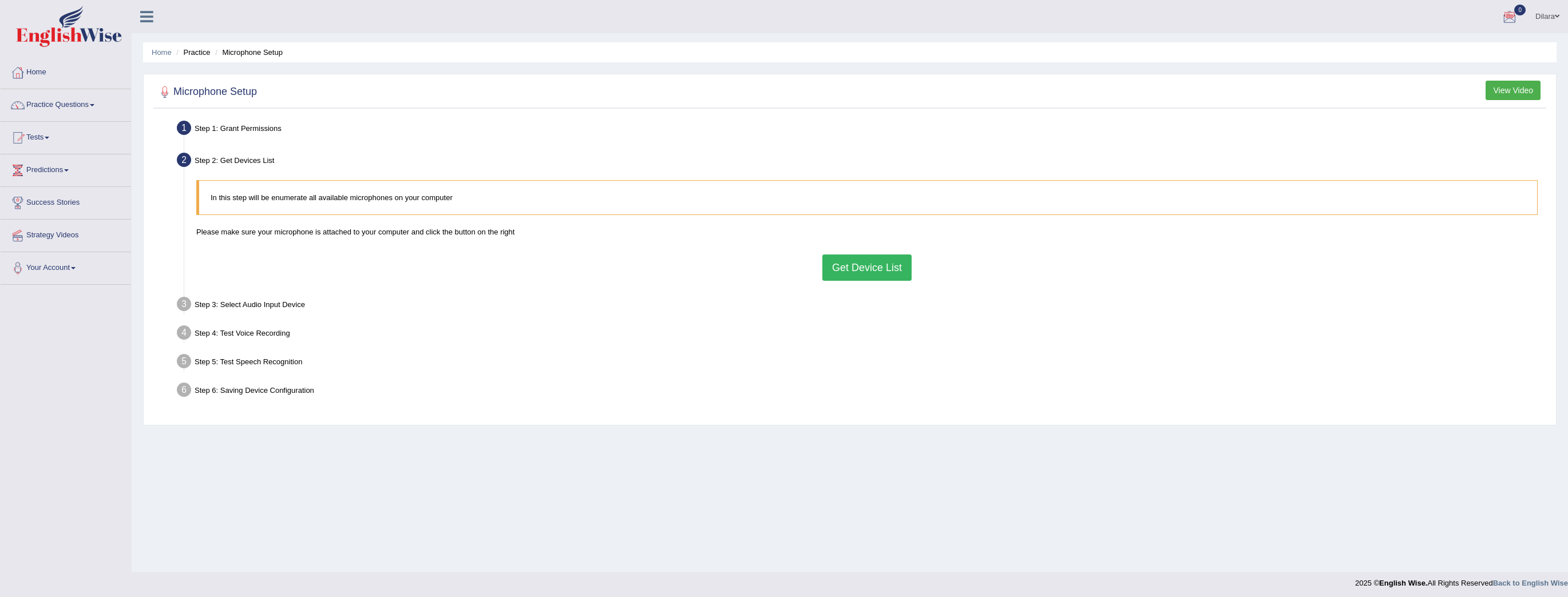
click at [846, 266] on button "Get Device List" at bounding box center [868, 268] width 90 height 27
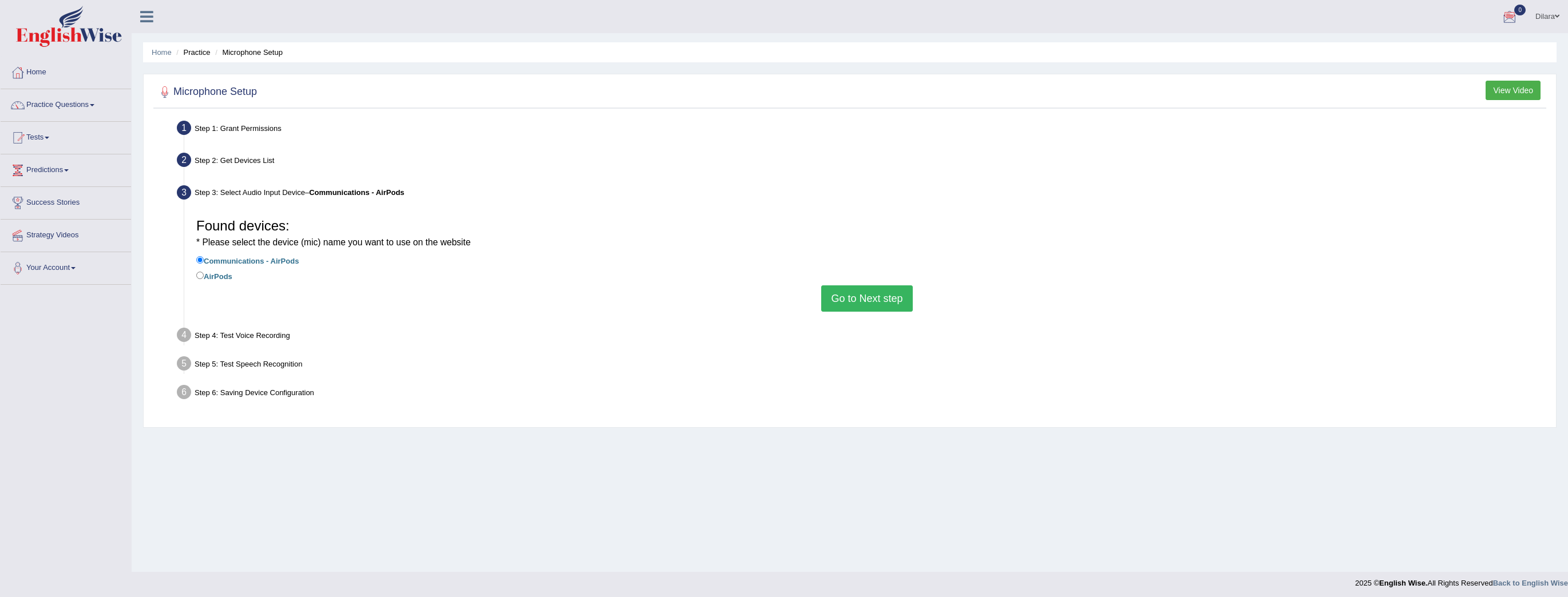
click at [224, 276] on label "AirPods" at bounding box center [215, 276] width 36 height 13
click at [204, 276] on input "AirPods" at bounding box center [200, 275] width 7 height 7
radio input "true"
click at [261, 262] on label "Communications - AirPods" at bounding box center [248, 260] width 102 height 13
click at [204, 262] on input "Communications - AirPods" at bounding box center [200, 259] width 7 height 7
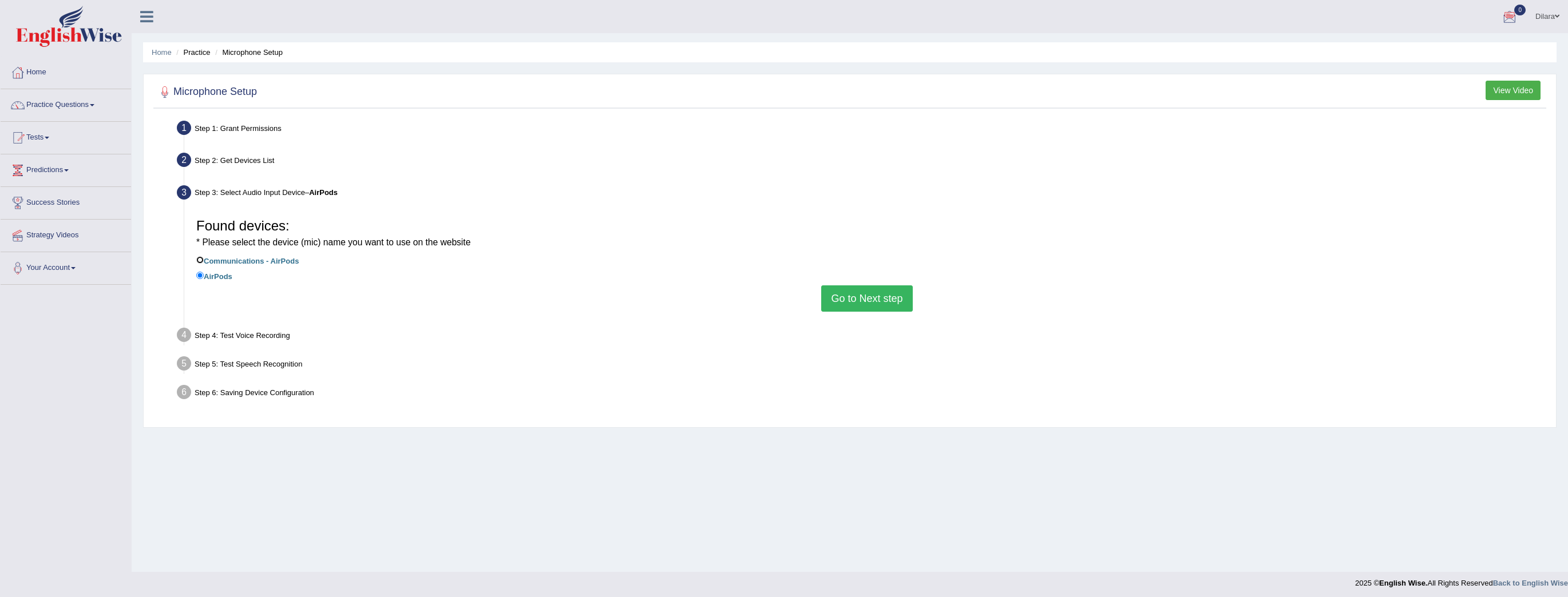
radio input "true"
click at [858, 295] on button "Go to Next step" at bounding box center [867, 298] width 91 height 27
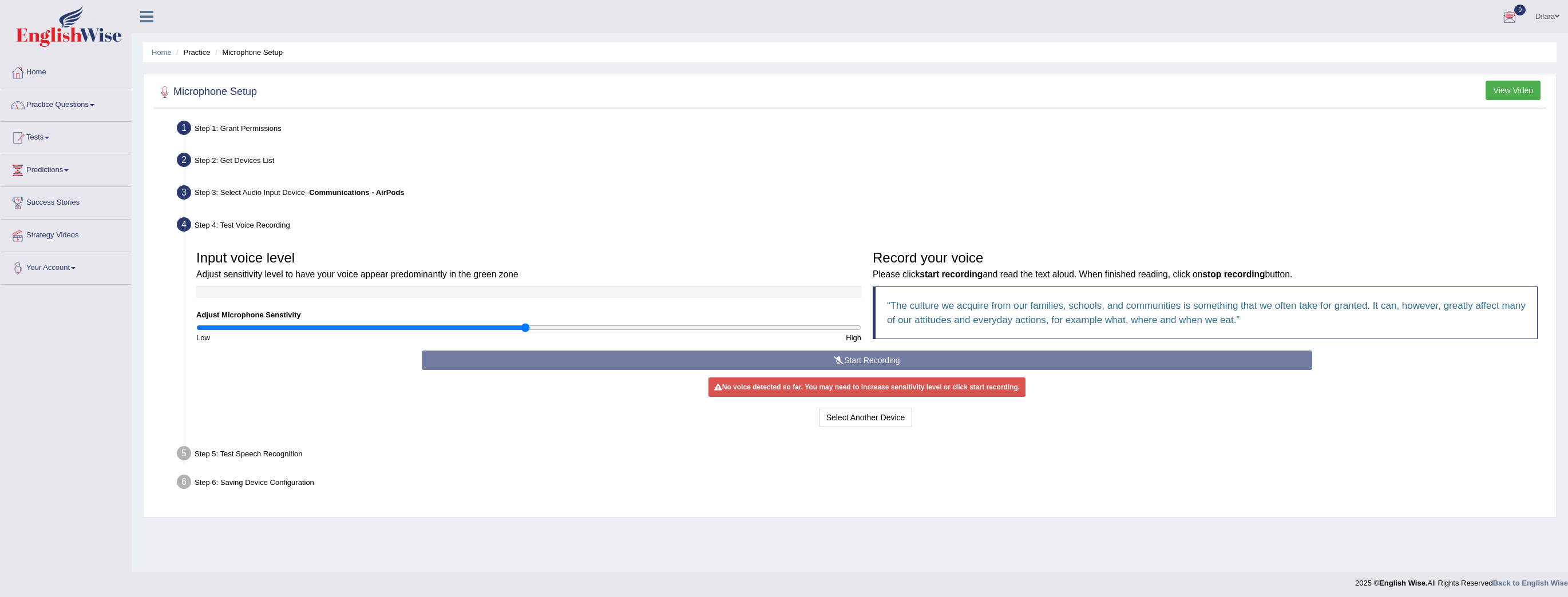
click at [960, 300] on q "The culture we acquire from our families, schools, and communities is something…" at bounding box center [1206, 313] width 639 height 25
drag, startPoint x: 528, startPoint y: 325, endPoint x: 841, endPoint y: 350, distance: 314.0
click at [841, 332] on input "range" at bounding box center [529, 328] width 665 height 9
click at [935, 320] on q "The culture we acquire from our families, schools, and communities is something…" at bounding box center [1206, 313] width 639 height 25
click at [620, 373] on div "Start Recording Stop Recording Note: Please listen to the recording till the en…" at bounding box center [867, 390] width 902 height 79
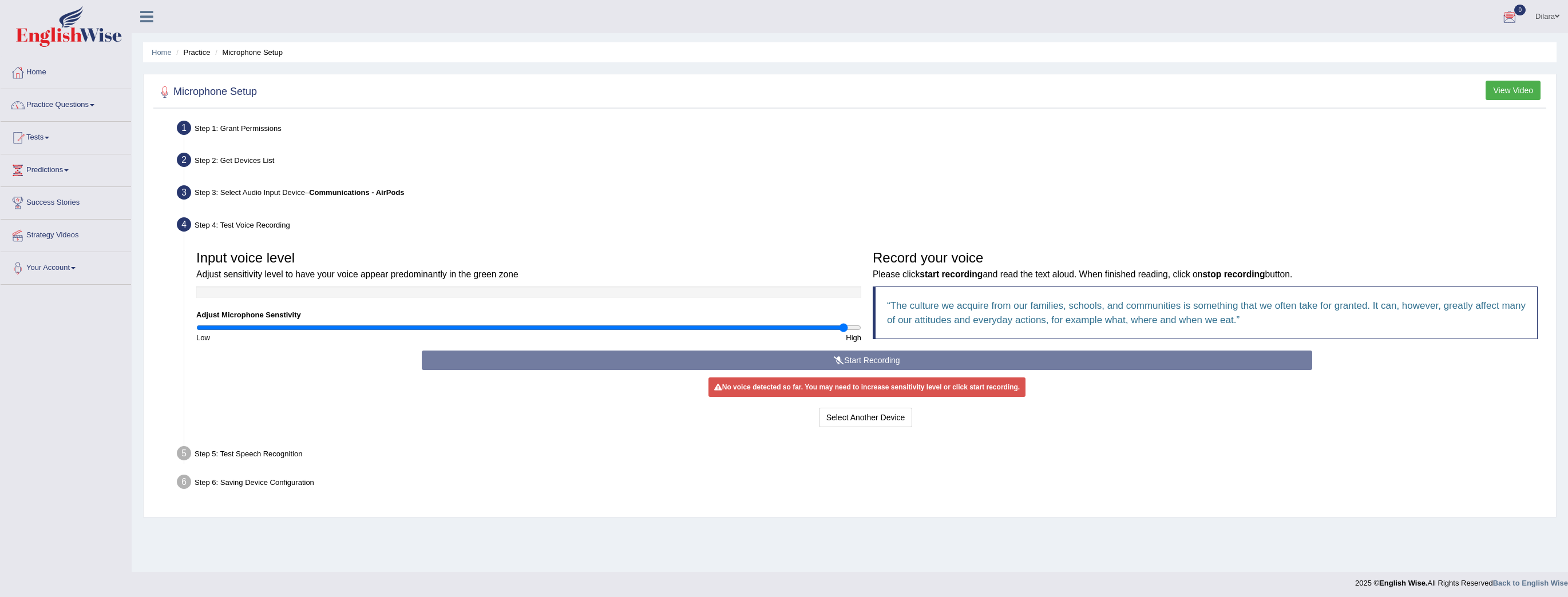
drag, startPoint x: 942, startPoint y: 353, endPoint x: 890, endPoint y: 351, distance: 52.0
click at [941, 353] on div "Start Recording Stop Recording Note: Please listen to the recording till the en…" at bounding box center [867, 390] width 902 height 79
click at [882, 350] on div "Start Recording Stop Recording Note: Please listen to the recording till the en…" at bounding box center [867, 390] width 902 height 79
click at [852, 353] on div "Start Recording Stop Recording Note: Please listen to the recording till the en…" at bounding box center [867, 390] width 902 height 79
click at [818, 357] on div "Start Recording Stop Recording Note: Please listen to the recording till the en…" at bounding box center [867, 390] width 902 height 79
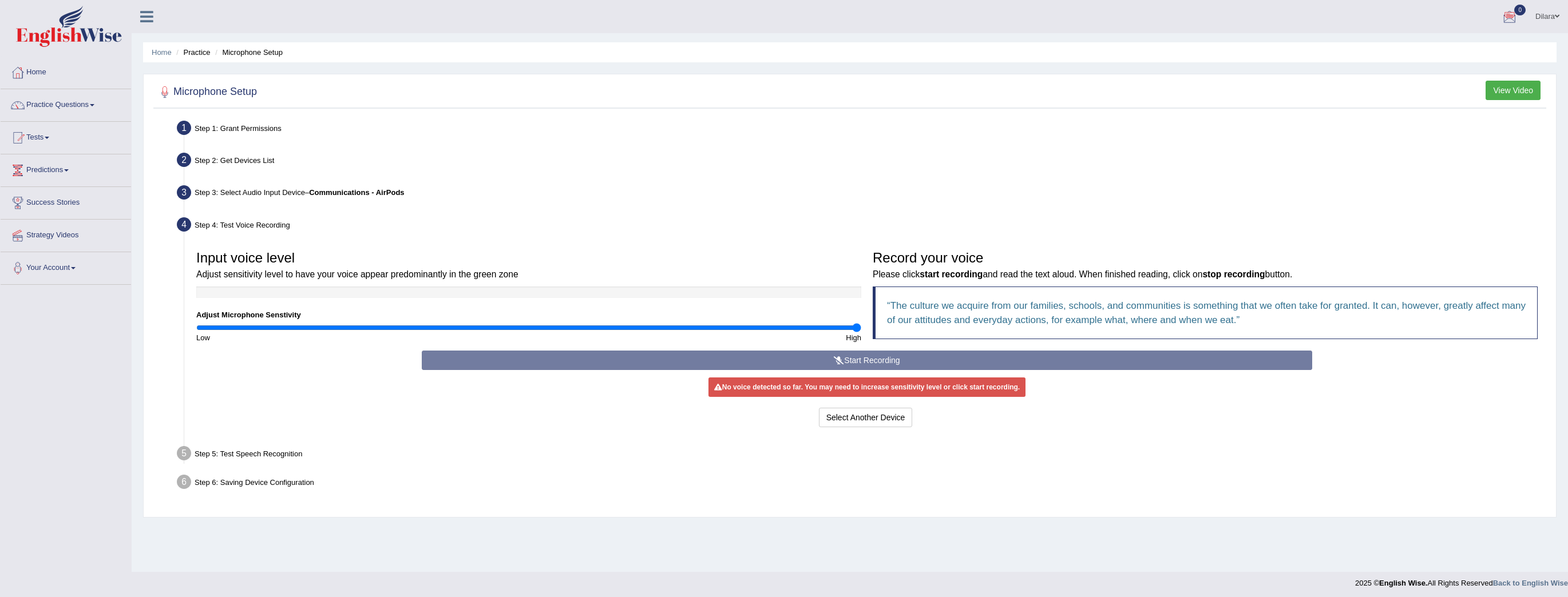
drag, startPoint x: 865, startPoint y: 323, endPoint x: 942, endPoint y: 304, distance: 79.3
click at [861, 323] on input "range" at bounding box center [529, 328] width 665 height 9
click at [1020, 302] on q "The culture we acquire from our families, schools, and communities is something…" at bounding box center [1206, 313] width 639 height 25
click at [670, 422] on div "Select Another Device Voice is ok. Go to Next step" at bounding box center [867, 419] width 890 height 22
click at [873, 408] on button "Select Another Device" at bounding box center [865, 417] width 94 height 20
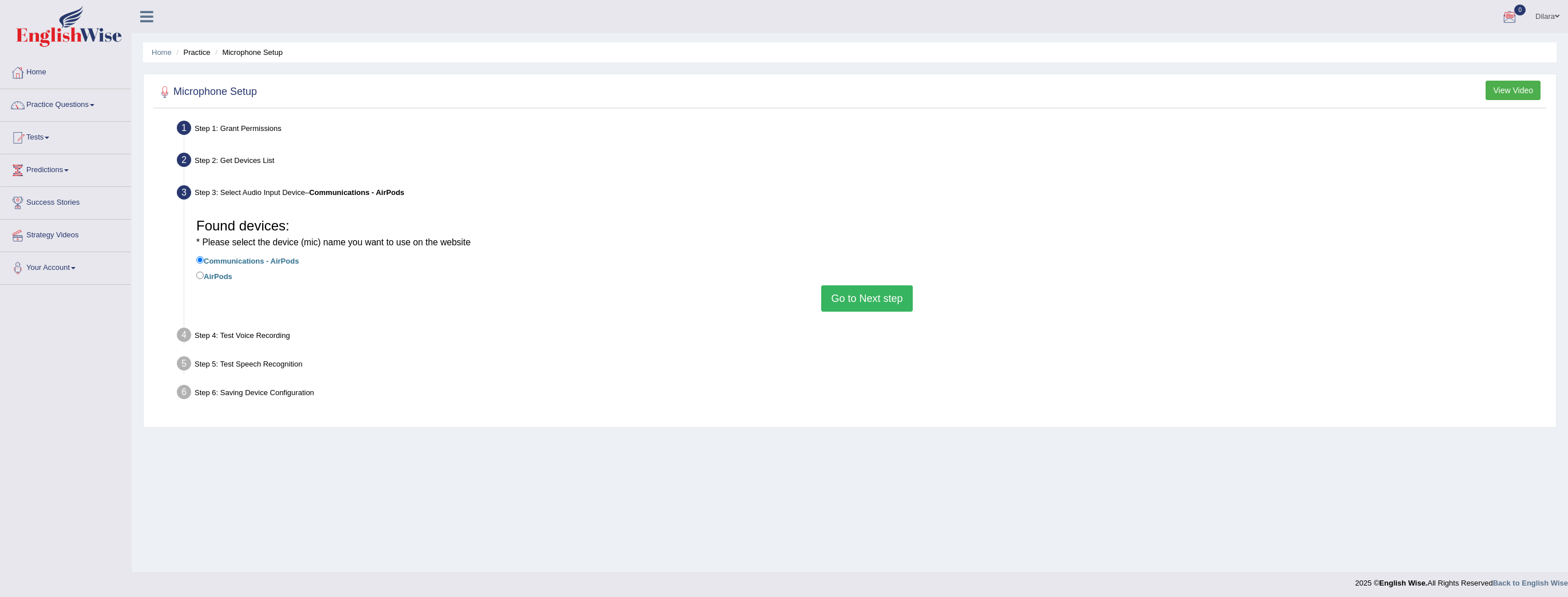
click at [869, 298] on button "Go to Next step" at bounding box center [867, 298] width 91 height 27
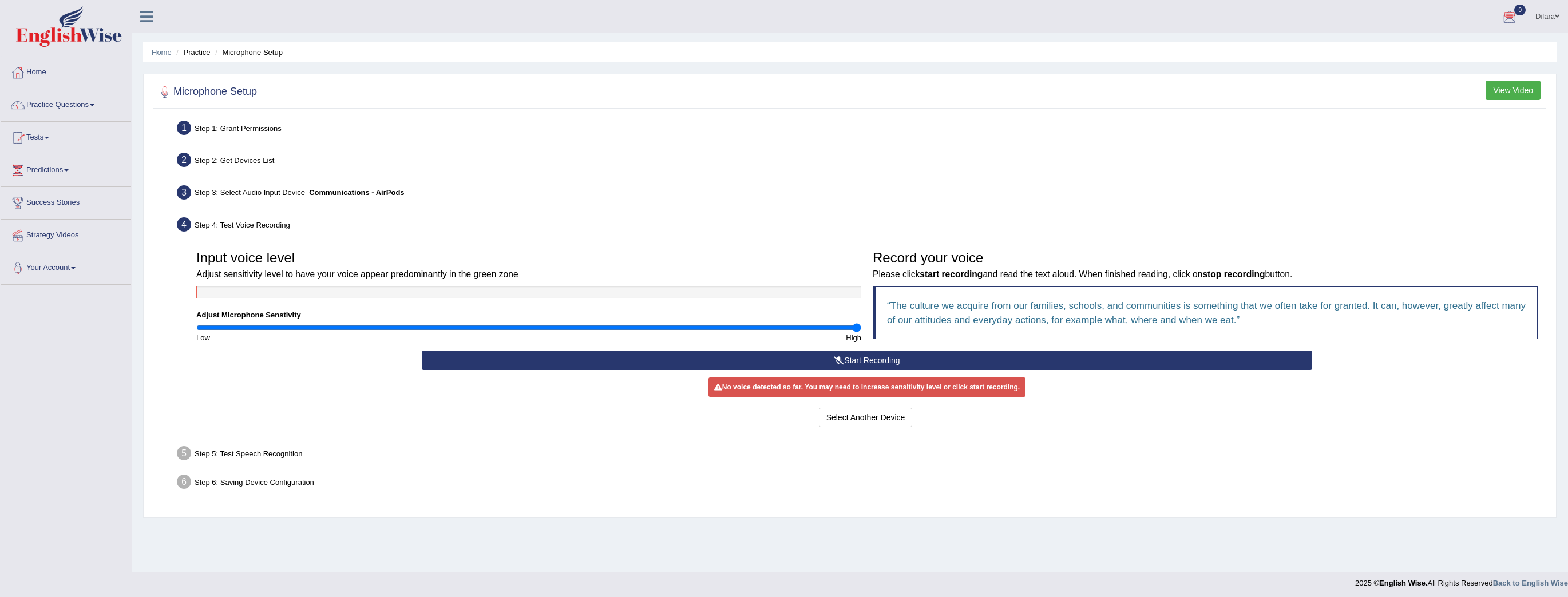
click at [868, 357] on button "Start Recording" at bounding box center [867, 360] width 890 height 20
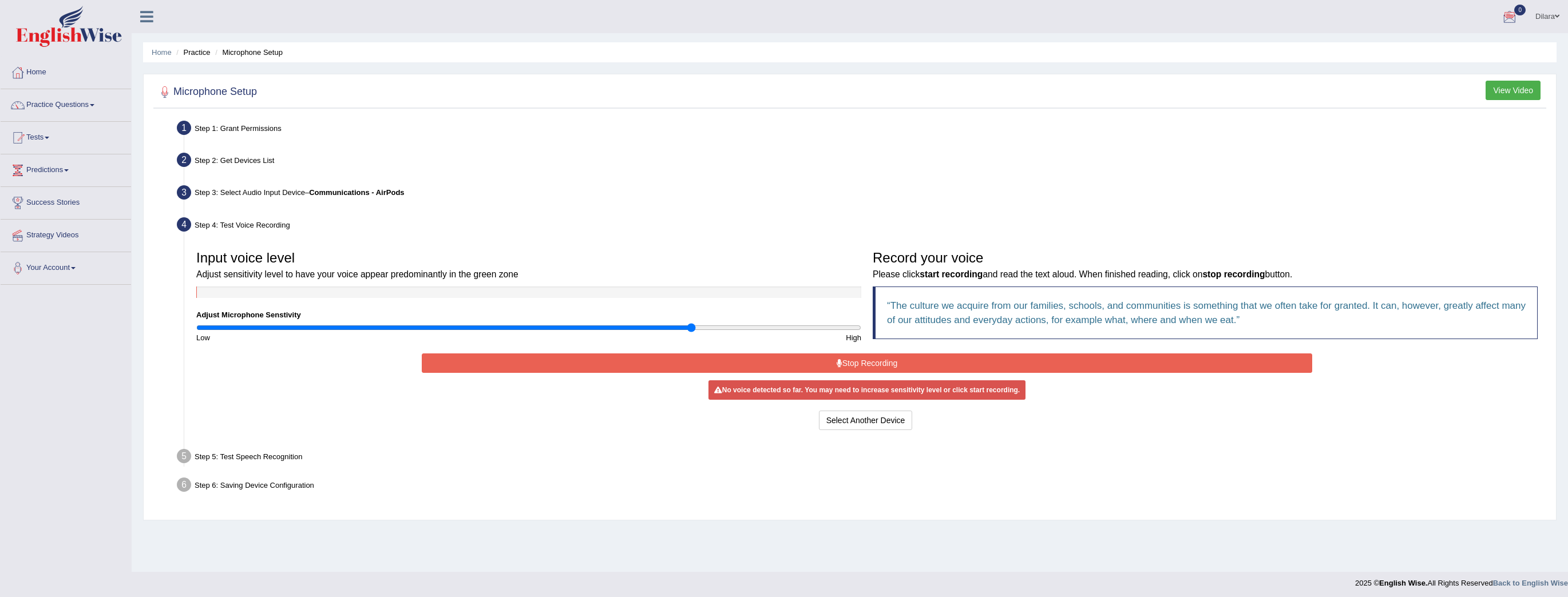
drag, startPoint x: 852, startPoint y: 325, endPoint x: 692, endPoint y: 319, distance: 160.1
click at [692, 323] on input "range" at bounding box center [529, 328] width 665 height 9
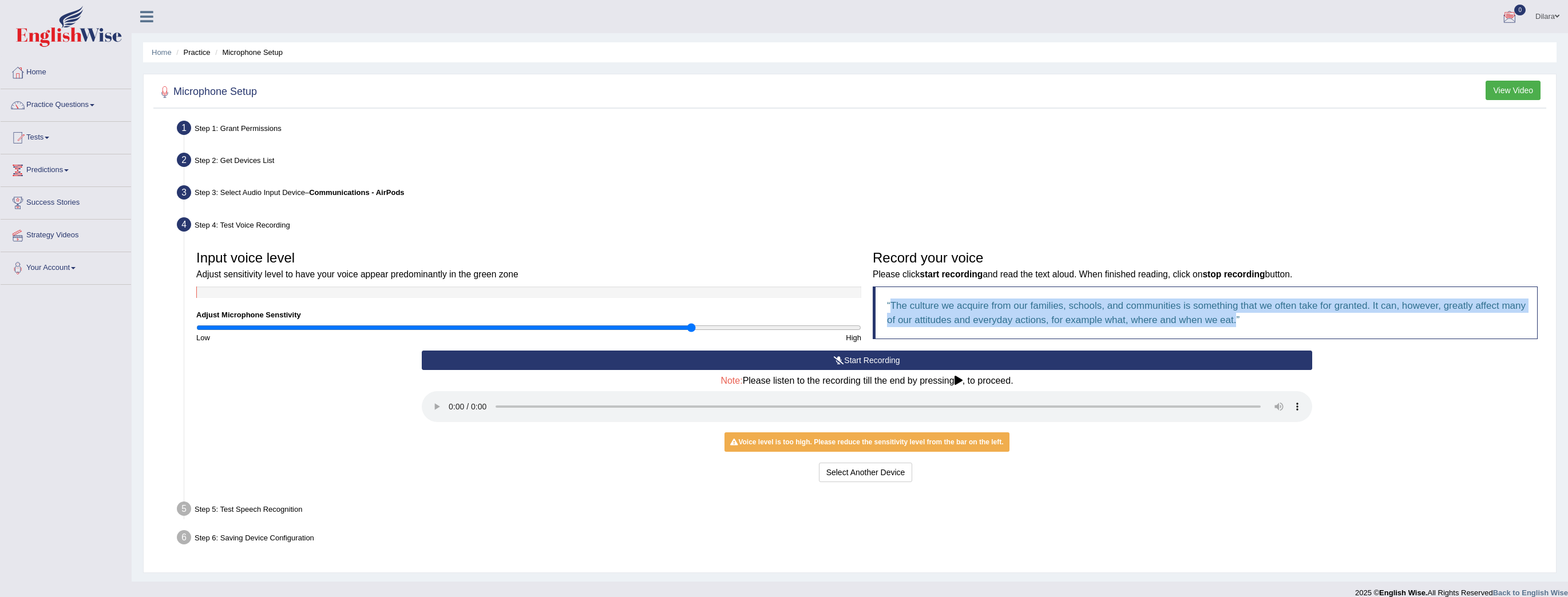
drag, startPoint x: 1268, startPoint y: 318, endPoint x: 891, endPoint y: 300, distance: 377.4
click at [891, 300] on blockquote "The culture we acquire from our families, schools, and communities is something…" at bounding box center [1206, 313] width 665 height 53
copy q "The culture we acquire from our families, schools, and communities is something…"
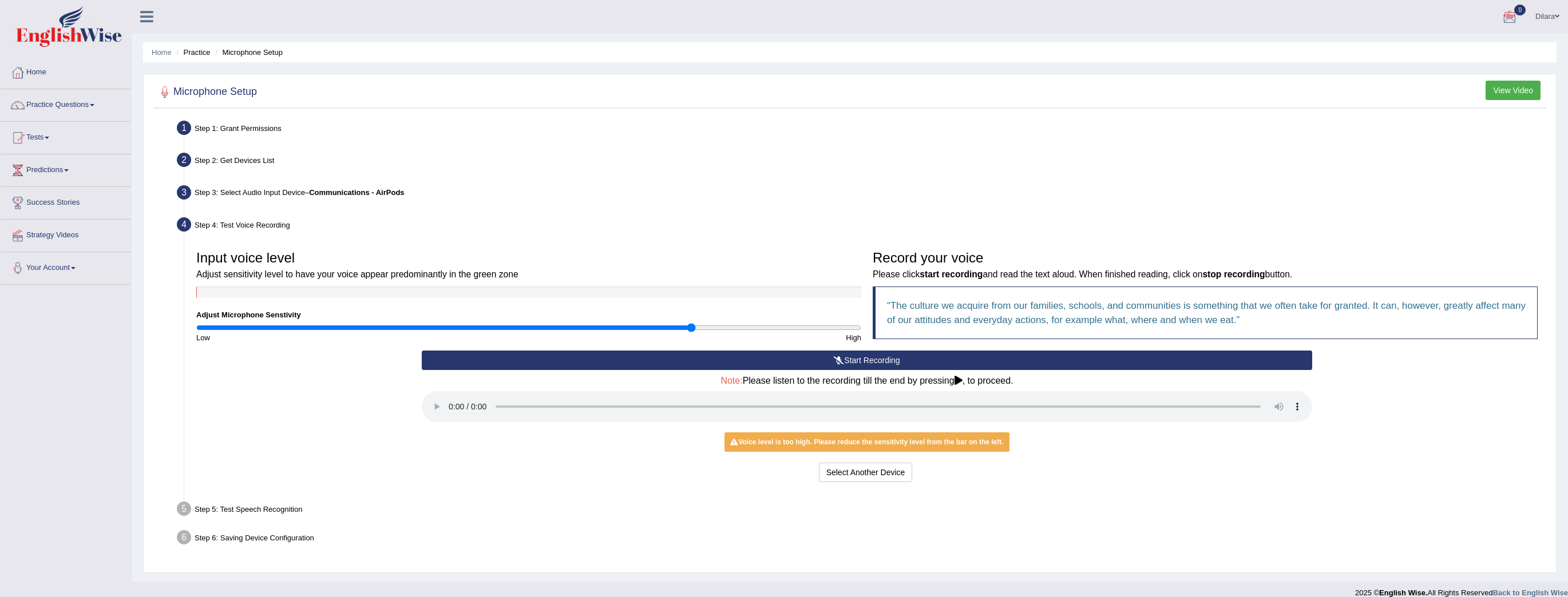
click at [970, 378] on h4 "Note: Please listen to the recording till the end by pressing , to proceed." at bounding box center [867, 380] width 890 height 10
click at [955, 384] on h4 "Note: Please listen to the recording till the end by pressing , to proceed." at bounding box center [867, 380] width 890 height 10
click at [960, 382] on icon at bounding box center [959, 380] width 8 height 9
click at [959, 375] on icon at bounding box center [959, 380] width 8 height 9
click at [905, 357] on button "Start Recording" at bounding box center [867, 360] width 890 height 20
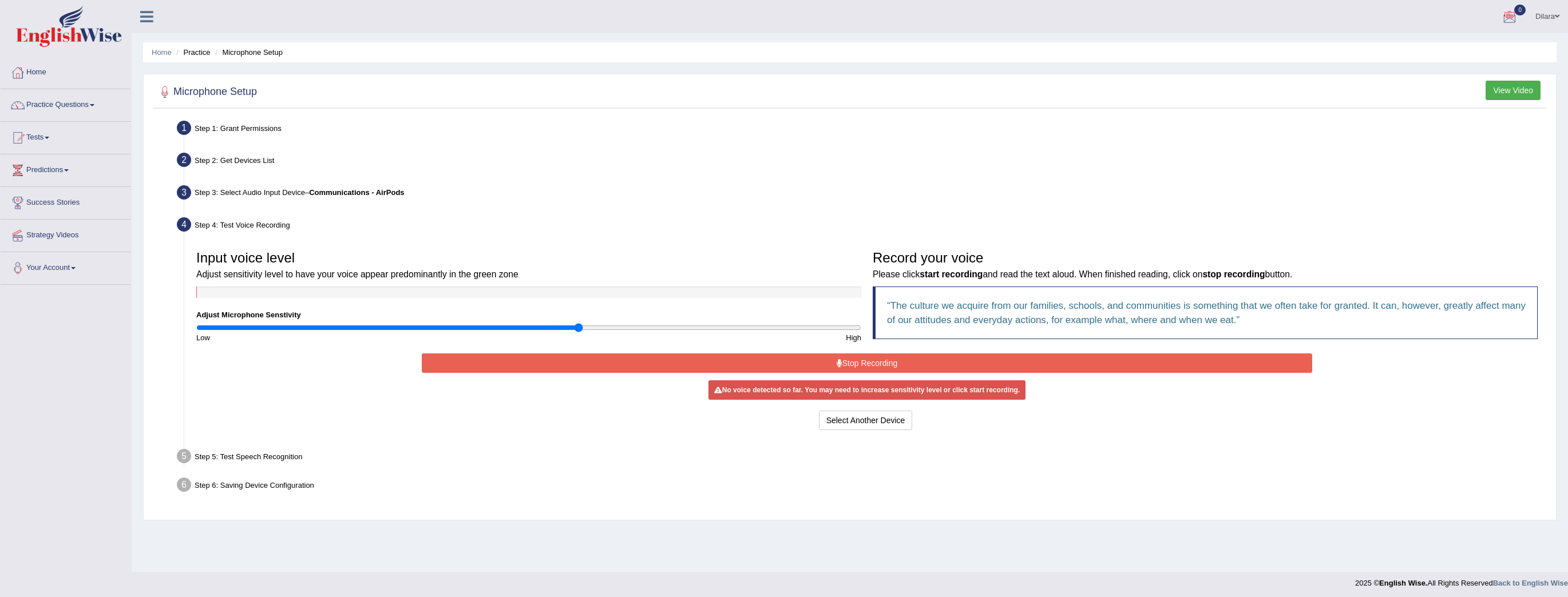
click at [580, 329] on input "range" at bounding box center [529, 328] width 665 height 9
drag, startPoint x: 570, startPoint y: 329, endPoint x: 509, endPoint y: 339, distance: 61.8
click at [509, 332] on input "range" at bounding box center [529, 328] width 665 height 9
drag, startPoint x: 529, startPoint y: 323, endPoint x: 570, endPoint y: 325, distance: 41.0
click at [570, 325] on input "range" at bounding box center [529, 328] width 665 height 9
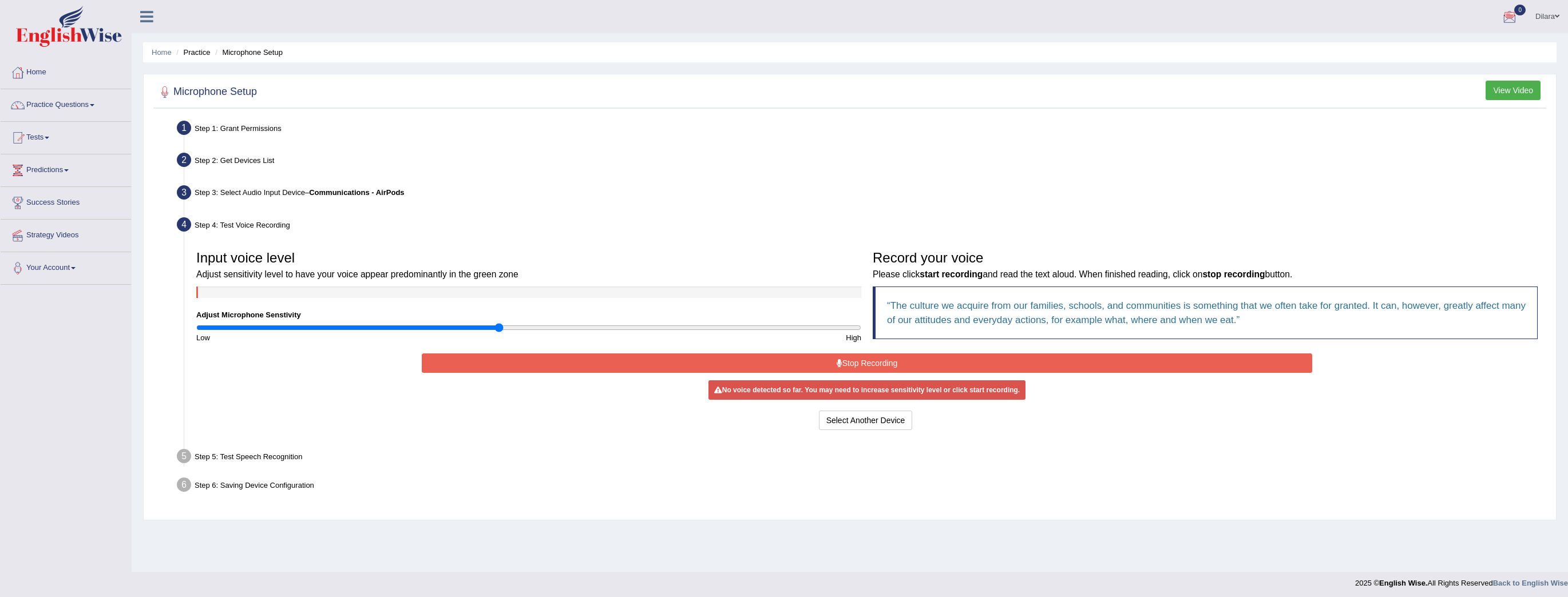
drag, startPoint x: 573, startPoint y: 328, endPoint x: 496, endPoint y: 329, distance: 77.0
type input "0.92"
click at [496, 329] on input "range" at bounding box center [529, 328] width 665 height 9
click at [851, 366] on button "Stop Recording" at bounding box center [867, 363] width 890 height 20
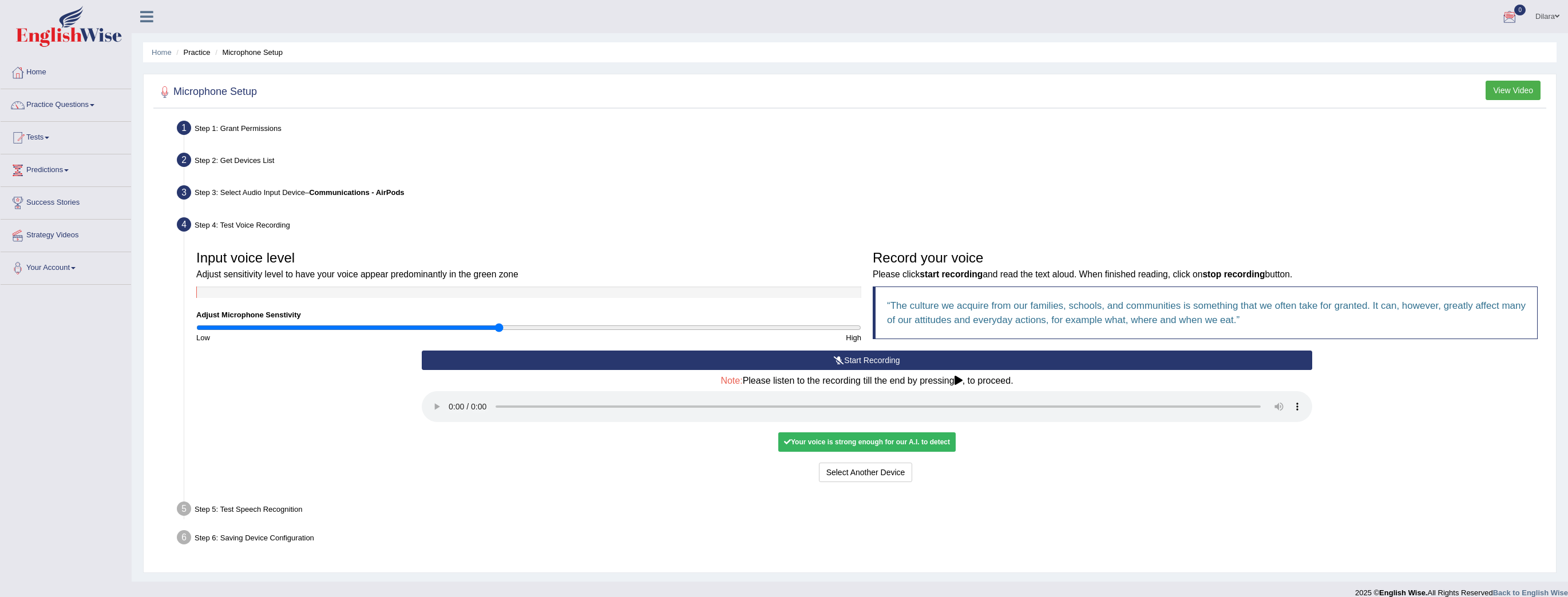
click at [880, 434] on div "Your voice is strong enough for our A.I. to detect" at bounding box center [867, 442] width 178 height 20
click at [251, 502] on div "Step 5: Test Speech Recognition" at bounding box center [861, 511] width 1379 height 25
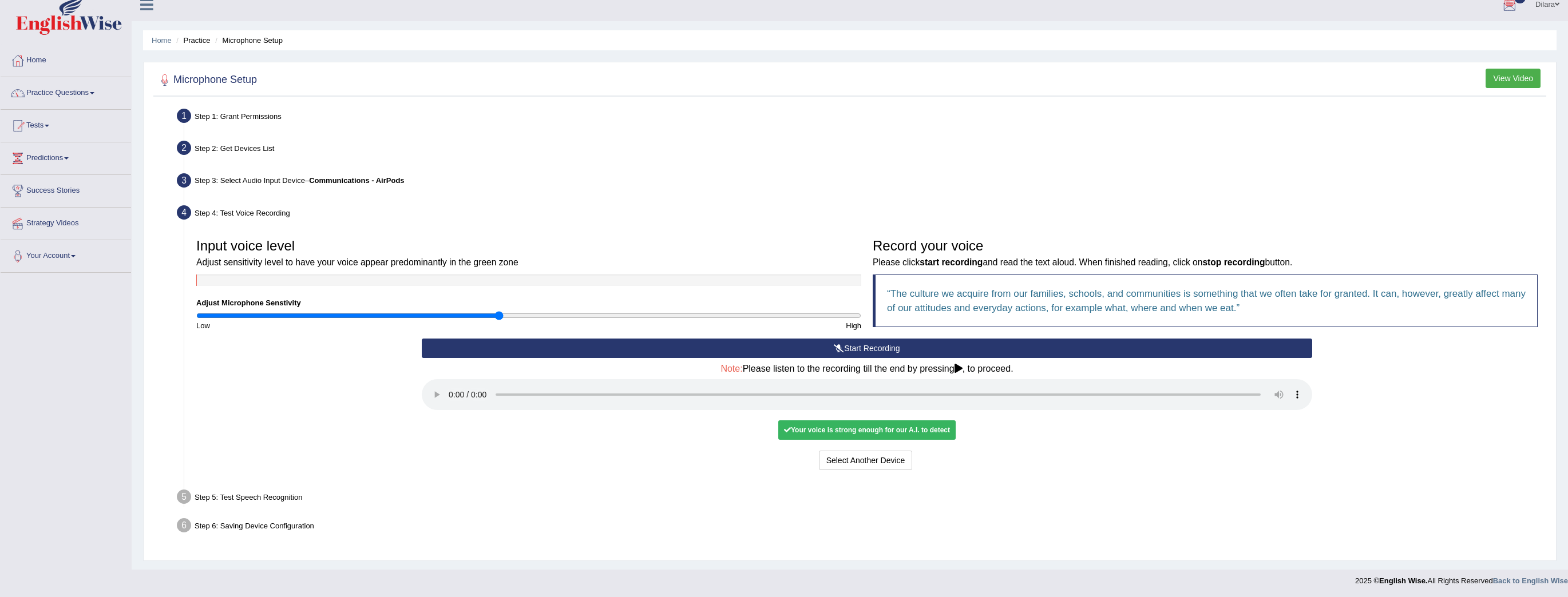
click at [919, 313] on q "The culture we acquire from our families, schools, and communities is something…" at bounding box center [1206, 301] width 639 height 25
click at [888, 422] on div "Your voice is strong enough for our A.I. to detect" at bounding box center [867, 430] width 178 height 20
drag, startPoint x: 1311, startPoint y: 455, endPoint x: 1250, endPoint y: 469, distance: 62.6
click at [1311, 456] on div "Select Another Device Voice is ok. Go to Next step" at bounding box center [867, 462] width 890 height 22
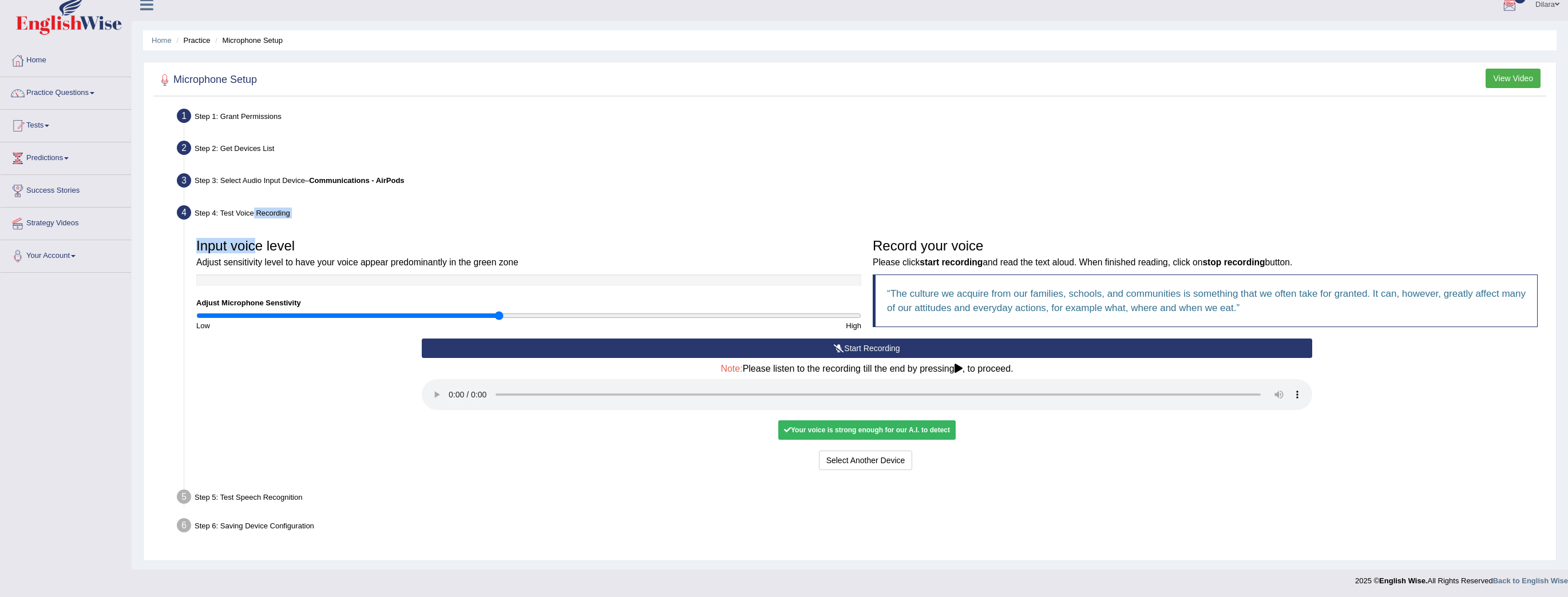
drag, startPoint x: 252, startPoint y: 229, endPoint x: 245, endPoint y: 239, distance: 12.2
click at [250, 233] on li "Step 4: Test Voice Recording Input voice level Adjust sensitivity level to have…" at bounding box center [861, 340] width 1364 height 277
click at [187, 223] on div "Step 4: Test Voice Recording" at bounding box center [861, 214] width 1379 height 25
drag, startPoint x: 187, startPoint y: 223, endPoint x: 204, endPoint y: 245, distance: 27.8
click at [191, 227] on li "Step 4: Test Voice Recording Input voice level Adjust sensitivity level to have…" at bounding box center [861, 340] width 1364 height 277
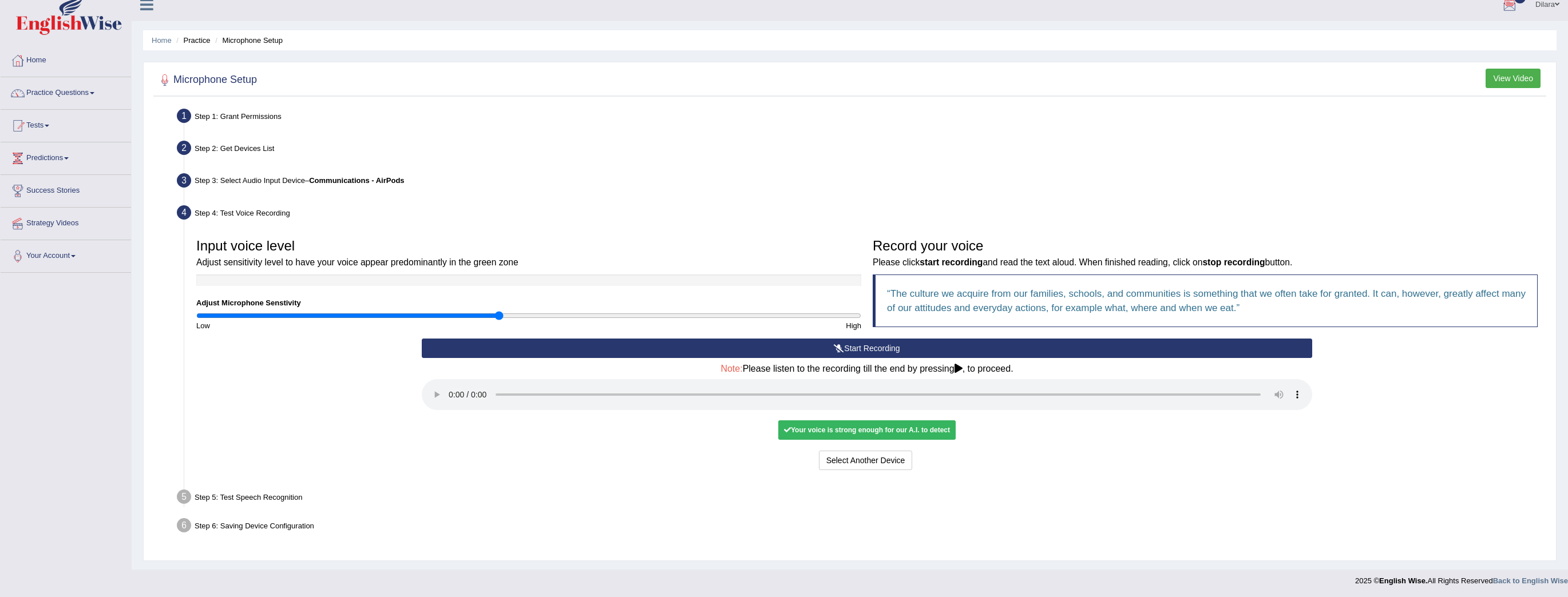
click at [279, 487] on div "Step 5: Test Speech Recognition" at bounding box center [861, 499] width 1379 height 25
drag, startPoint x: 909, startPoint y: 339, endPoint x: 950, endPoint y: 357, distance: 44.8
click at [918, 346] on button "Start Recording" at bounding box center [867, 348] width 890 height 20
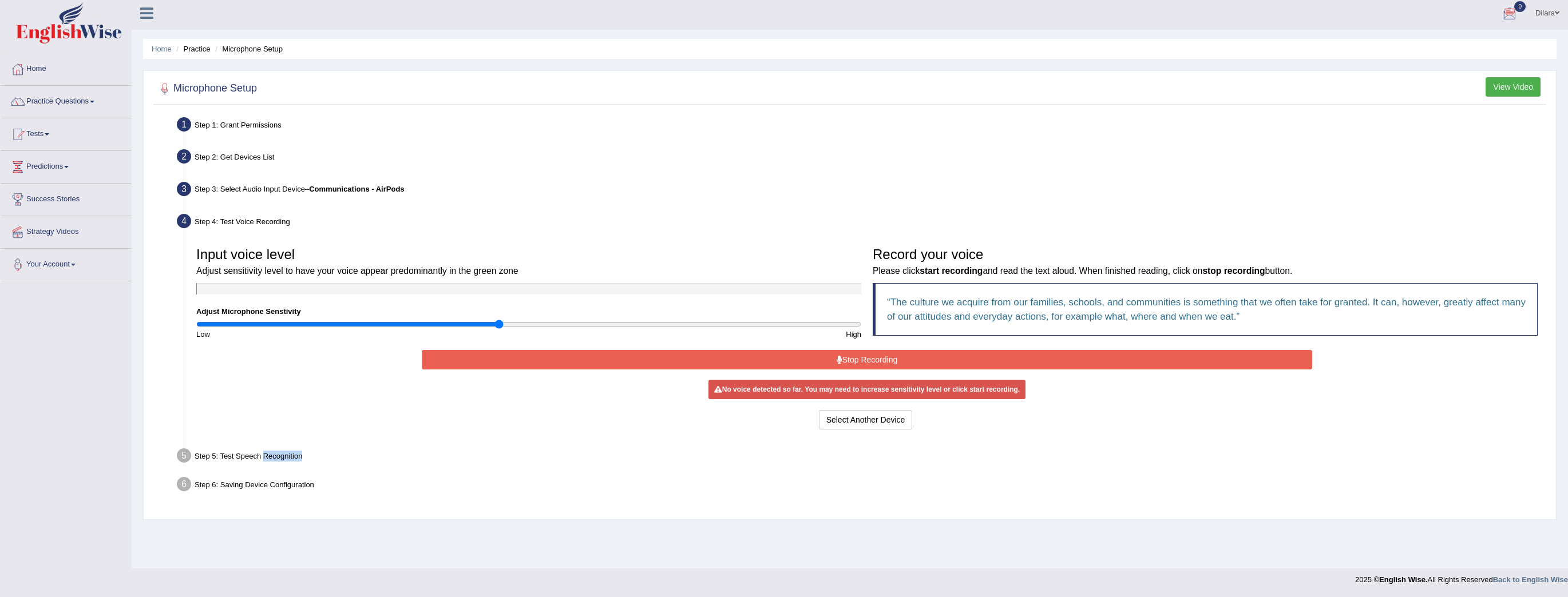
scroll to position [3, 0]
click at [1021, 363] on button "Stop Recording" at bounding box center [867, 360] width 890 height 20
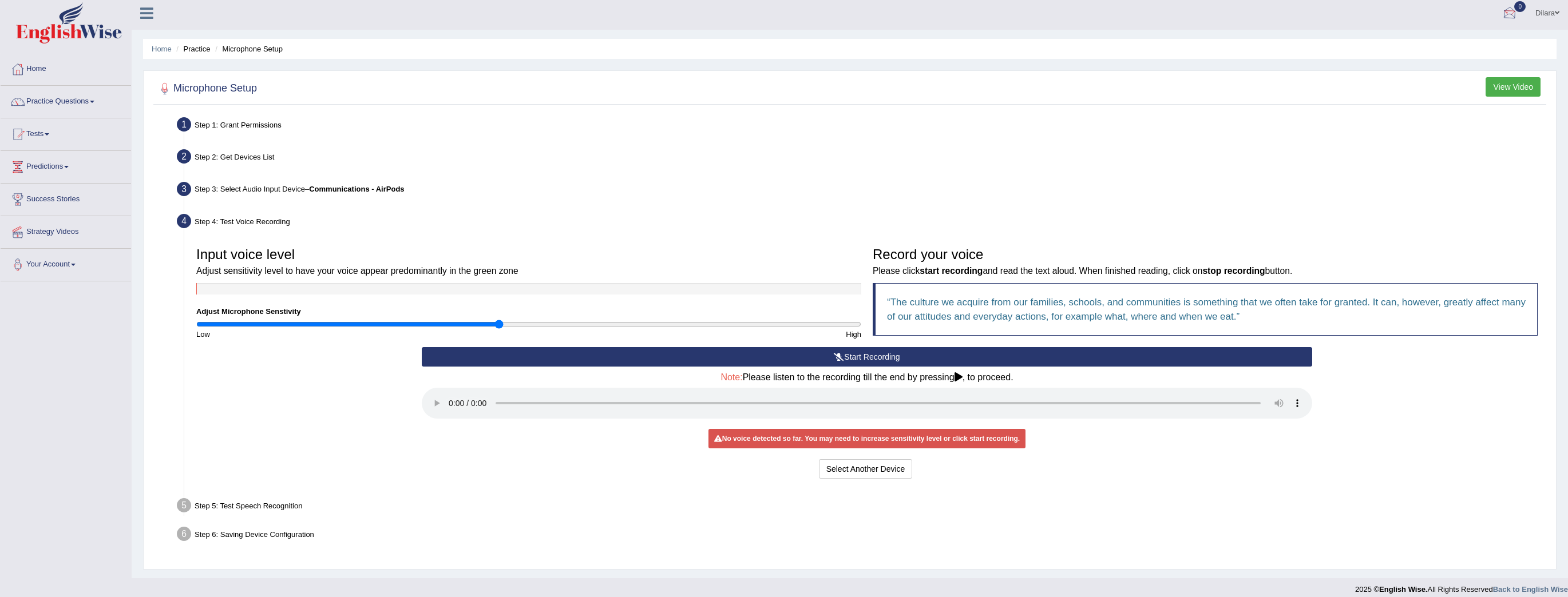
click at [1517, 98] on div at bounding box center [850, 89] width 1387 height 24
click at [1490, 86] on button "View Video" at bounding box center [1514, 86] width 55 height 20
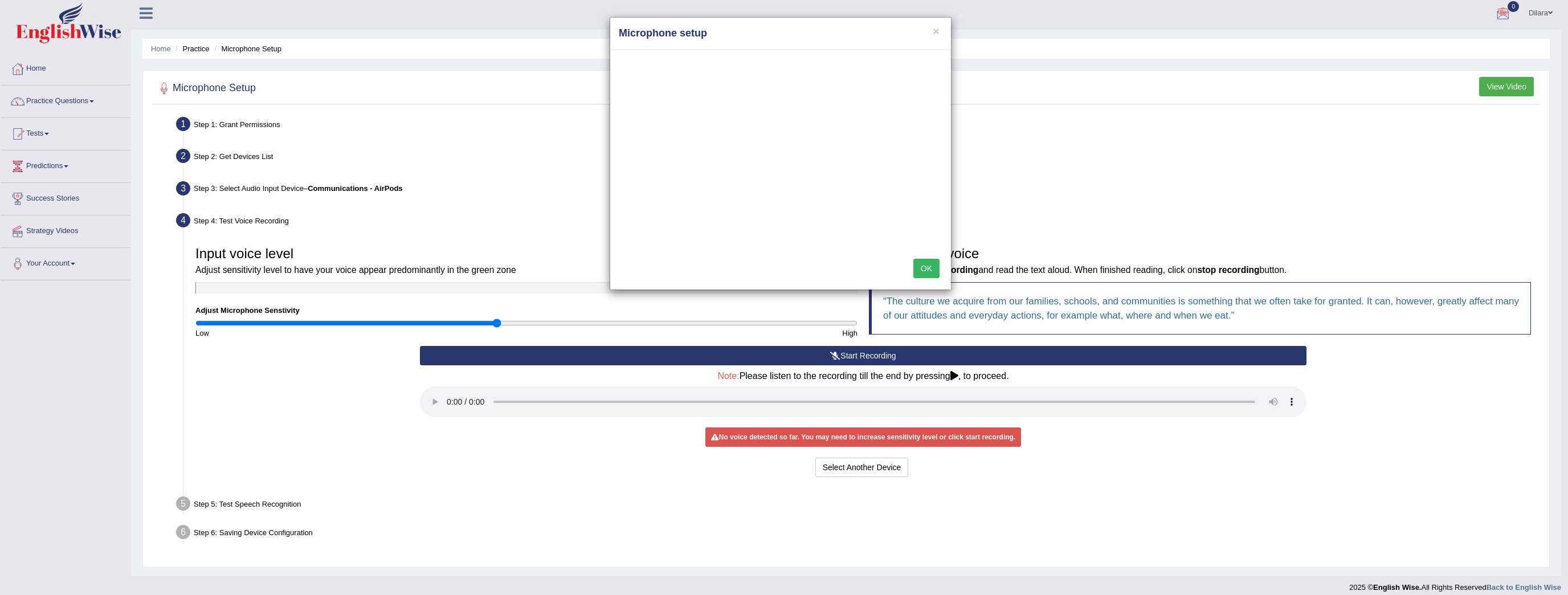
click at [926, 283] on div "OK" at bounding box center [781, 269] width 341 height 40
click at [926, 280] on div "OK" at bounding box center [781, 269] width 341 height 40
click at [932, 274] on button "OK" at bounding box center [926, 269] width 27 height 20
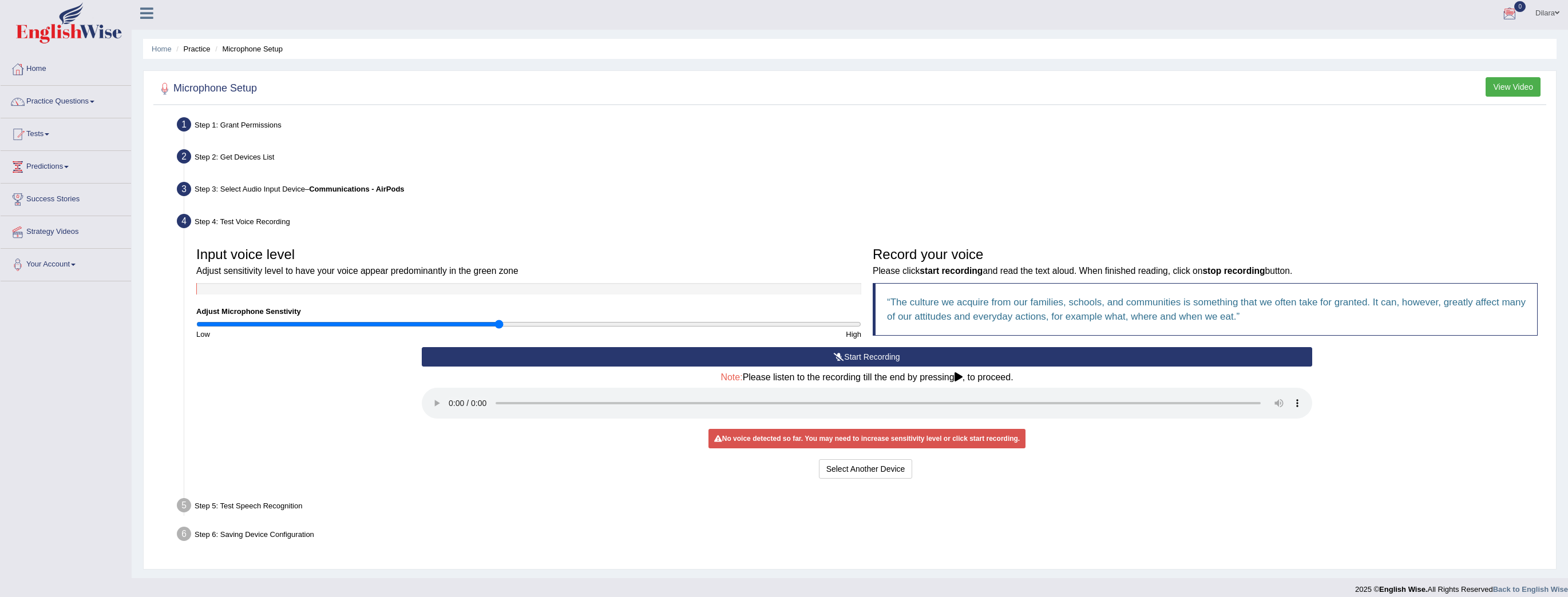
click at [566, 329] on div "High" at bounding box center [698, 335] width 338 height 11
drag, startPoint x: 494, startPoint y: 319, endPoint x: 531, endPoint y: 331, distance: 38.9
click at [531, 329] on input "range" at bounding box center [529, 324] width 665 height 9
drag, startPoint x: 533, startPoint y: 328, endPoint x: 611, endPoint y: 325, distance: 78.1
click at [611, 325] on input "range" at bounding box center [529, 324] width 665 height 9
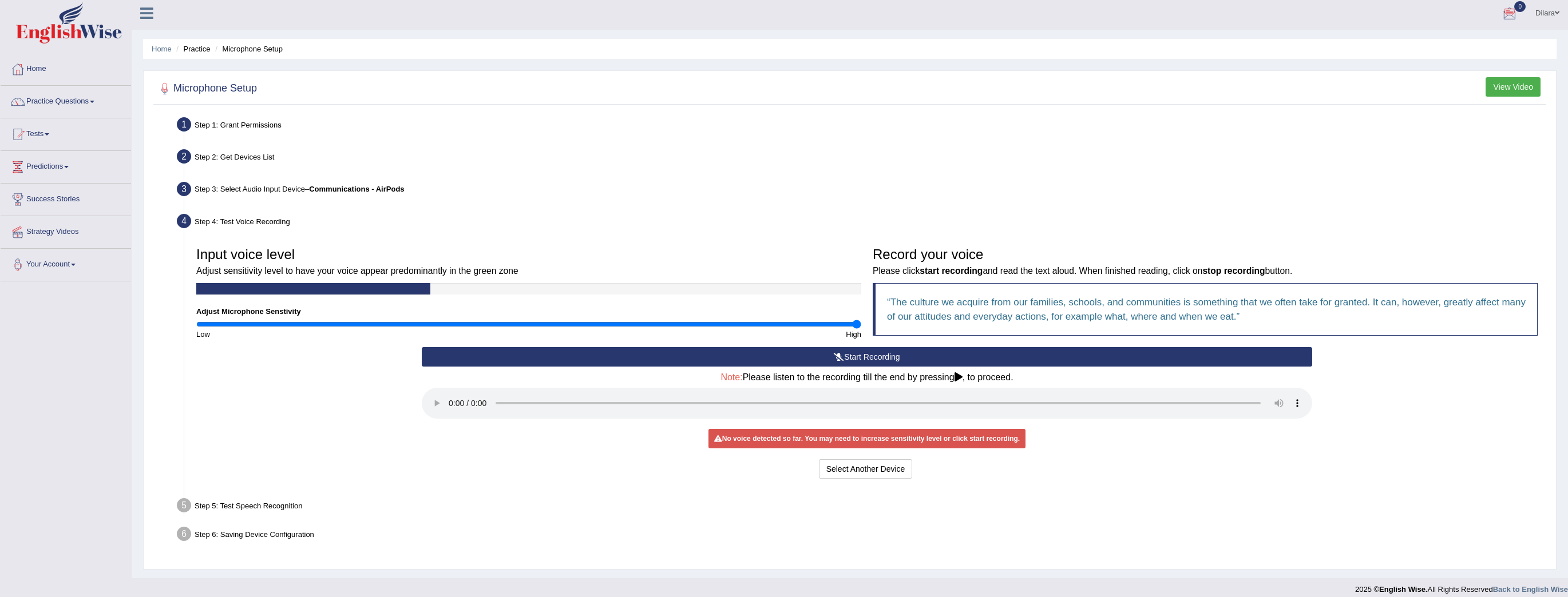
drag, startPoint x: 612, startPoint y: 323, endPoint x: 857, endPoint y: 353, distance: 246.8
click at [857, 329] on input "range" at bounding box center [529, 324] width 665 height 9
click at [965, 372] on h4 "Note: Please listen to the recording till the end by pressing , to proceed." at bounding box center [867, 377] width 890 height 10
click at [955, 507] on div "Step 5: Test Speech Recognition" at bounding box center [861, 507] width 1379 height 25
click at [883, 457] on div "Start Recording Stop Recording Note: Please listen to the recording till the en…" at bounding box center [867, 415] width 902 height 135
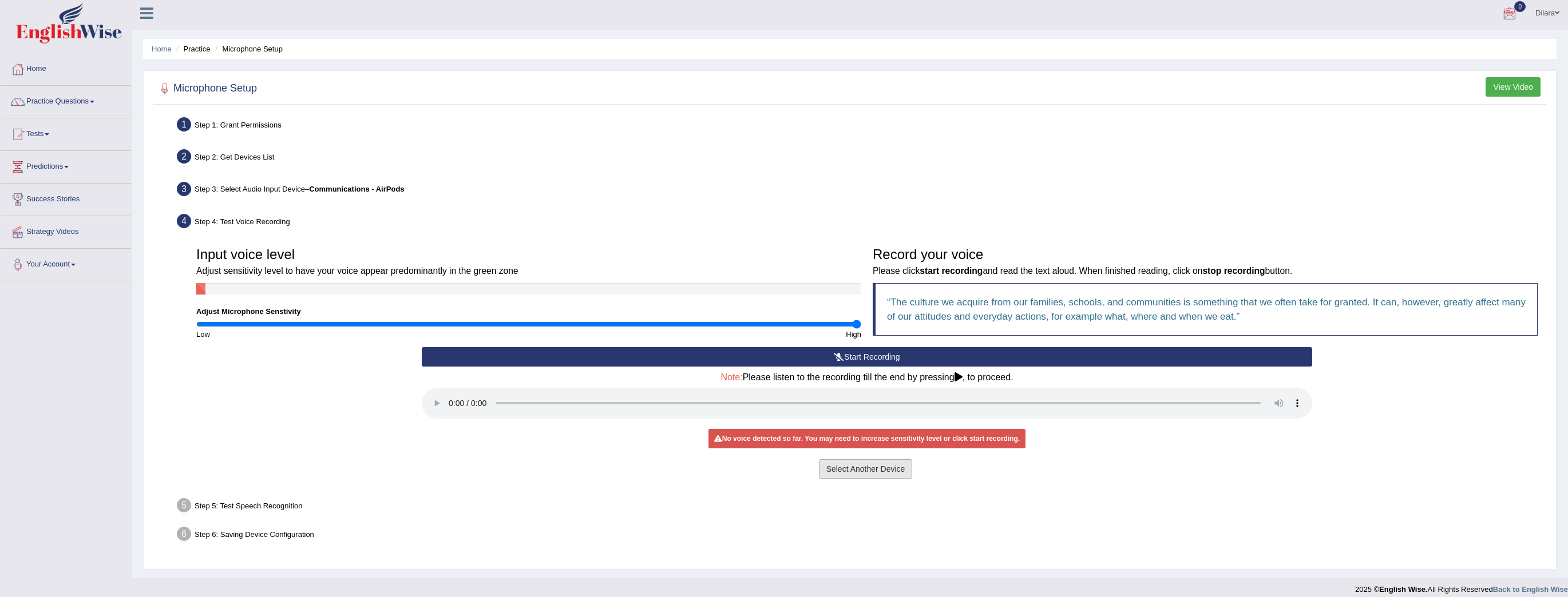
click at [881, 468] on button "Select Another Device" at bounding box center [865, 469] width 94 height 20
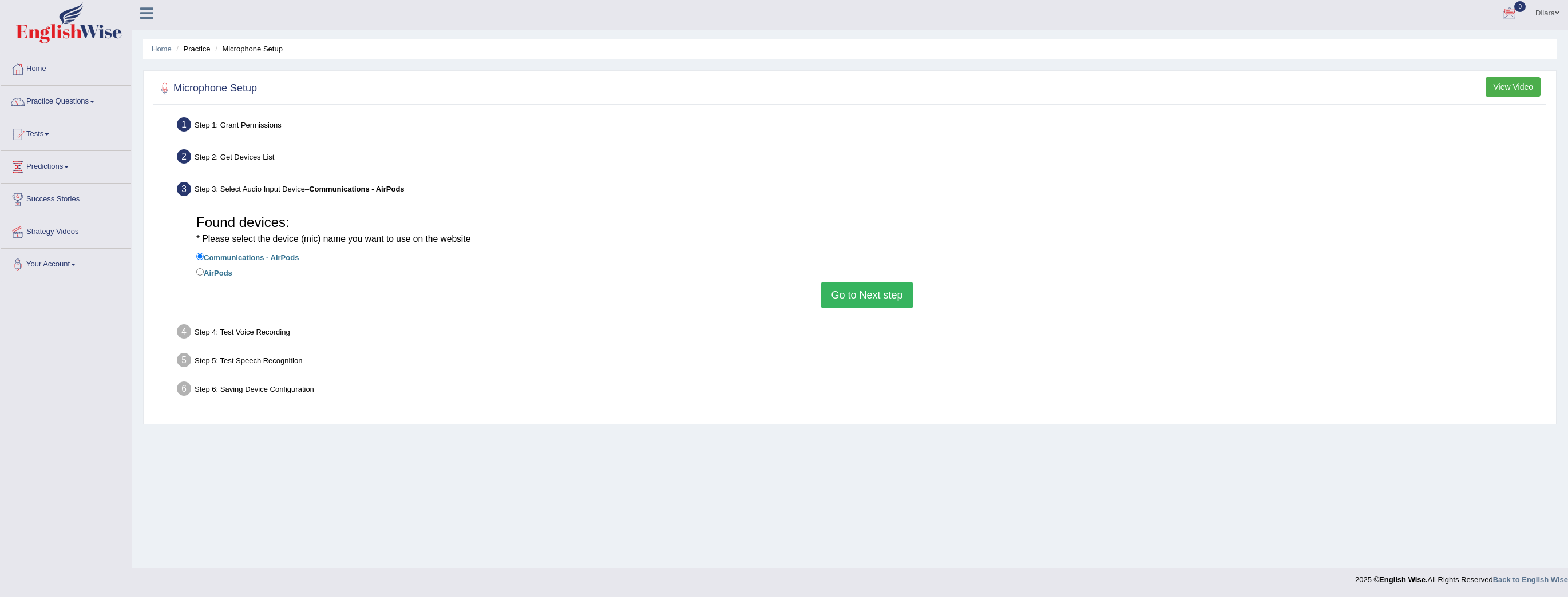
click at [831, 303] on button "Go to Next step" at bounding box center [867, 295] width 91 height 27
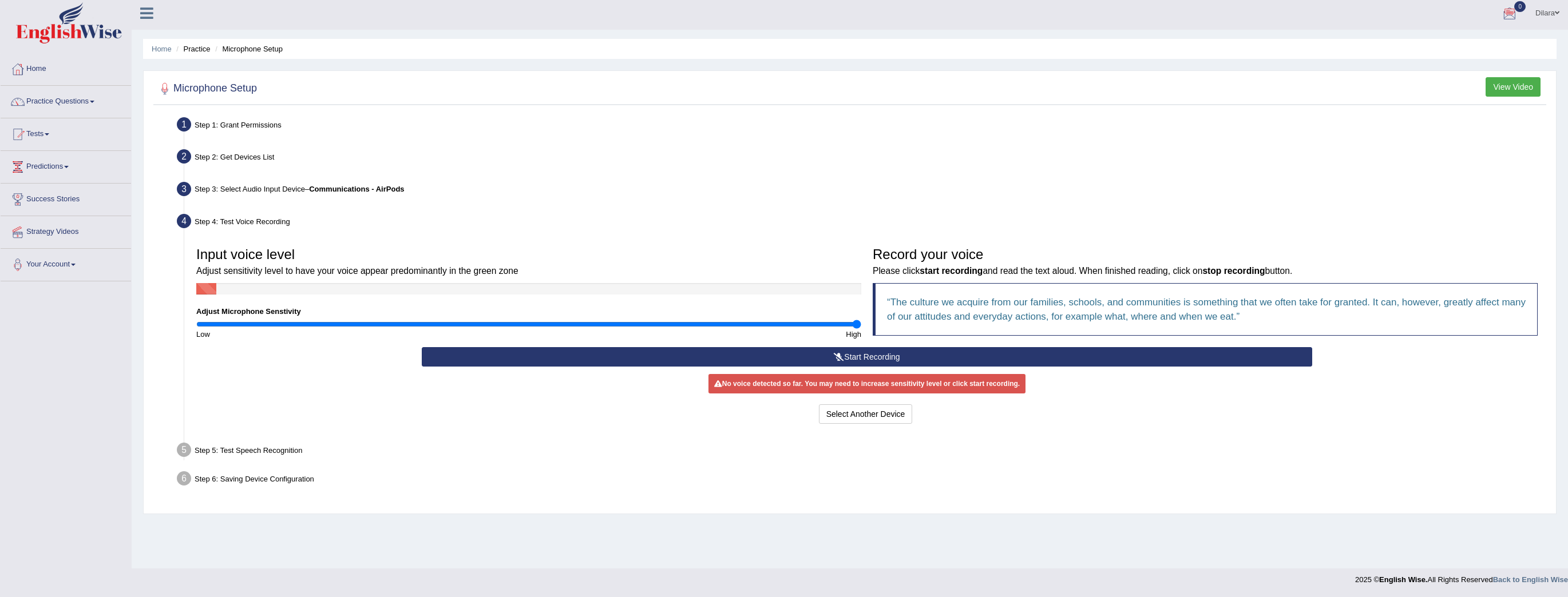
click at [851, 353] on button "Start Recording" at bounding box center [867, 357] width 890 height 20
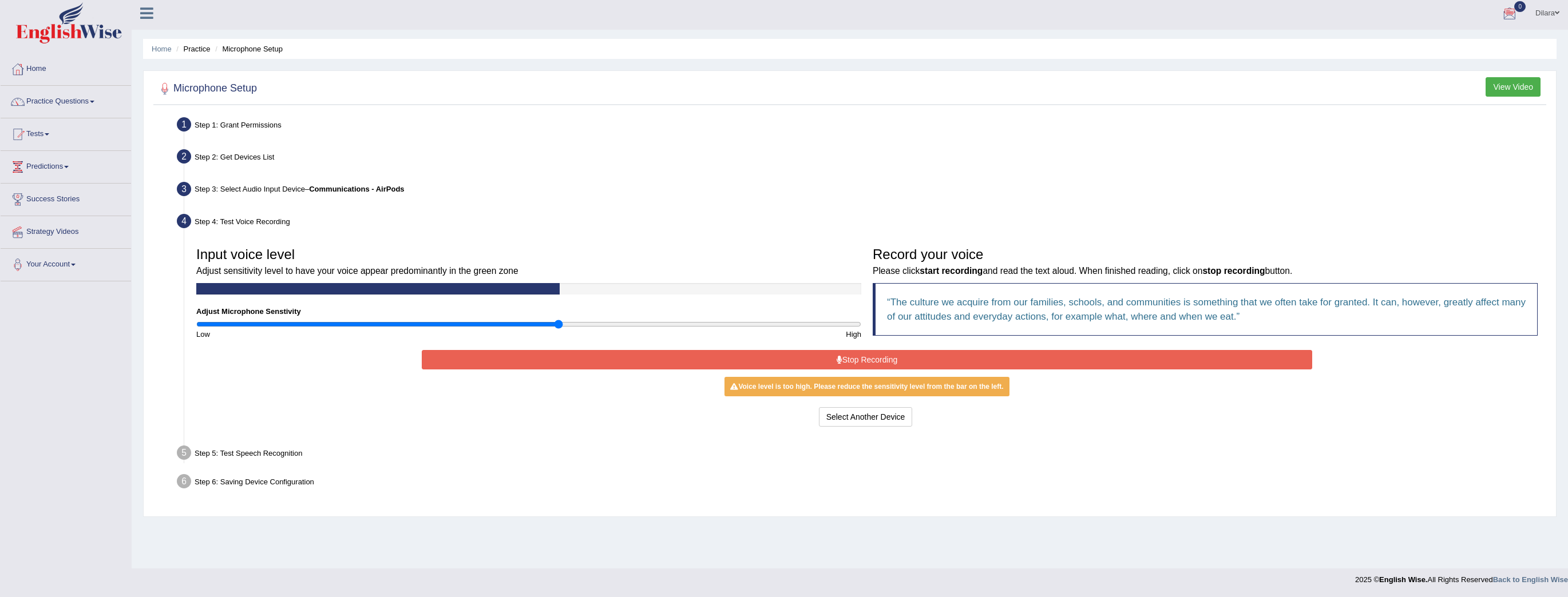
click at [556, 323] on input "range" at bounding box center [529, 324] width 665 height 9
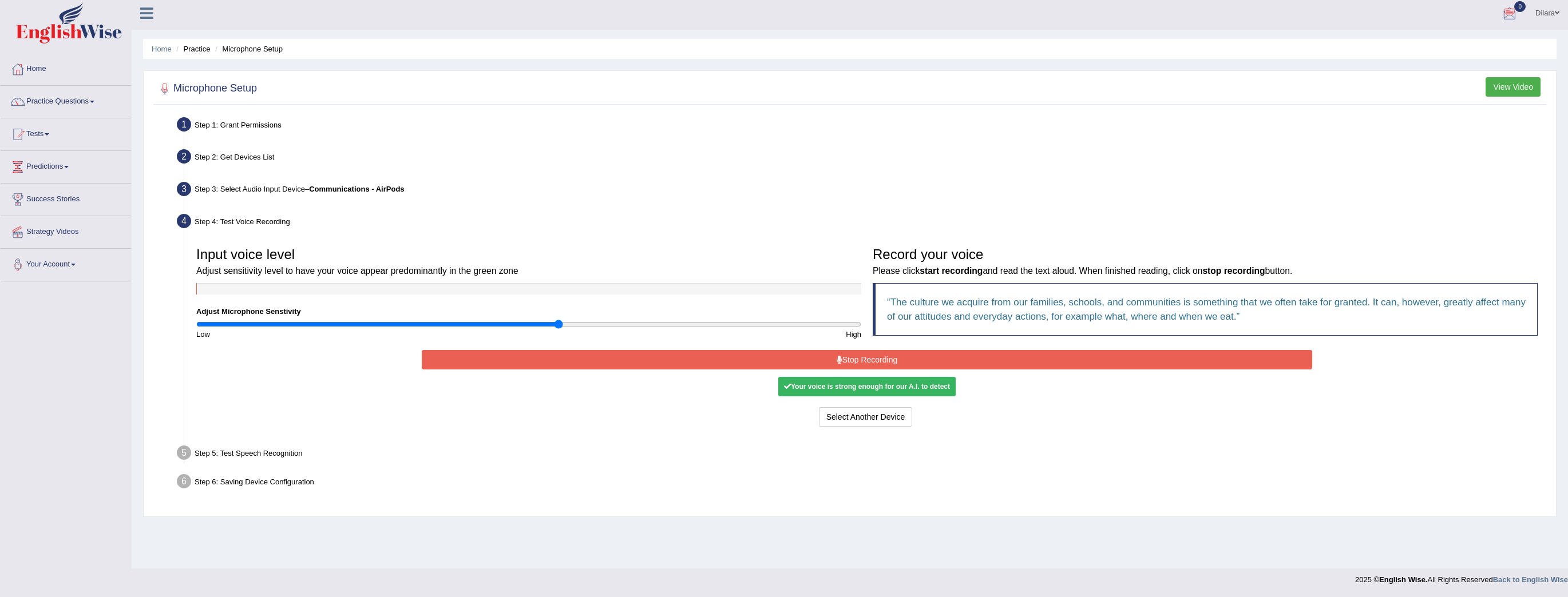
click at [903, 359] on button "Stop Recording" at bounding box center [867, 360] width 890 height 20
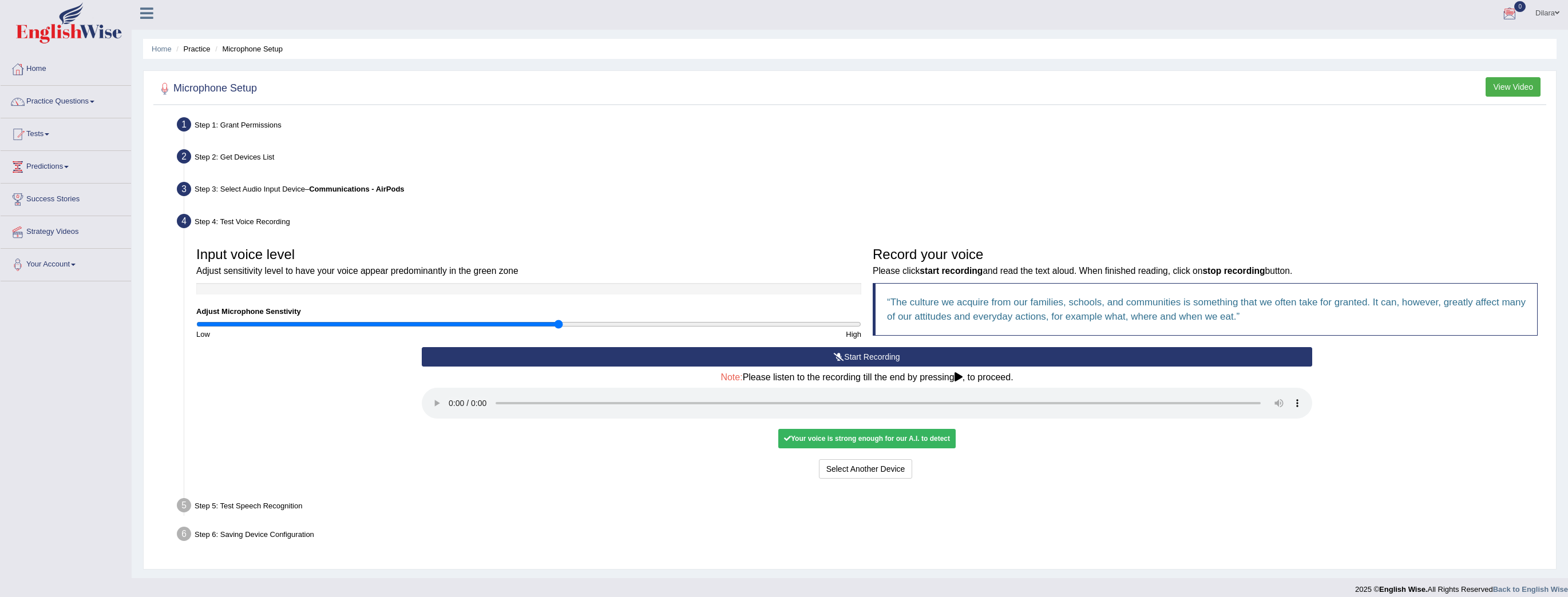
click at [901, 358] on button "Start Recording" at bounding box center [867, 357] width 890 height 20
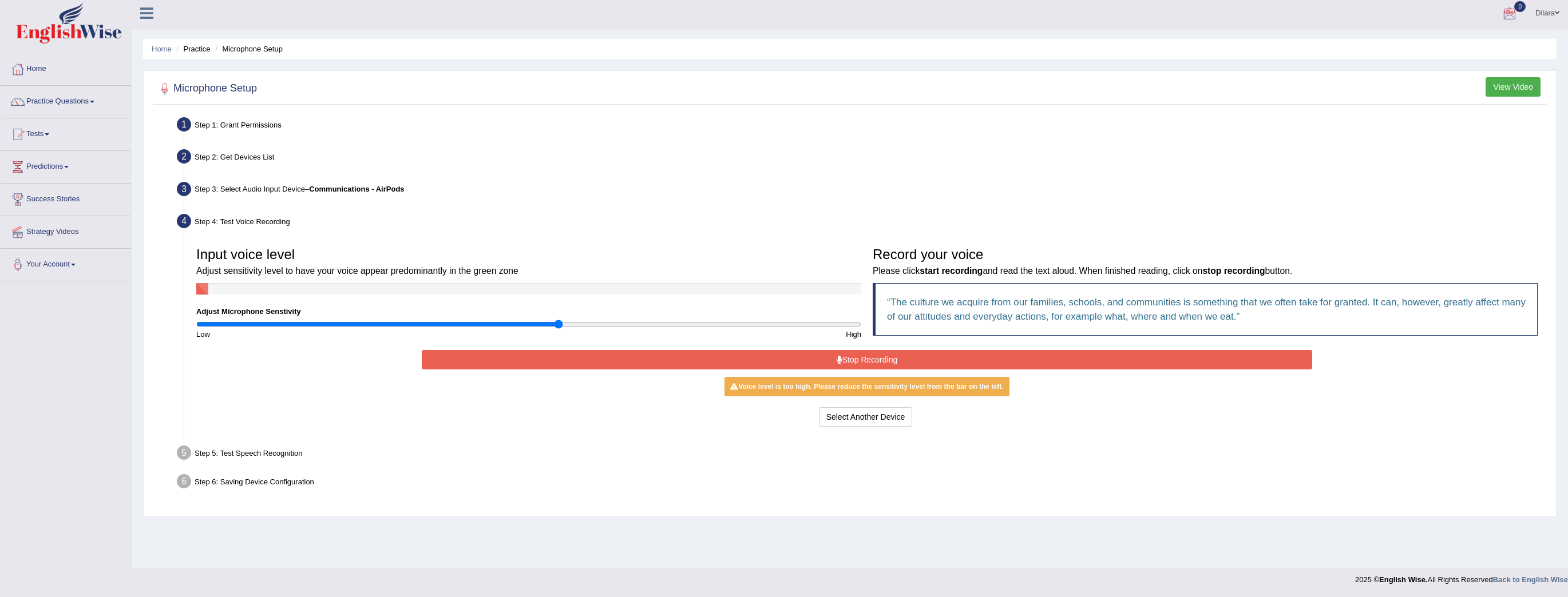
click at [762, 359] on button "Stop Recording" at bounding box center [867, 360] width 890 height 20
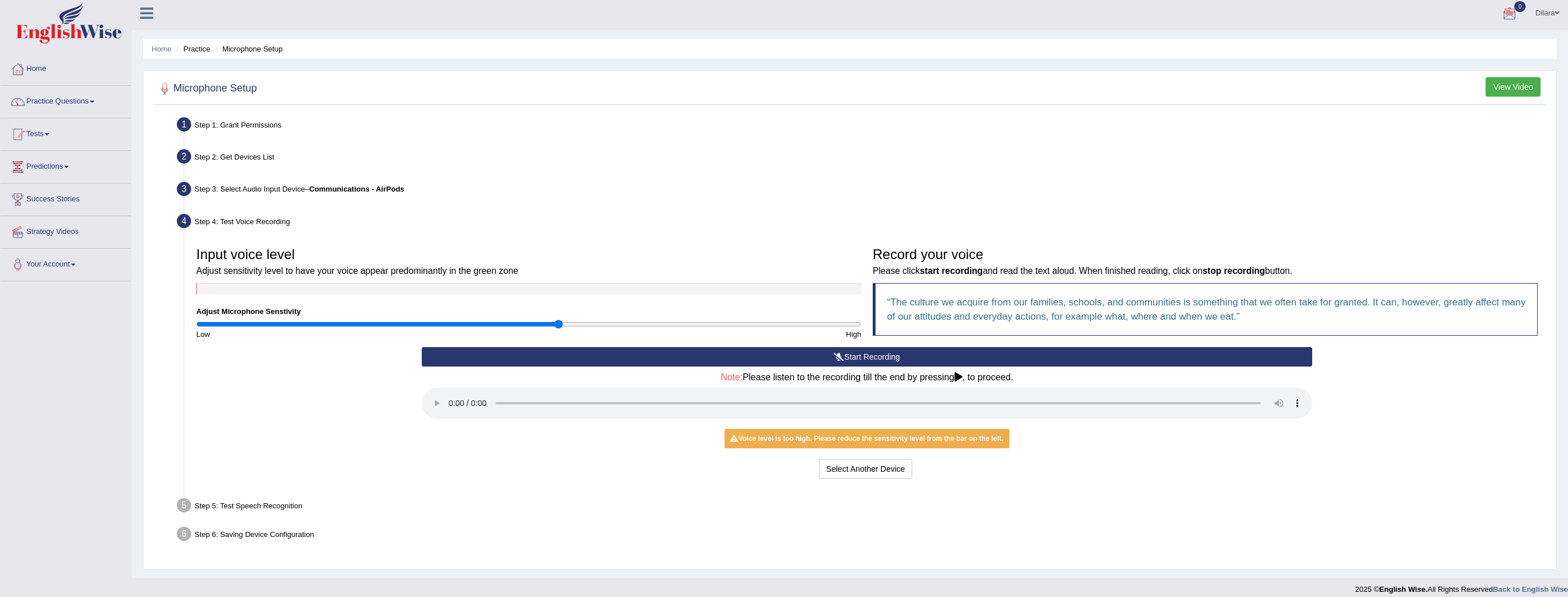
click at [577, 347] on button "Start Recording" at bounding box center [867, 357] width 890 height 20
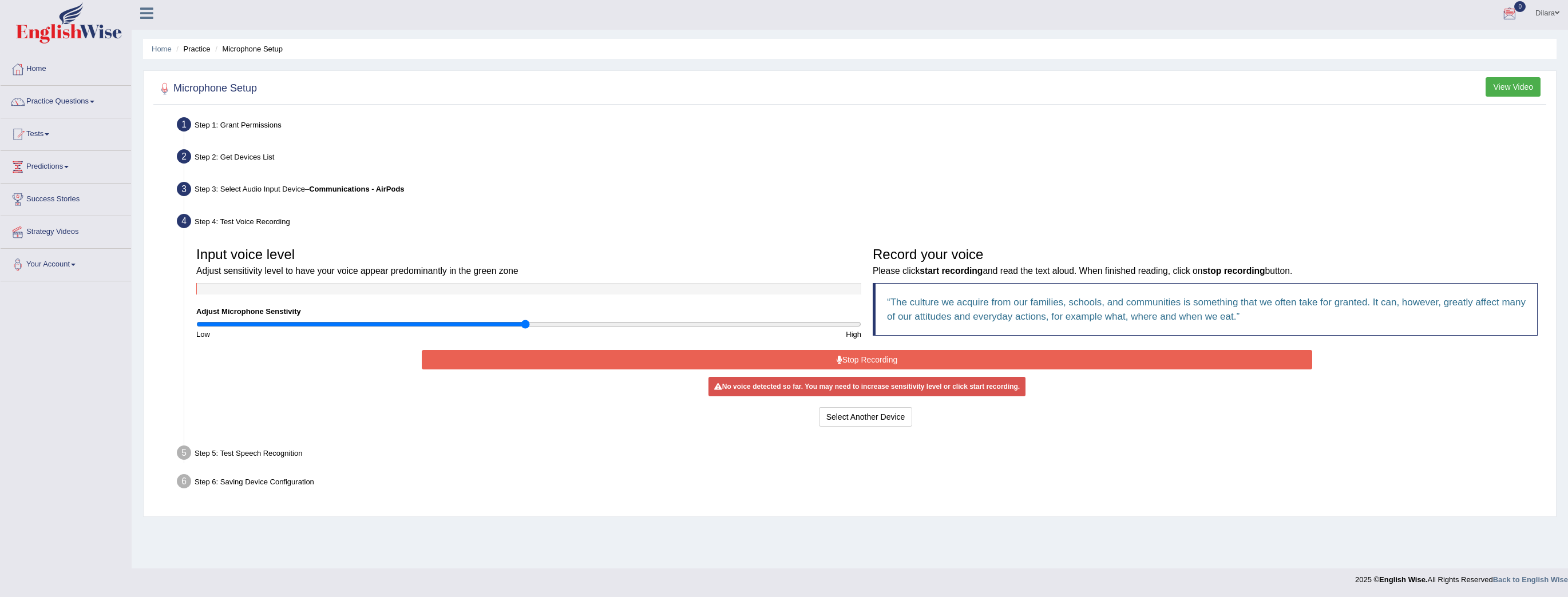
drag, startPoint x: 513, startPoint y: 327, endPoint x: 524, endPoint y: 328, distance: 11.0
click at [524, 328] on input "range" at bounding box center [529, 324] width 665 height 9
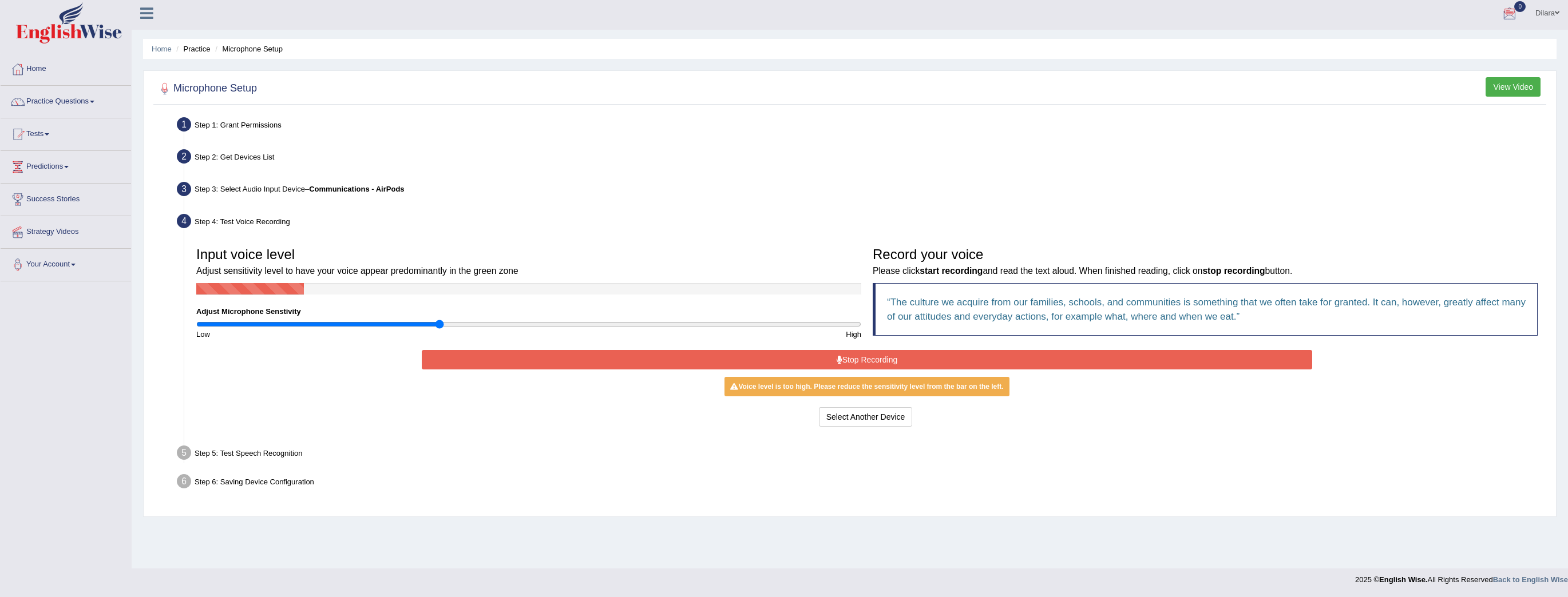
click at [438, 327] on input "range" at bounding box center [529, 324] width 665 height 9
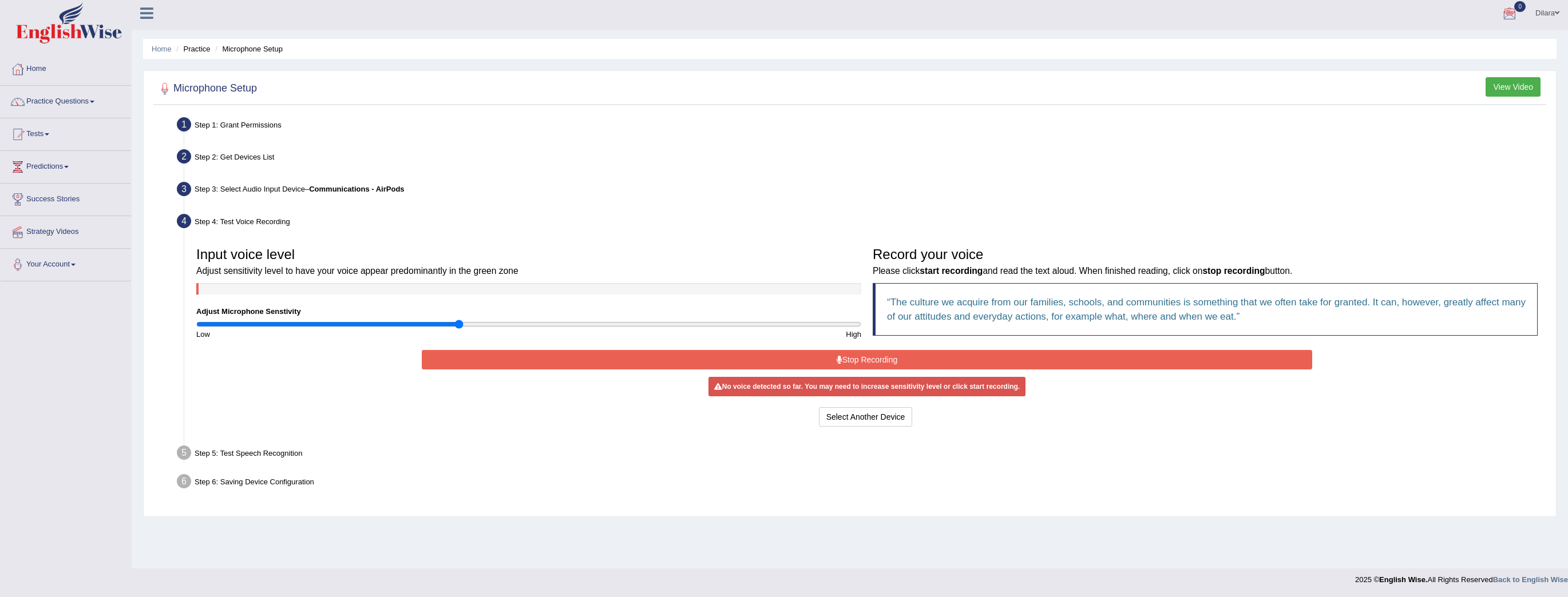
click at [456, 327] on input "range" at bounding box center [529, 324] width 665 height 9
drag, startPoint x: 457, startPoint y: 325, endPoint x: 354, endPoint y: 321, distance: 103.1
click at [354, 321] on input "range" at bounding box center [529, 324] width 665 height 9
drag, startPoint x: 354, startPoint y: 321, endPoint x: 499, endPoint y: 323, distance: 145.0
type input "0.92"
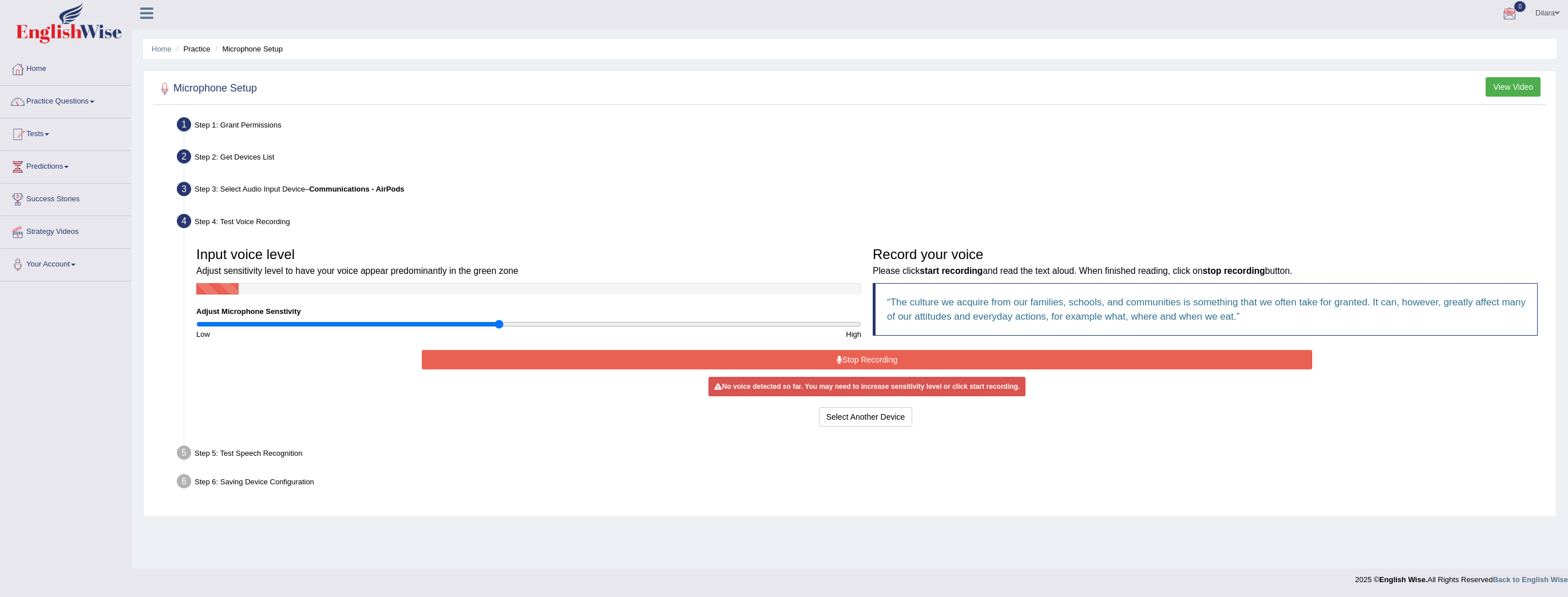
click at [499, 323] on input "range" at bounding box center [529, 324] width 665 height 9
click at [890, 357] on button "Stop Recording" at bounding box center [867, 360] width 890 height 20
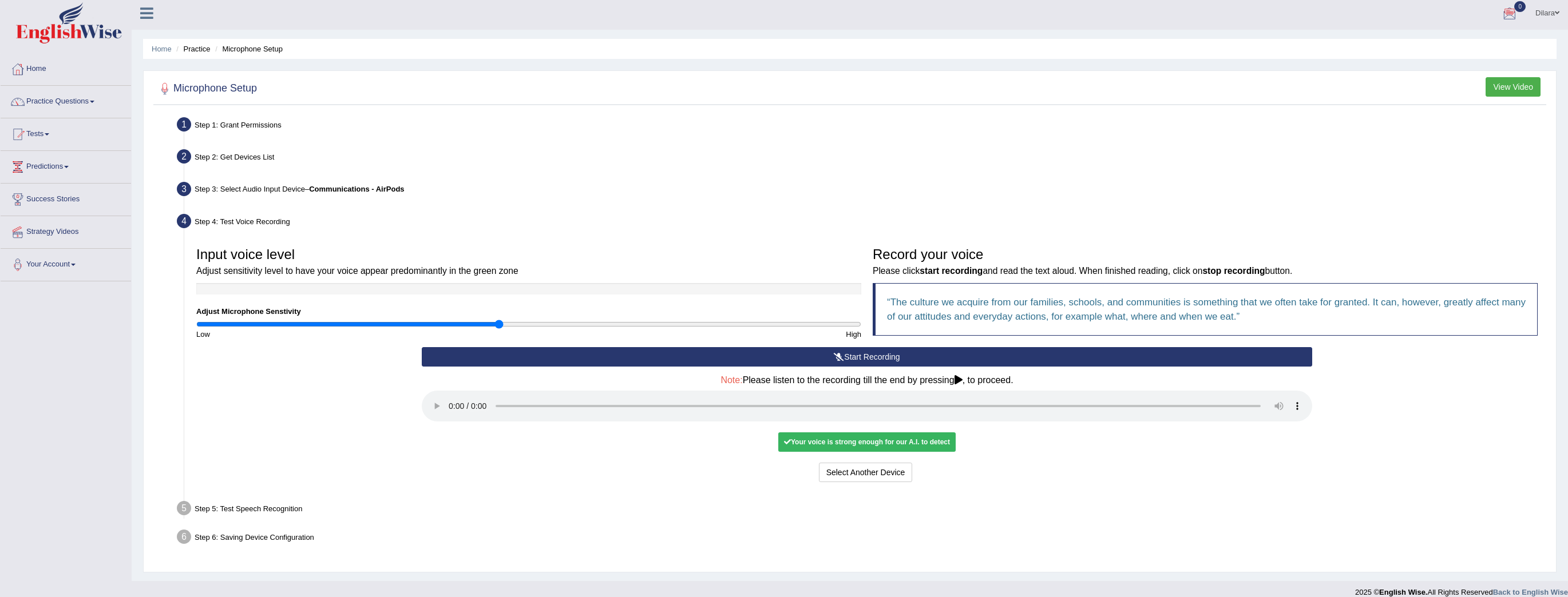
click at [890, 357] on button "Start Recording" at bounding box center [867, 357] width 890 height 20
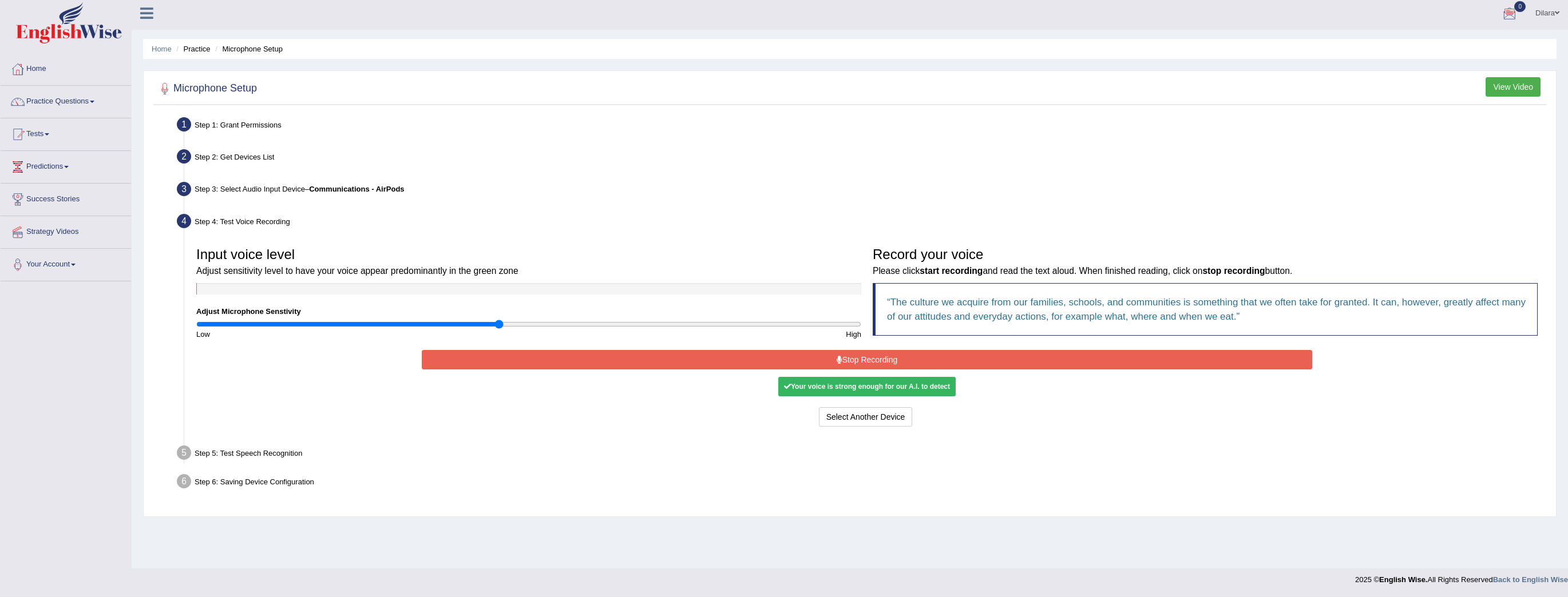
click at [916, 387] on div "Your voice is strong enough for our A.I. to detect" at bounding box center [867, 386] width 178 height 20
click at [828, 350] on button "Stop Recording" at bounding box center [867, 360] width 890 height 20
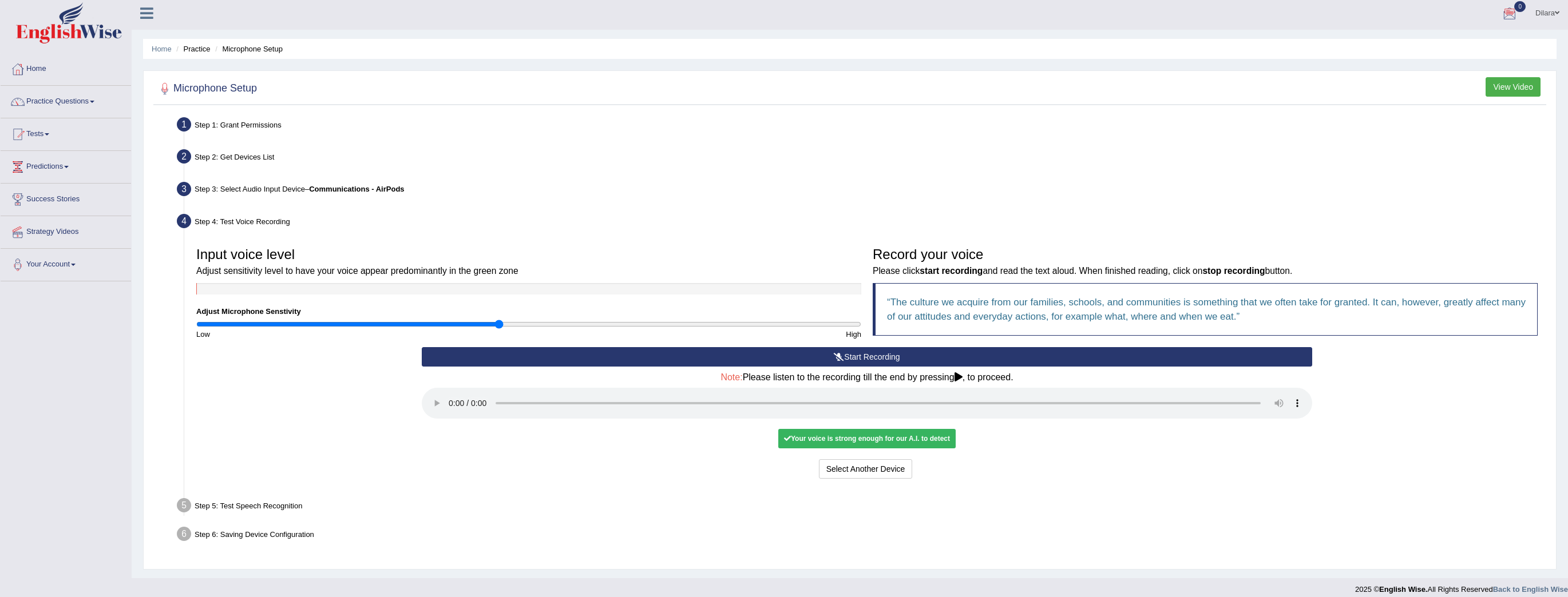
click at [831, 437] on div "Your voice is strong enough for our A.I. to detect" at bounding box center [867, 438] width 178 height 20
click at [1029, 427] on div "Start Recording Stop Recording Note: Please listen to the recording till the en…" at bounding box center [867, 415] width 902 height 135
click at [946, 473] on button "Voice is ok. Go to Next step" at bounding box center [915, 469] width 113 height 20
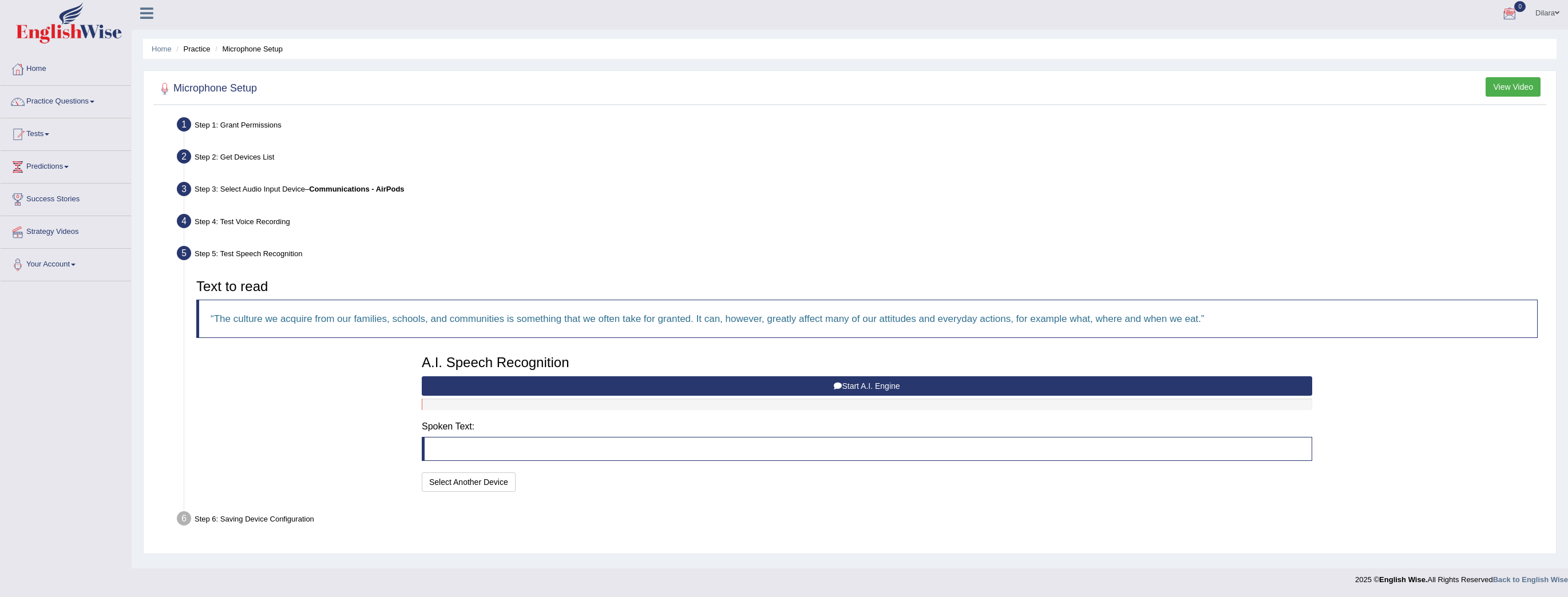
click at [834, 389] on icon at bounding box center [838, 386] width 8 height 8
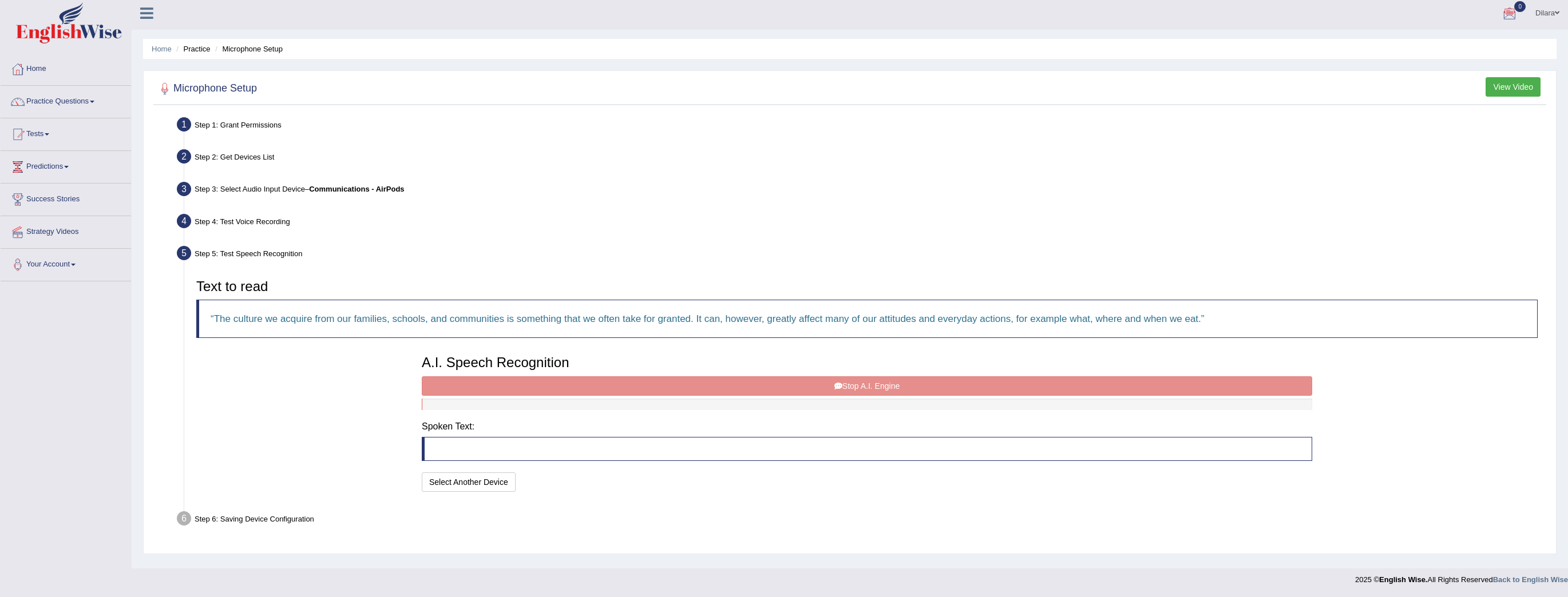
click at [523, 449] on blockquote at bounding box center [867, 449] width 890 height 24
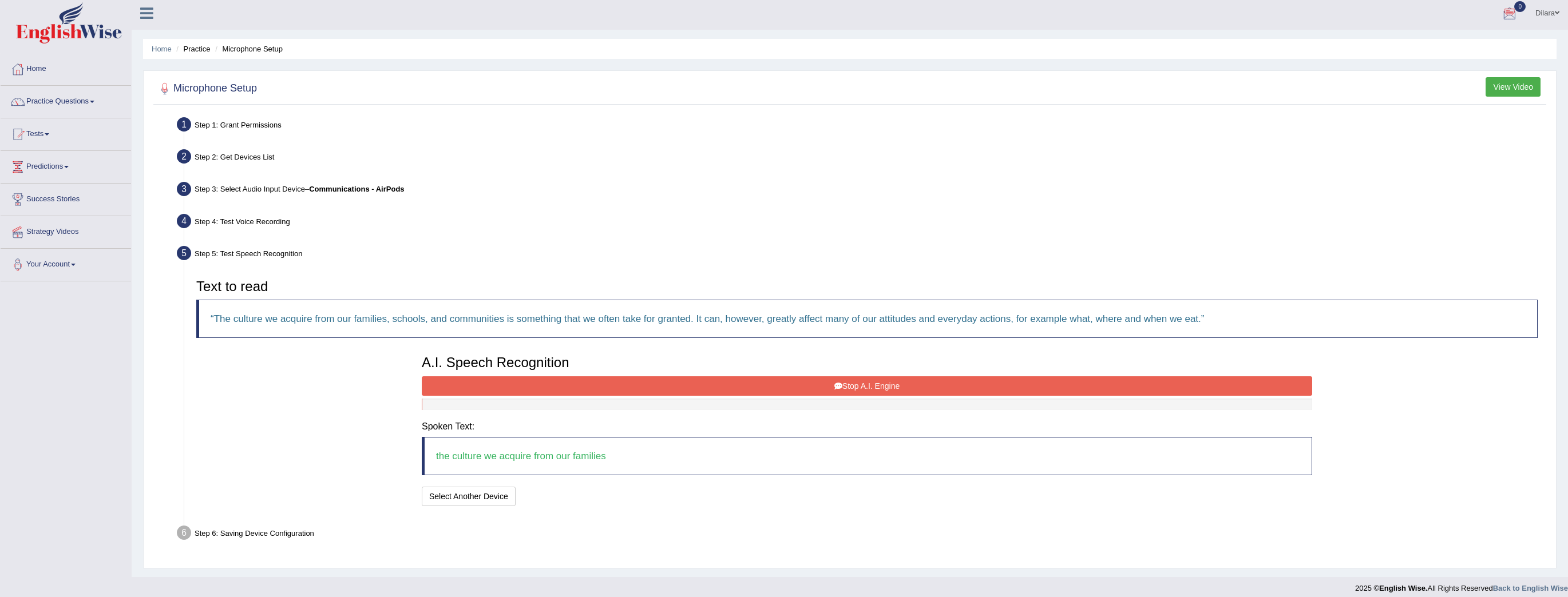
click at [619, 395] on div "A.I. Speech Recognition Start A.I. Engine Stop A.I. Engine Note: Please listen …" at bounding box center [867, 429] width 902 height 159
click at [630, 386] on button "Stop A.I. Engine" at bounding box center [867, 386] width 890 height 20
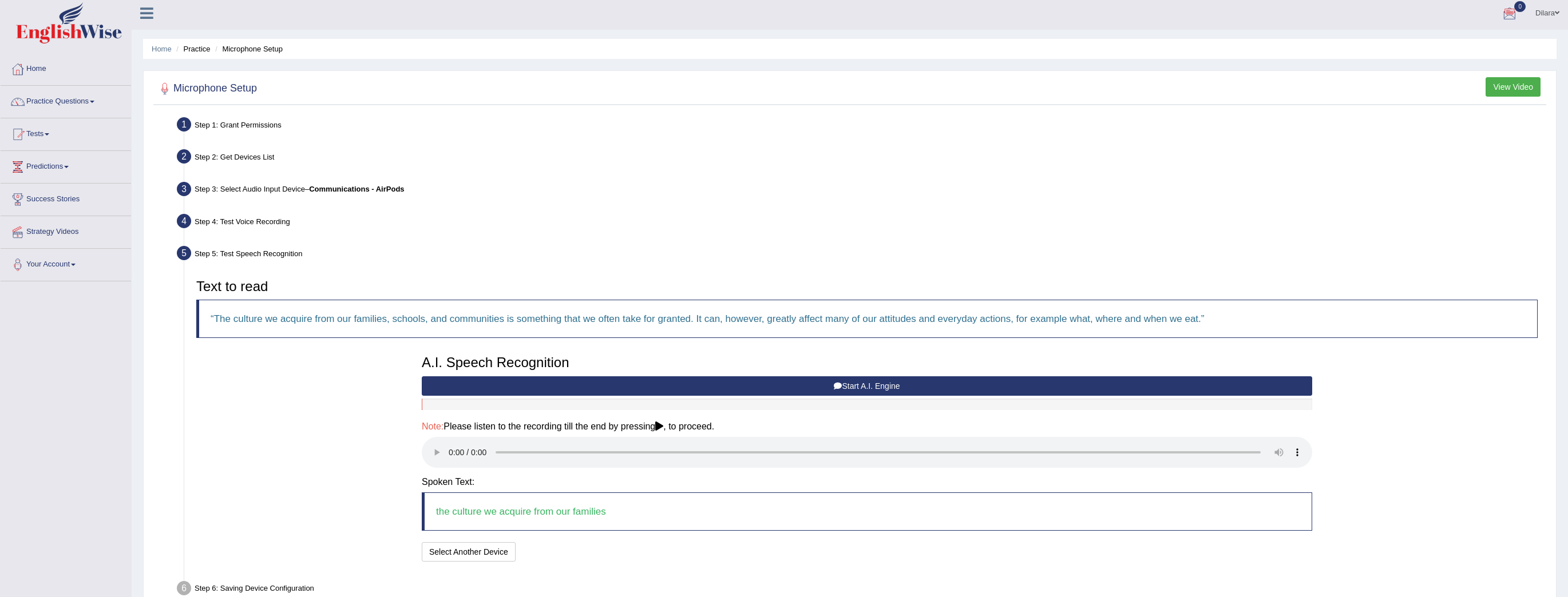
click at [570, 511] on blockquote "the culture we acquire from our families" at bounding box center [867, 511] width 890 height 38
click at [601, 508] on blockquote "the culture we acquire from our families" at bounding box center [867, 511] width 890 height 38
click at [612, 514] on blockquote "the culture we acquire from our families" at bounding box center [867, 511] width 890 height 38
click at [625, 513] on blockquote "the culture we acquire from our families" at bounding box center [867, 511] width 890 height 38
click at [828, 386] on button "Start A.I. Engine" at bounding box center [867, 386] width 890 height 20
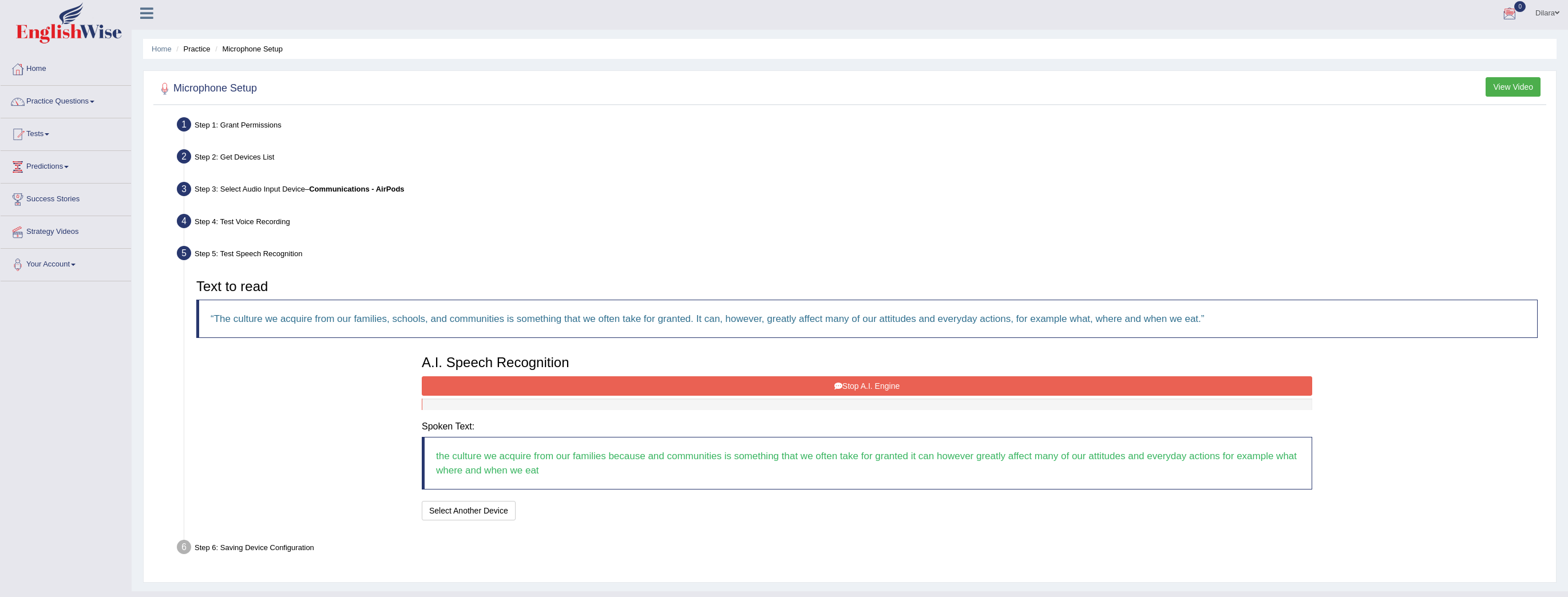
click at [721, 562] on div "Step 1: Grant Permissions To access your microphone(s), we need permission to a…" at bounding box center [850, 345] width 1394 height 463
click at [909, 381] on button "Stop A.I. Engine" at bounding box center [867, 386] width 890 height 20
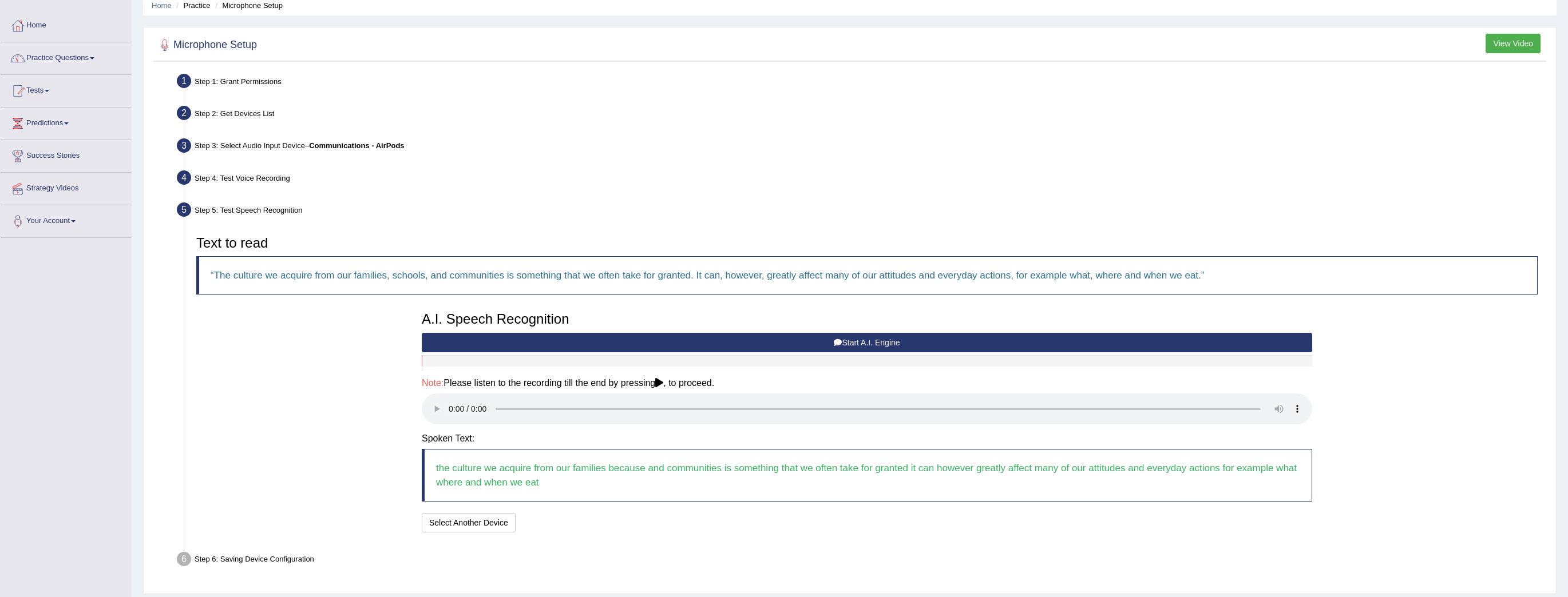
scroll to position [80, 0]
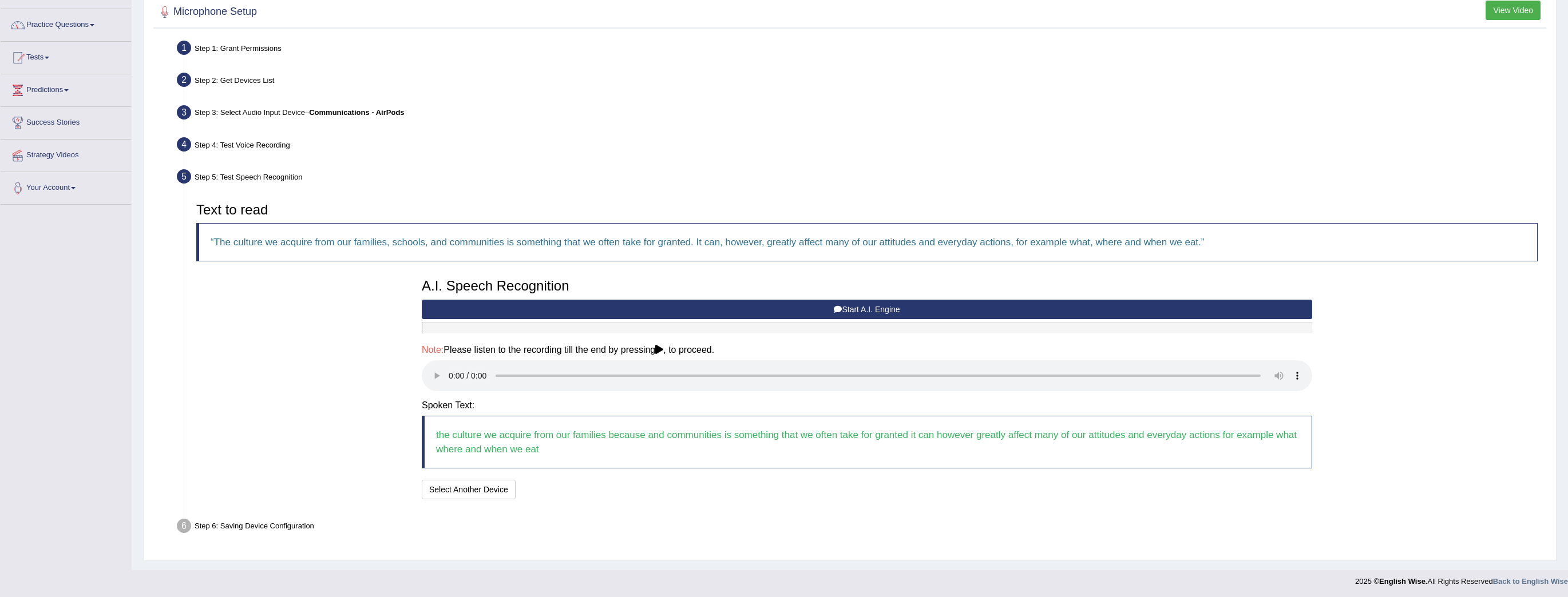
drag, startPoint x: 1159, startPoint y: 441, endPoint x: 1142, endPoint y: 455, distance: 22.0
click at [1158, 443] on blockquote "the culture we acquire from our families because and communities is something t…" at bounding box center [867, 441] width 890 height 53
click at [712, 467] on div "A.I. Speech Recognition Start A.I. Engine Stop A.I. Engine Note: Please listen …" at bounding box center [867, 387] width 902 height 229
click at [650, 480] on div "I will practice without this feature Select Another Device Speech is ok. Go to …" at bounding box center [867, 491] width 890 height 22
click at [734, 458] on blockquote "the culture we acquire from our families because and communities is something t…" at bounding box center [867, 441] width 890 height 53
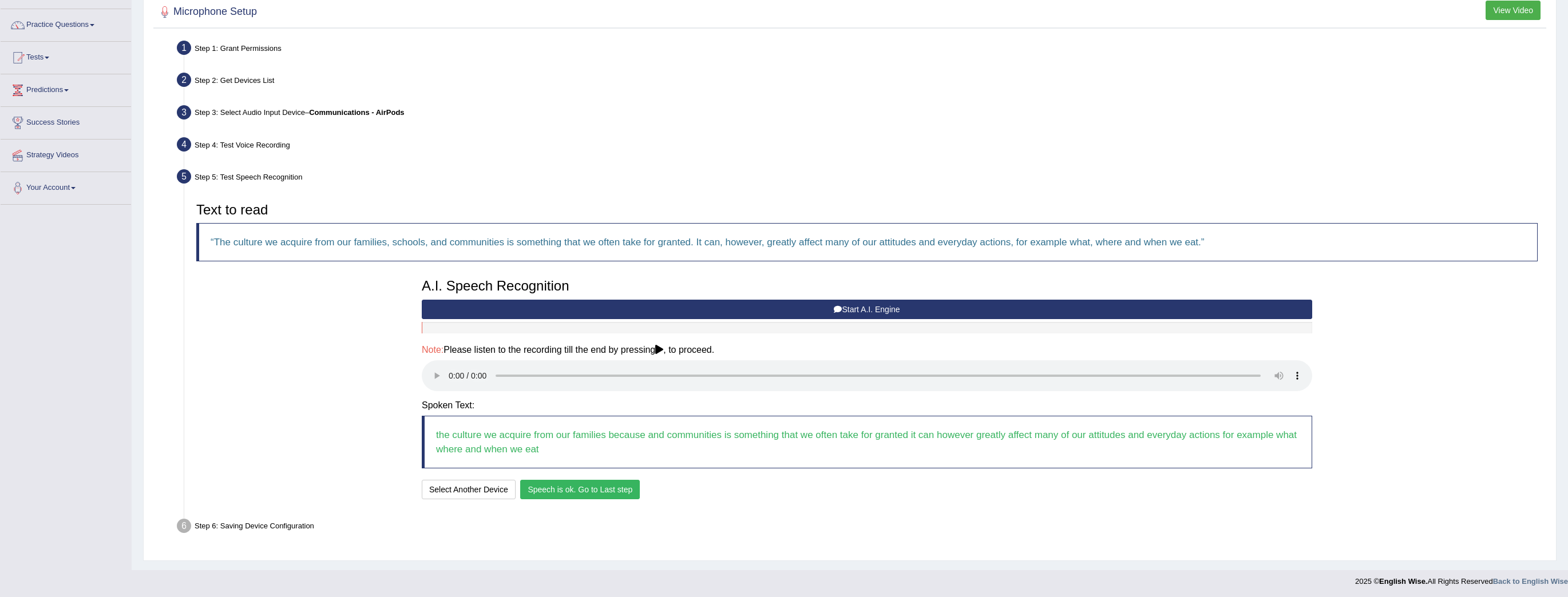
click at [611, 492] on button "Speech is ok. Go to Last step" at bounding box center [580, 489] width 119 height 20
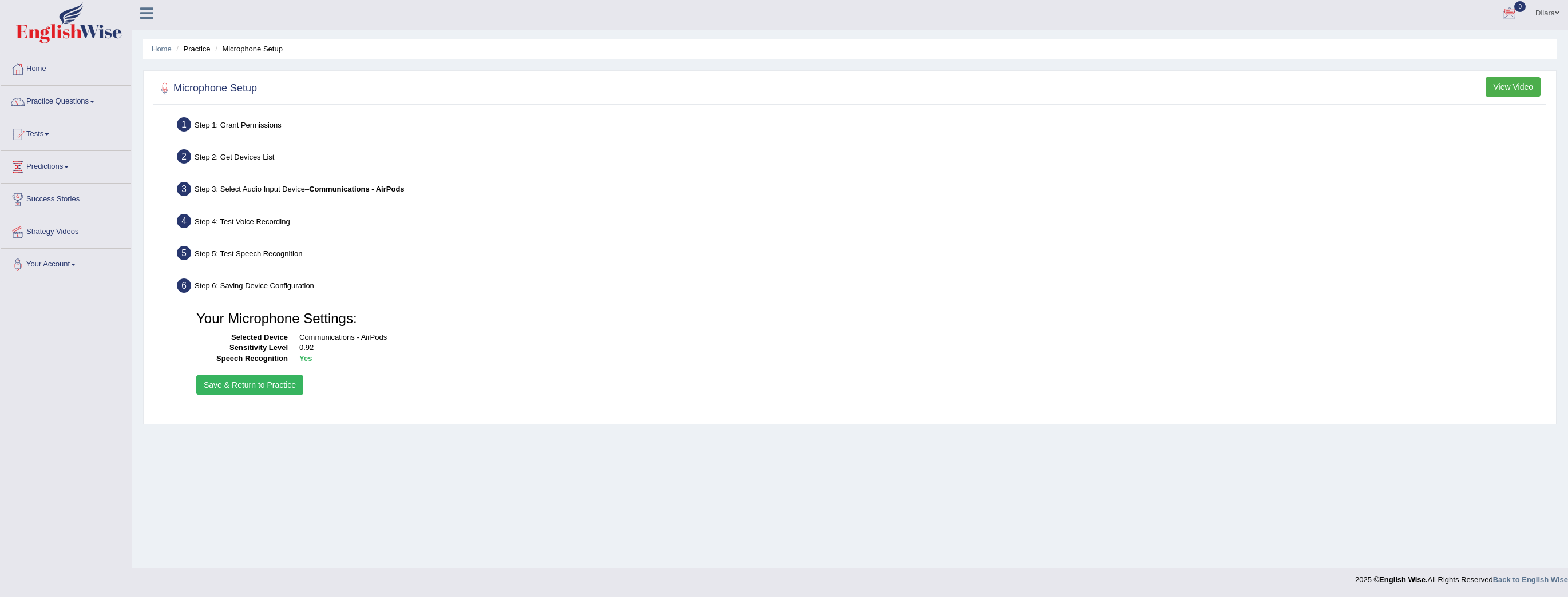
click at [257, 382] on button "Save & Return to Practice" at bounding box center [250, 385] width 107 height 20
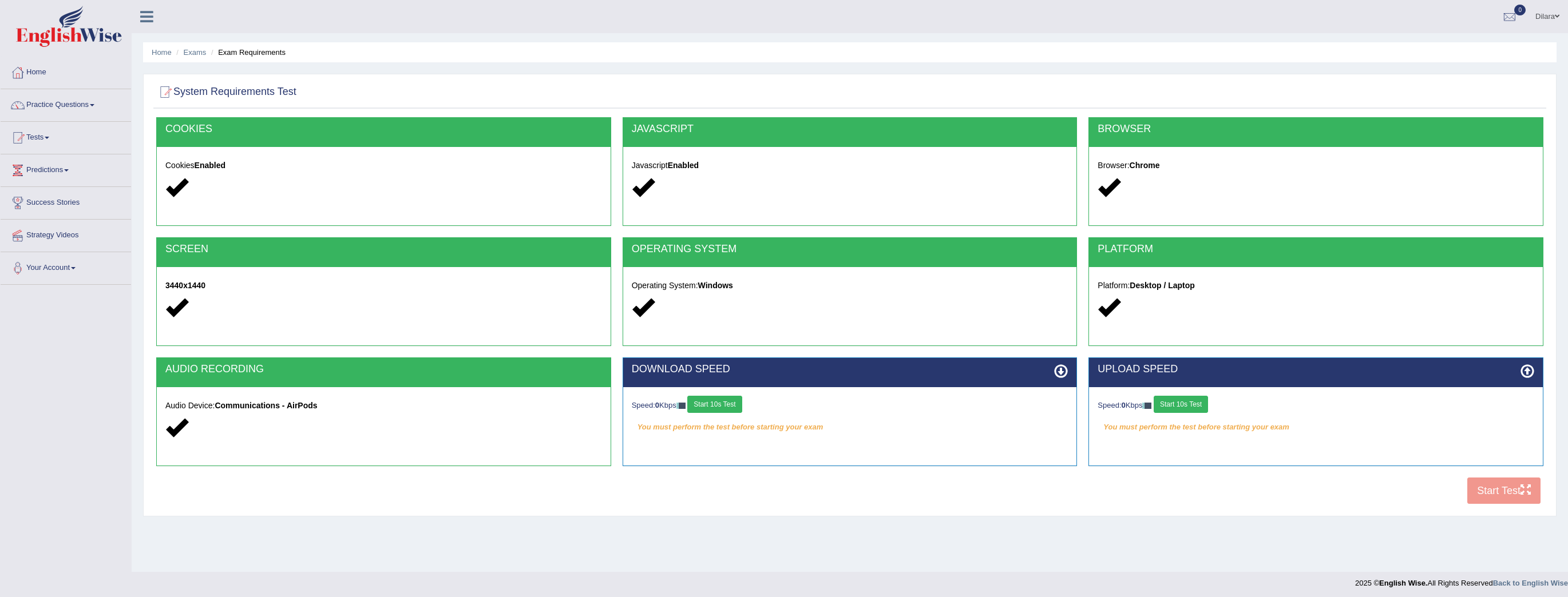
click at [734, 399] on button "Start 10s Test" at bounding box center [714, 405] width 54 height 17
click at [1179, 403] on button "Start 10s Test" at bounding box center [1181, 405] width 54 height 17
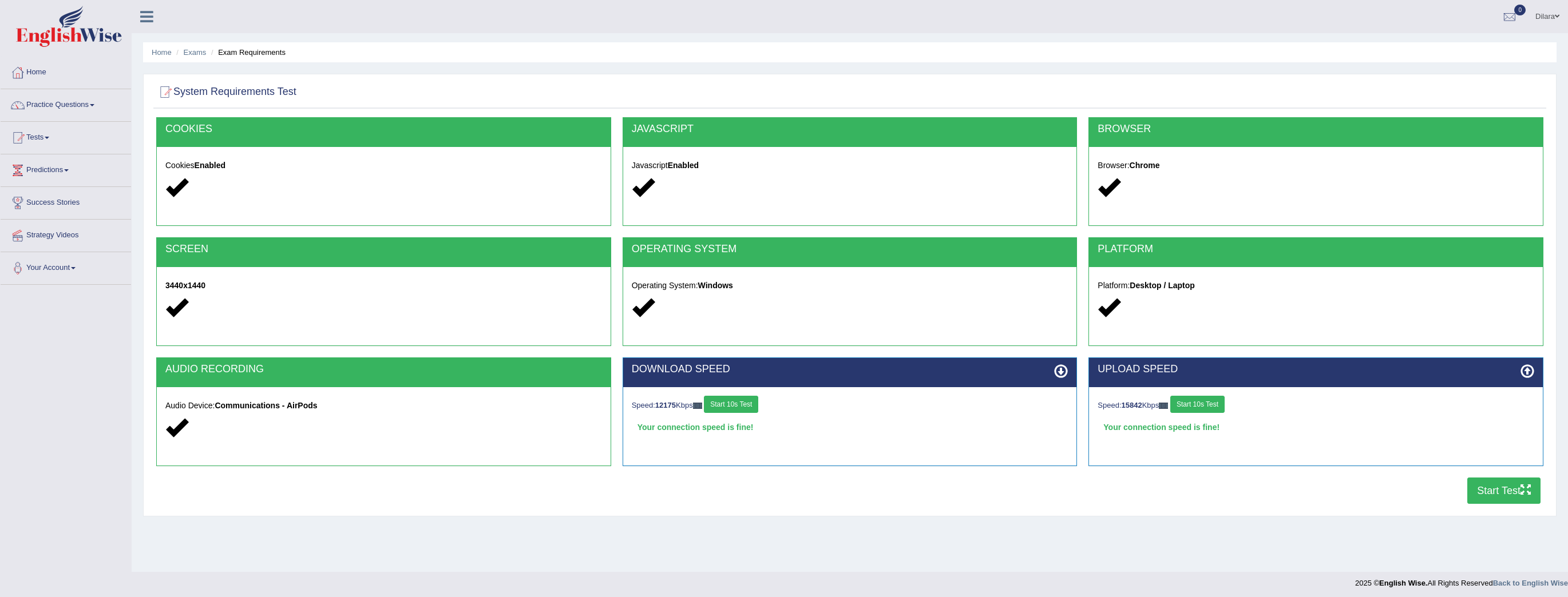
click at [1514, 492] on button "Start Test" at bounding box center [1504, 491] width 73 height 27
